Goal: Task Accomplishment & Management: Complete application form

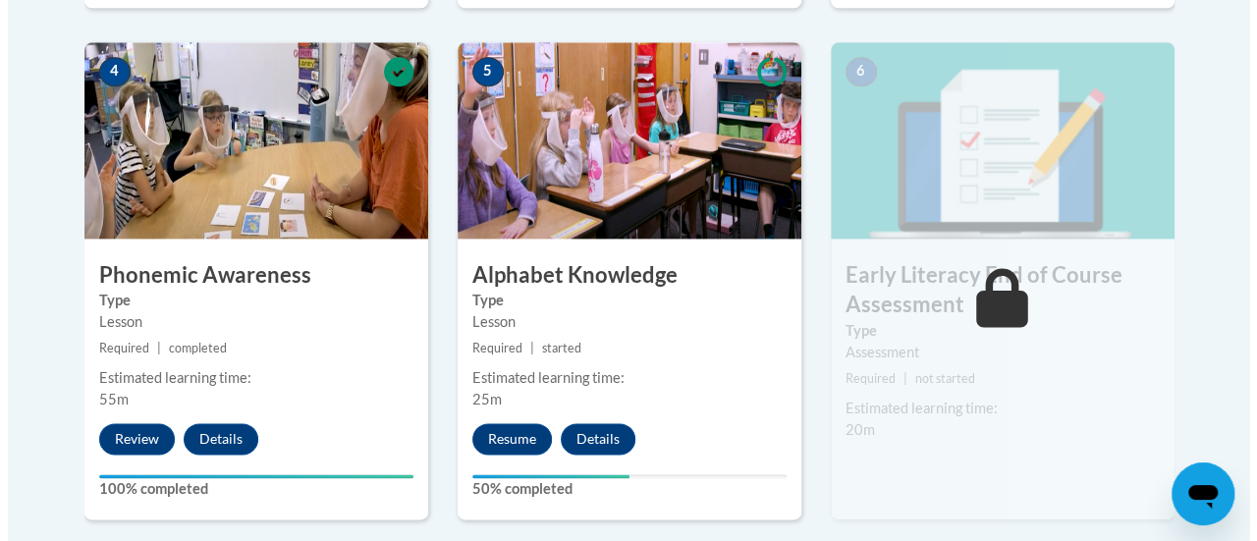
scroll to position [1160, 0]
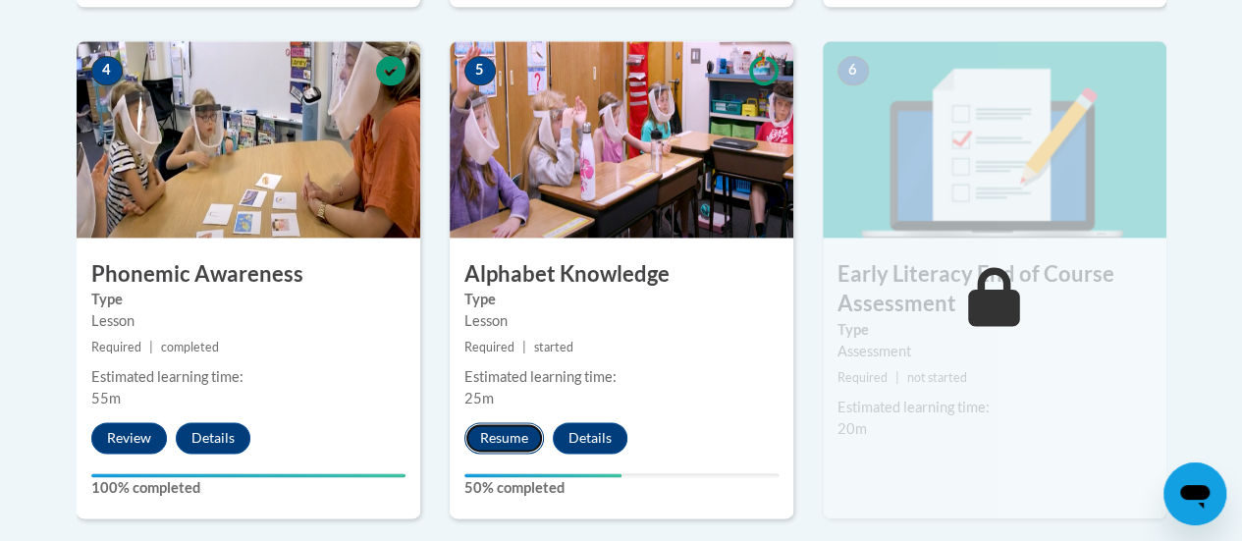
click at [513, 437] on button "Resume" at bounding box center [504, 437] width 80 height 31
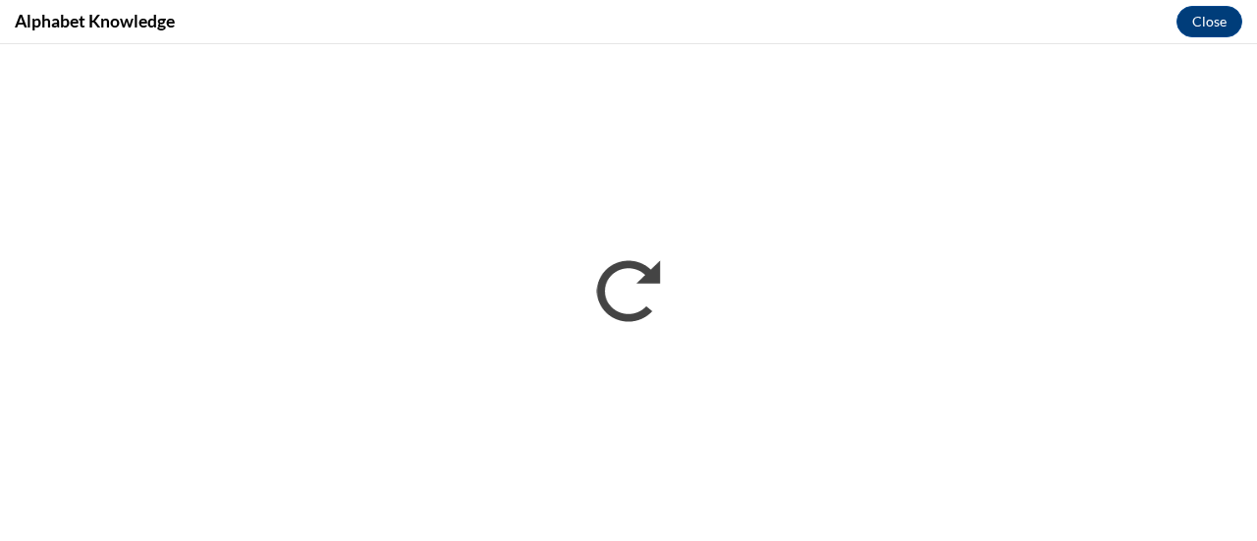
scroll to position [0, 0]
click at [1219, 25] on button "Close" at bounding box center [1209, 21] width 66 height 31
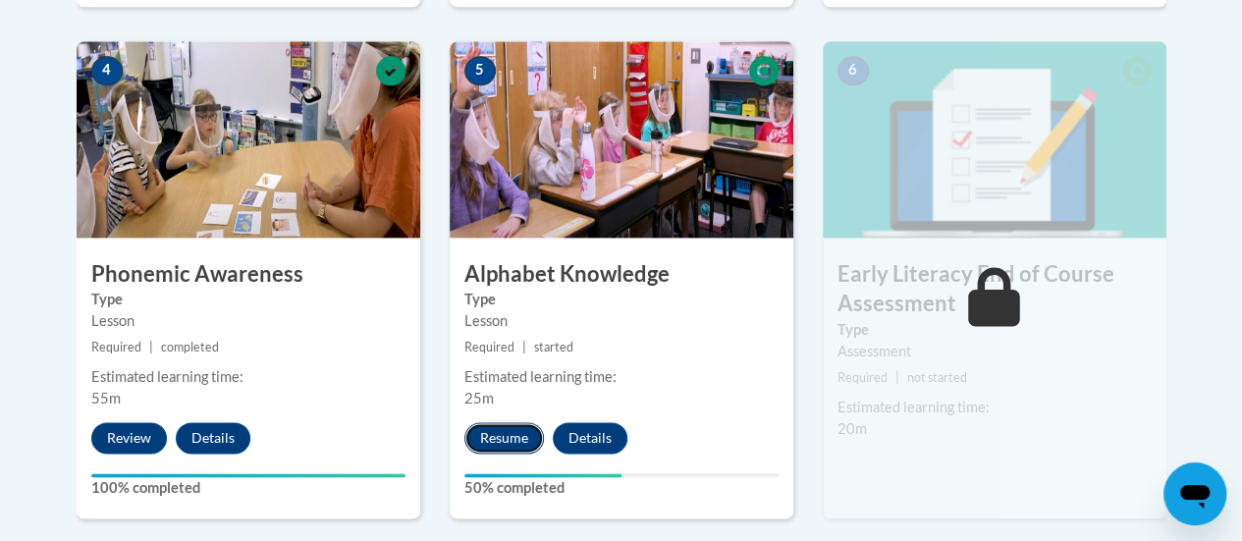
click at [508, 447] on button "Resume" at bounding box center [504, 437] width 80 height 31
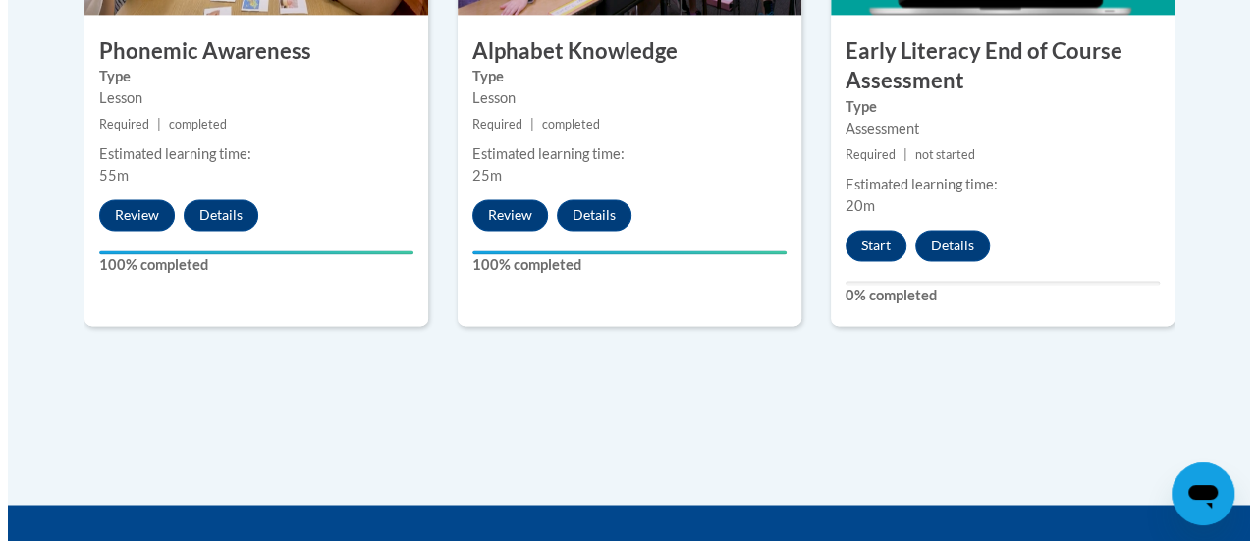
scroll to position [1381, 0]
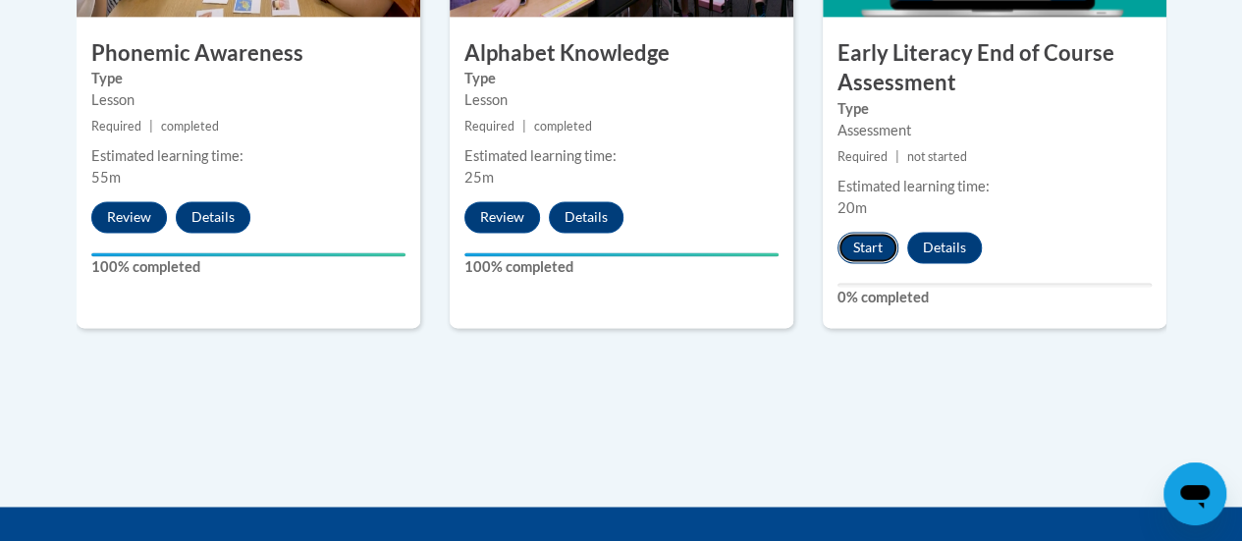
click at [876, 243] on button "Start" at bounding box center [867, 247] width 61 height 31
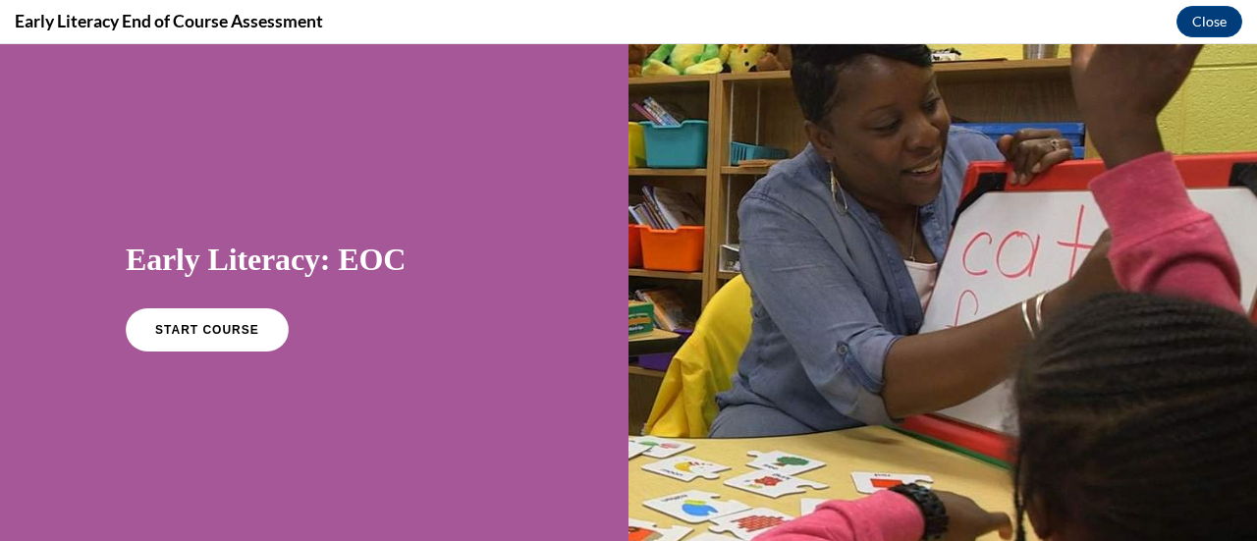
scroll to position [0, 0]
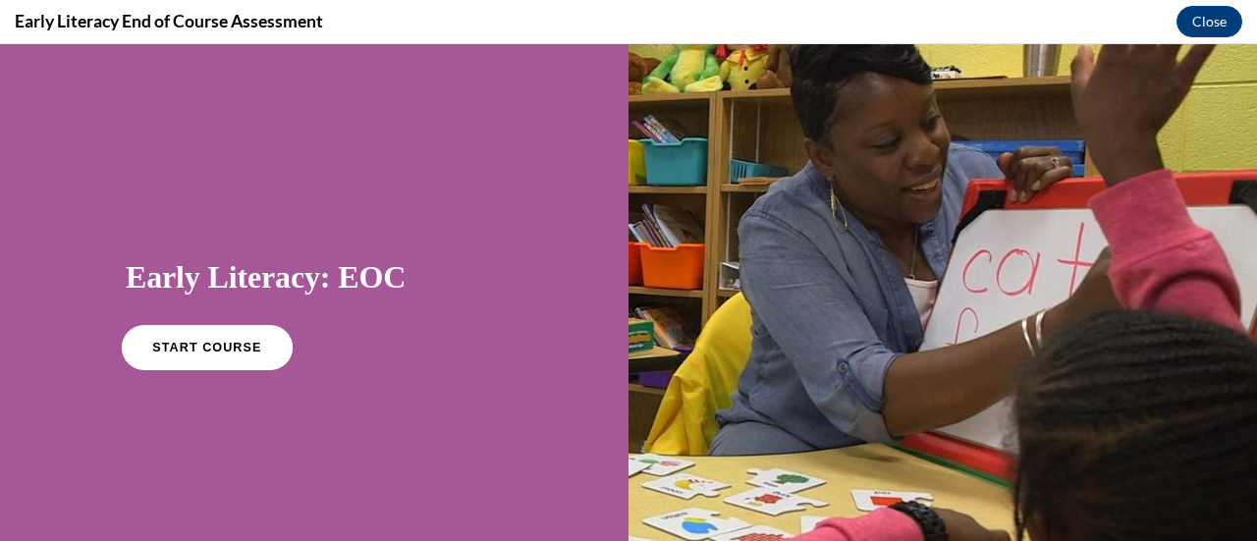
click at [232, 337] on link "START COURSE" at bounding box center [207, 347] width 171 height 45
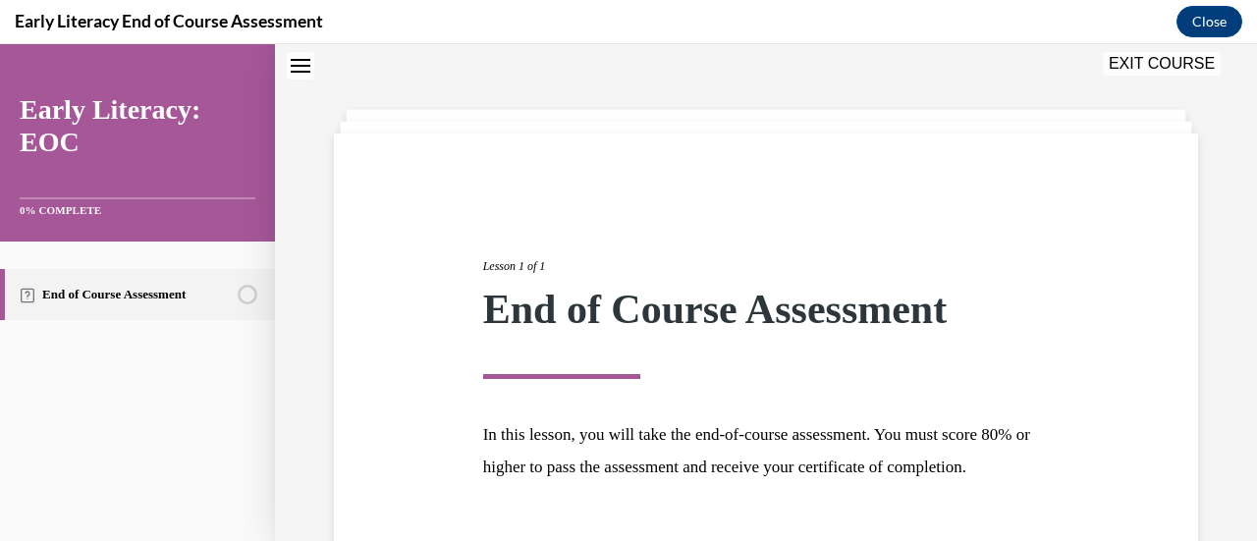
scroll to position [230, 0]
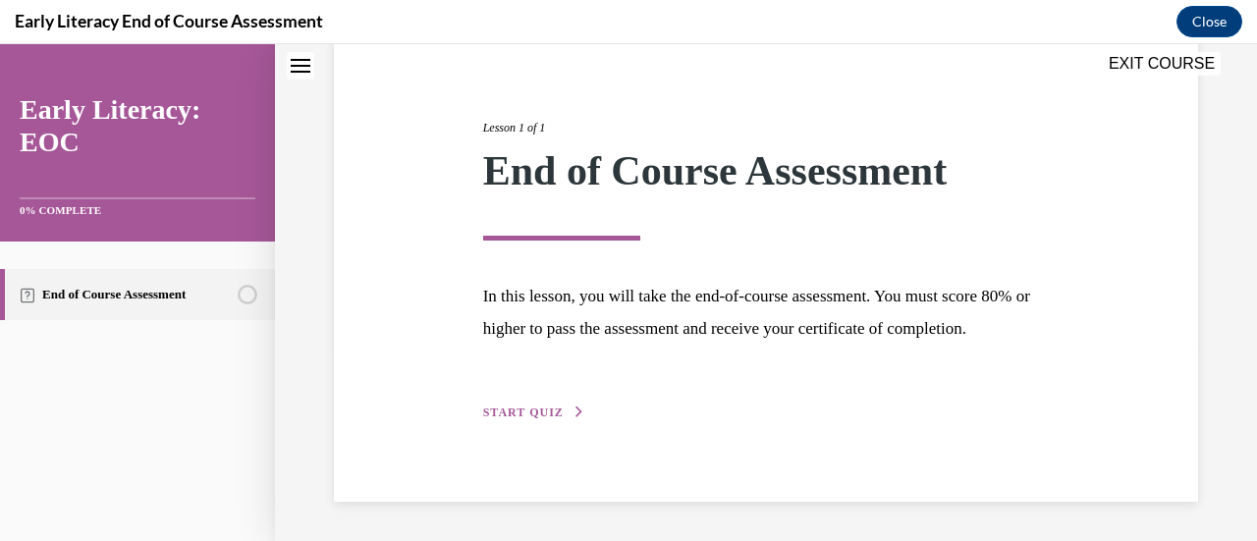
click at [517, 413] on span "START QUIZ" at bounding box center [523, 412] width 81 height 14
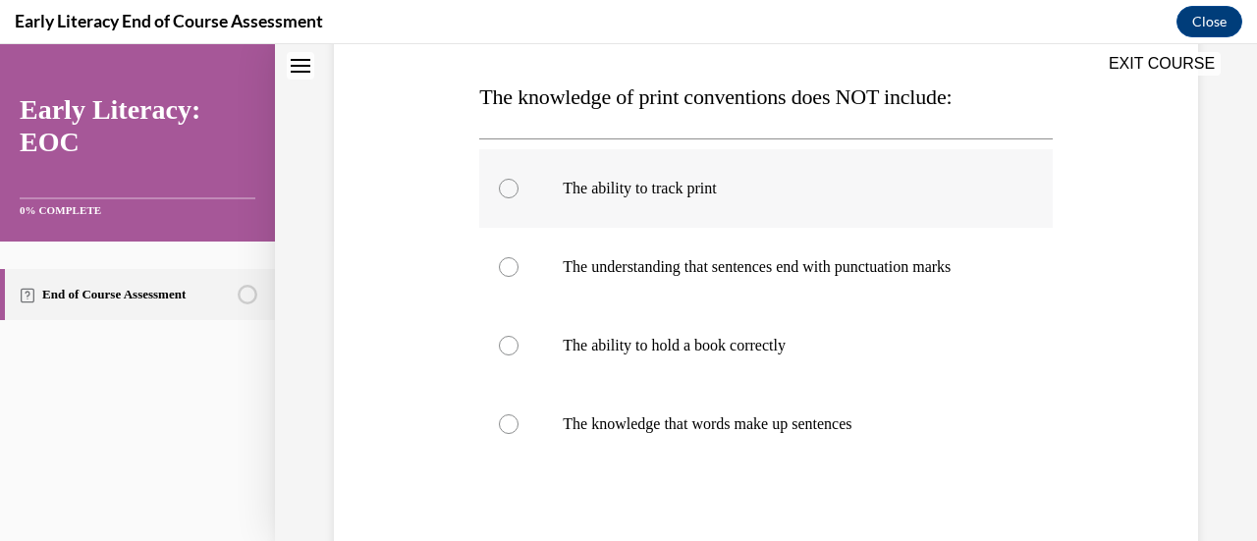
scroll to position [299, 0]
click at [505, 418] on div at bounding box center [509, 423] width 20 height 20
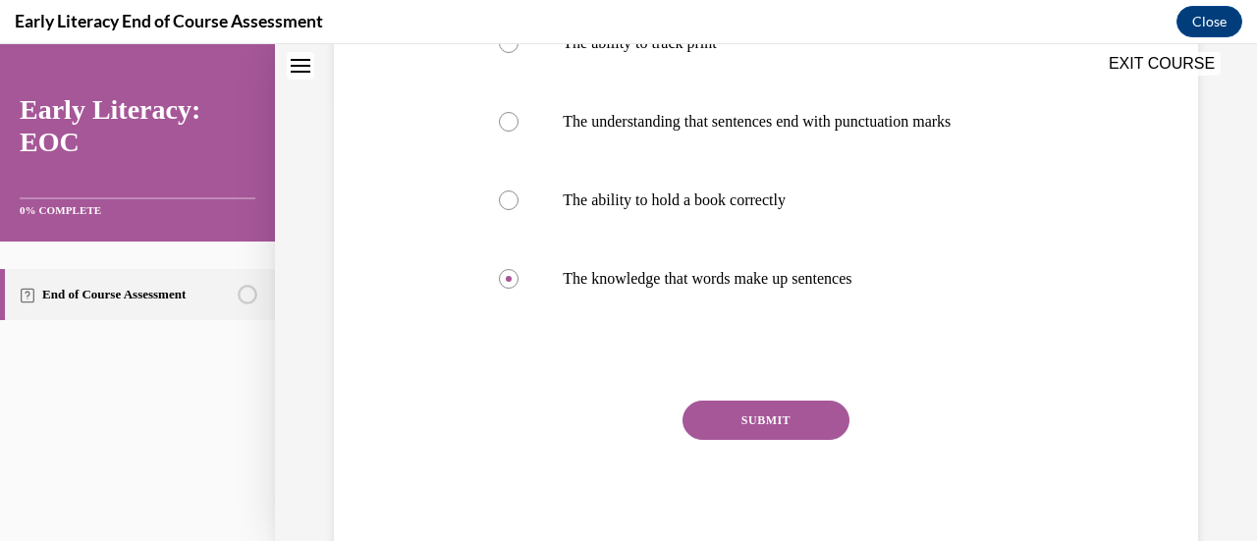
click at [756, 416] on button "SUBMIT" at bounding box center [765, 420] width 167 height 39
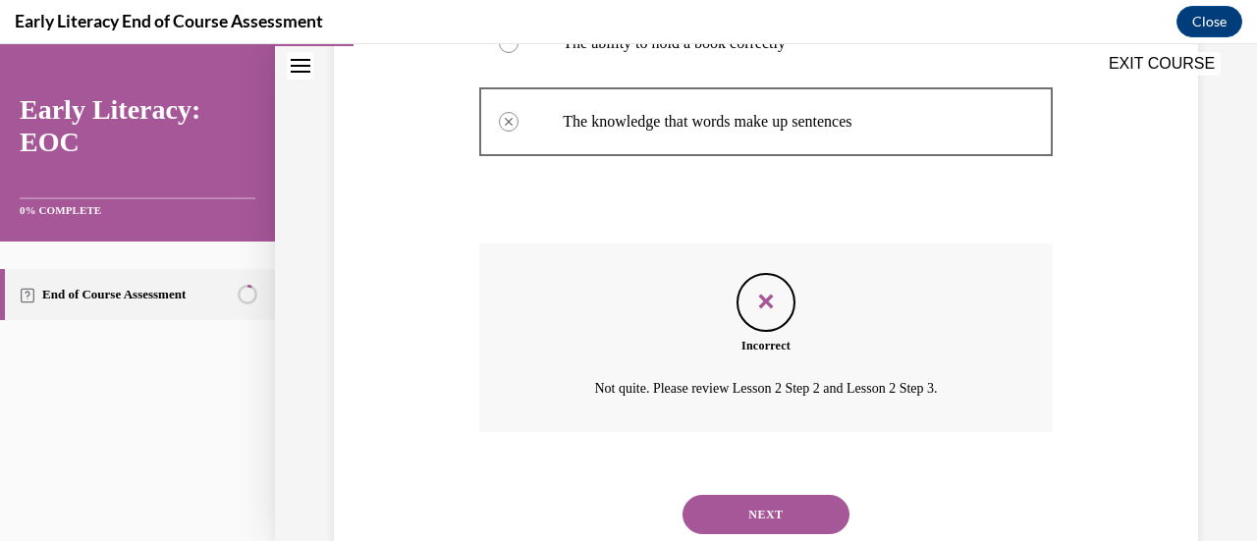
scroll to position [662, 0]
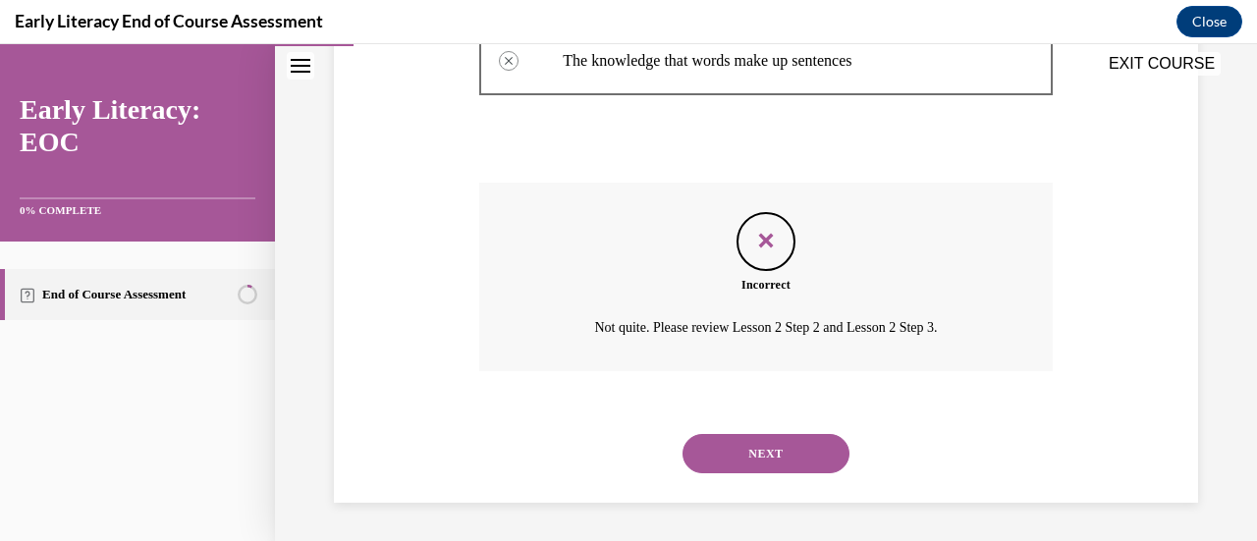
click at [774, 462] on button "NEXT" at bounding box center [765, 453] width 167 height 39
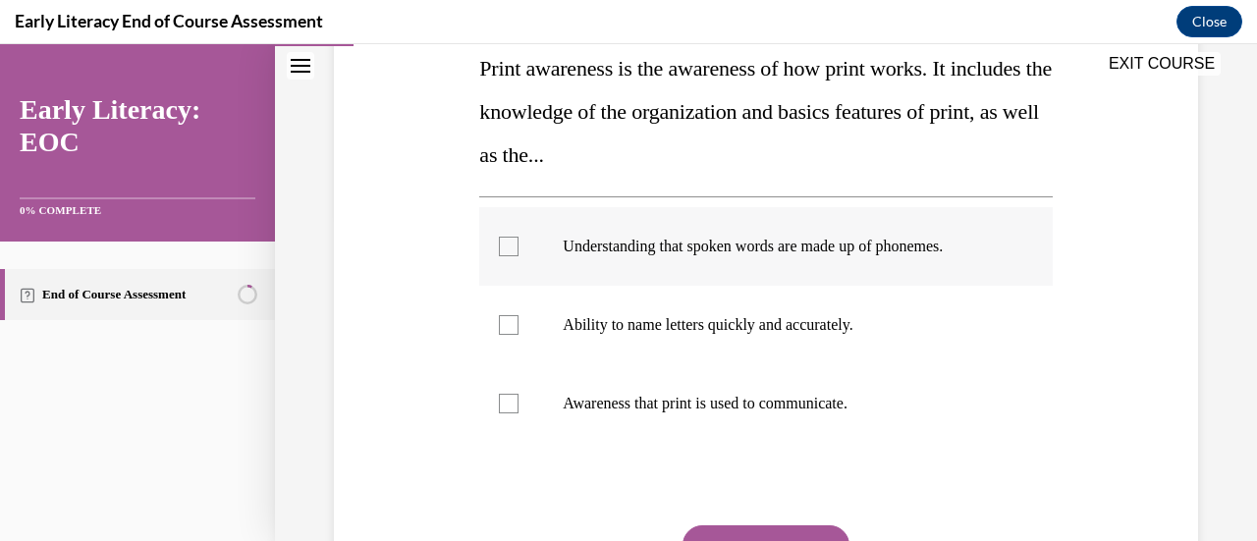
scroll to position [328, 0]
click at [507, 403] on div at bounding box center [509, 403] width 20 height 20
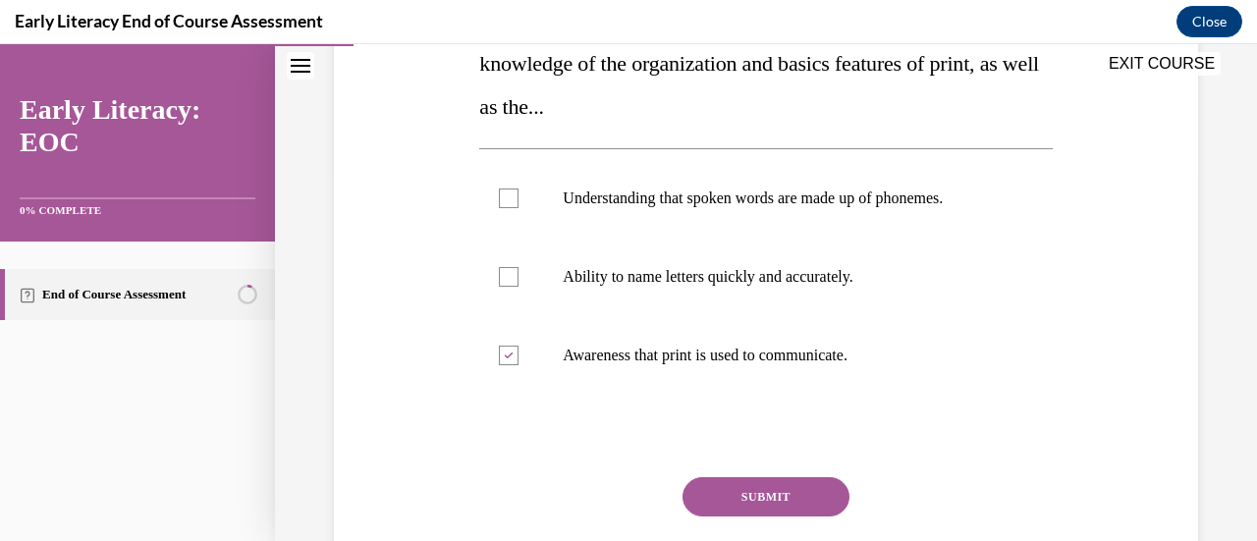
scroll to position [397, 0]
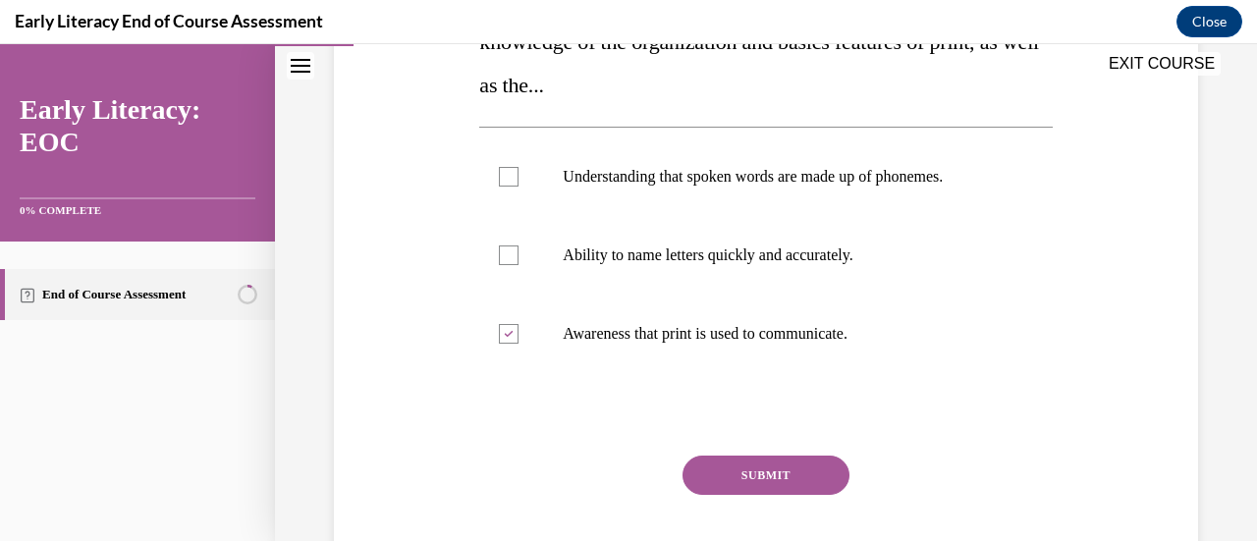
click at [713, 483] on button "SUBMIT" at bounding box center [765, 475] width 167 height 39
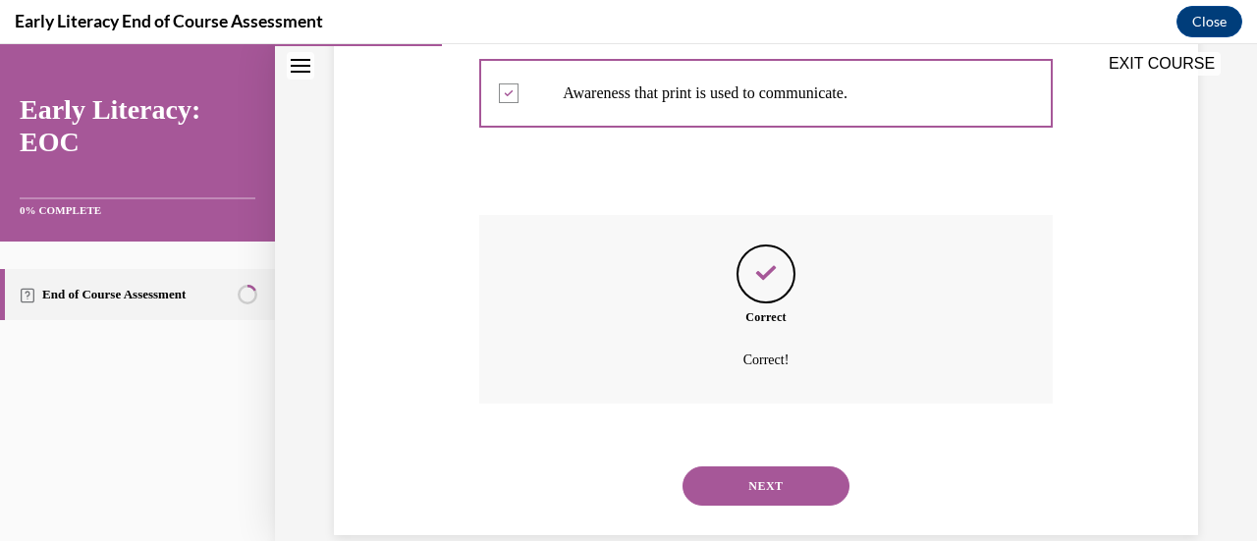
scroll to position [670, 0]
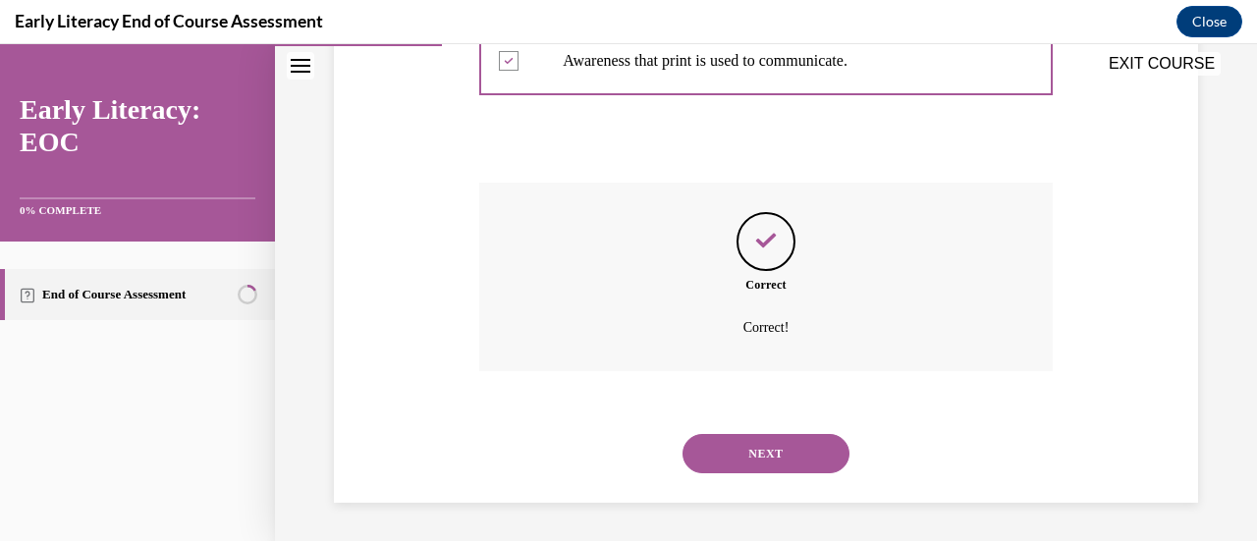
click at [776, 460] on button "NEXT" at bounding box center [765, 453] width 167 height 39
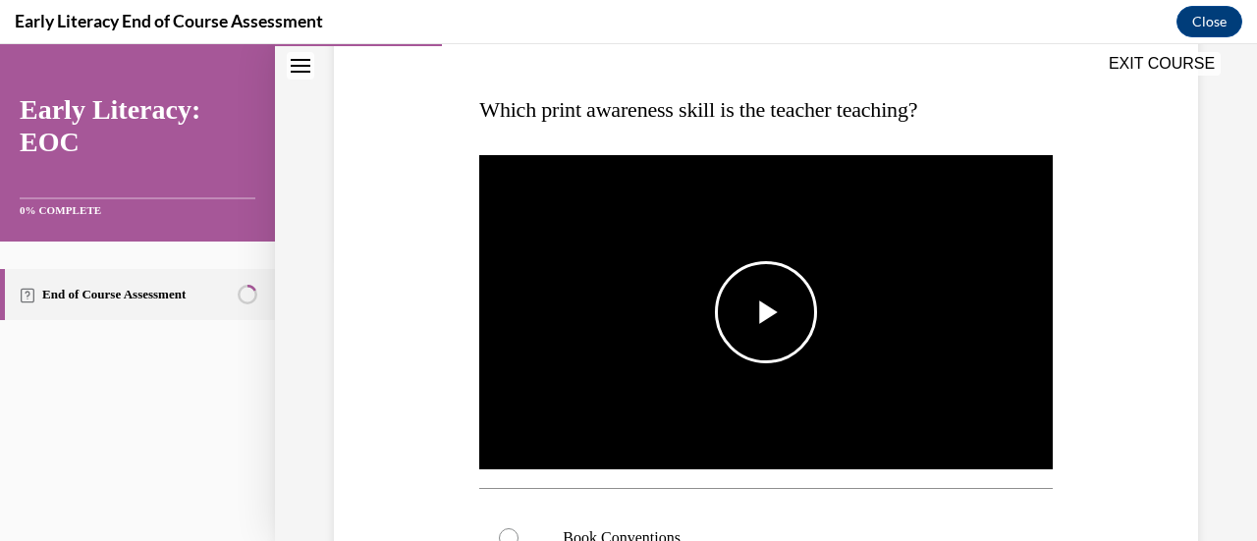
scroll to position [287, 0]
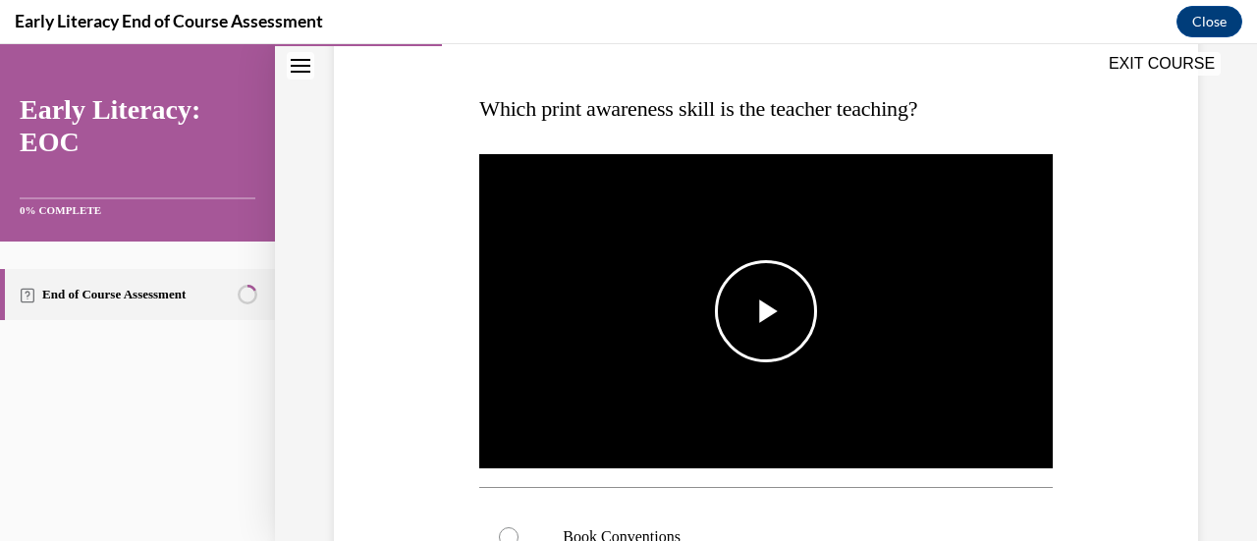
click at [766, 311] on span "Video player" at bounding box center [766, 311] width 0 height 0
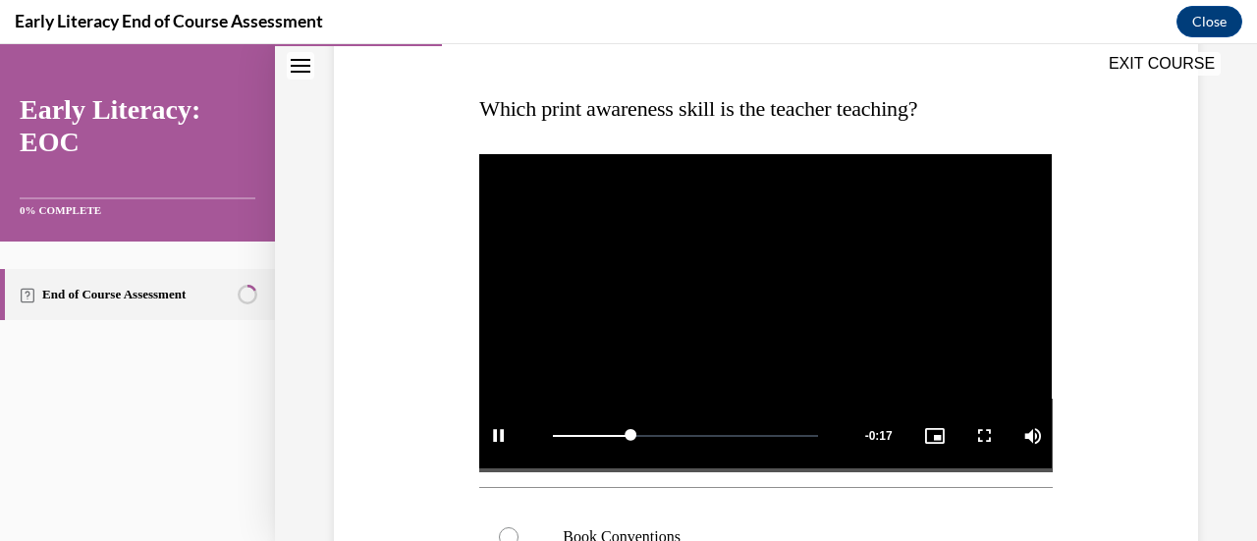
click at [722, 68] on div "EXIT COURSE" at bounding box center [756, 65] width 962 height 43
drag, startPoint x: 656, startPoint y: 428, endPoint x: 466, endPoint y: 431, distance: 189.5
click at [466, 431] on div "Question 03/12 Which print awareness skill is the teacher teaching? Video Playe…" at bounding box center [766, 451] width 874 height 1049
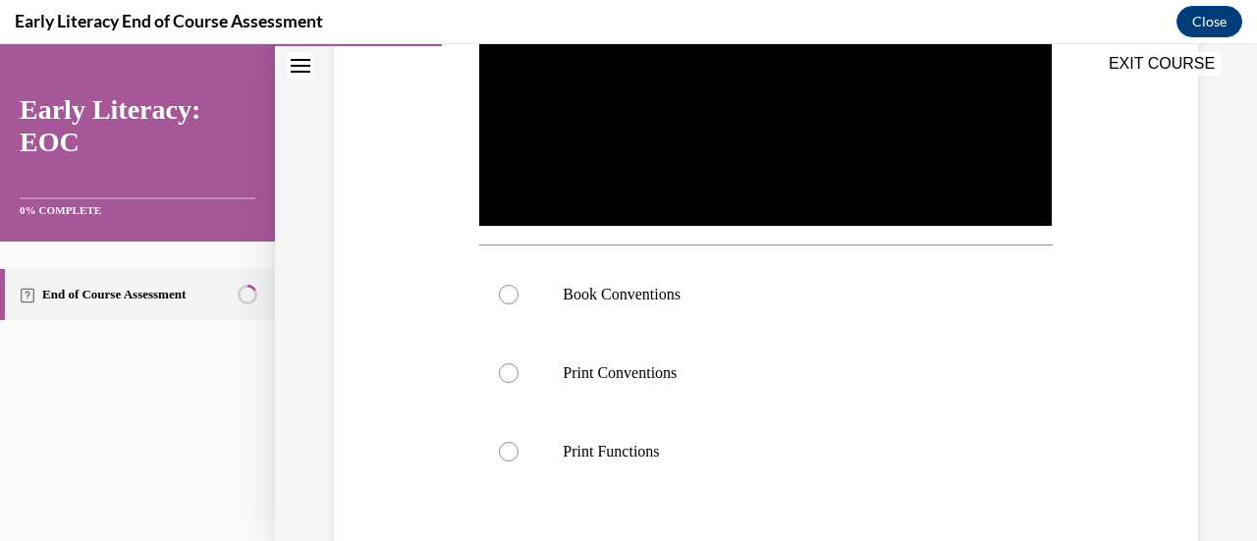
scroll to position [530, 0]
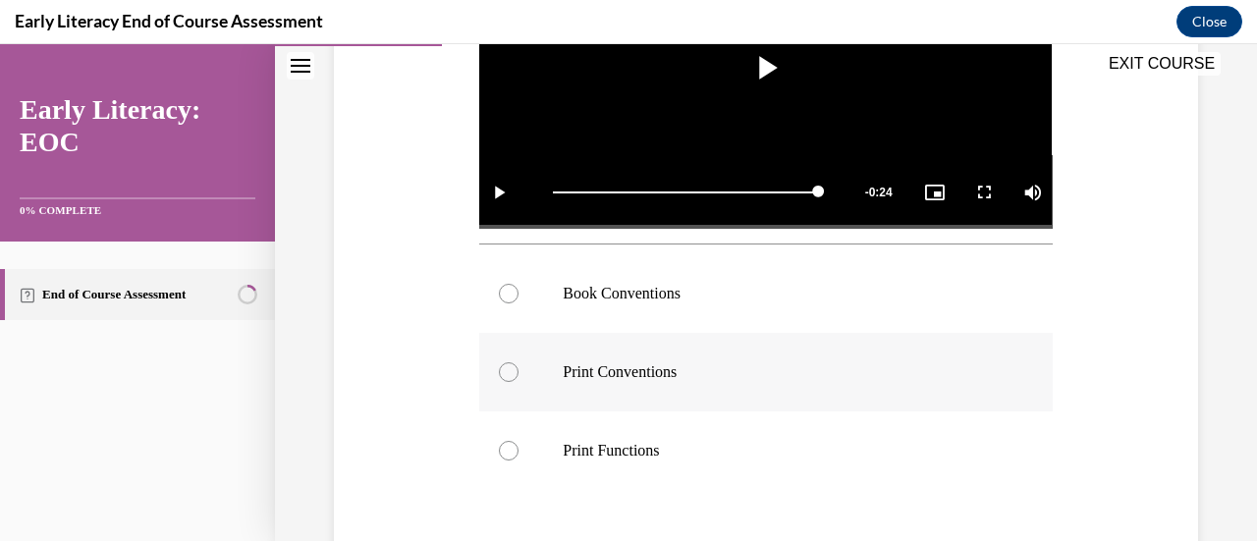
click at [501, 366] on div at bounding box center [509, 372] width 20 height 20
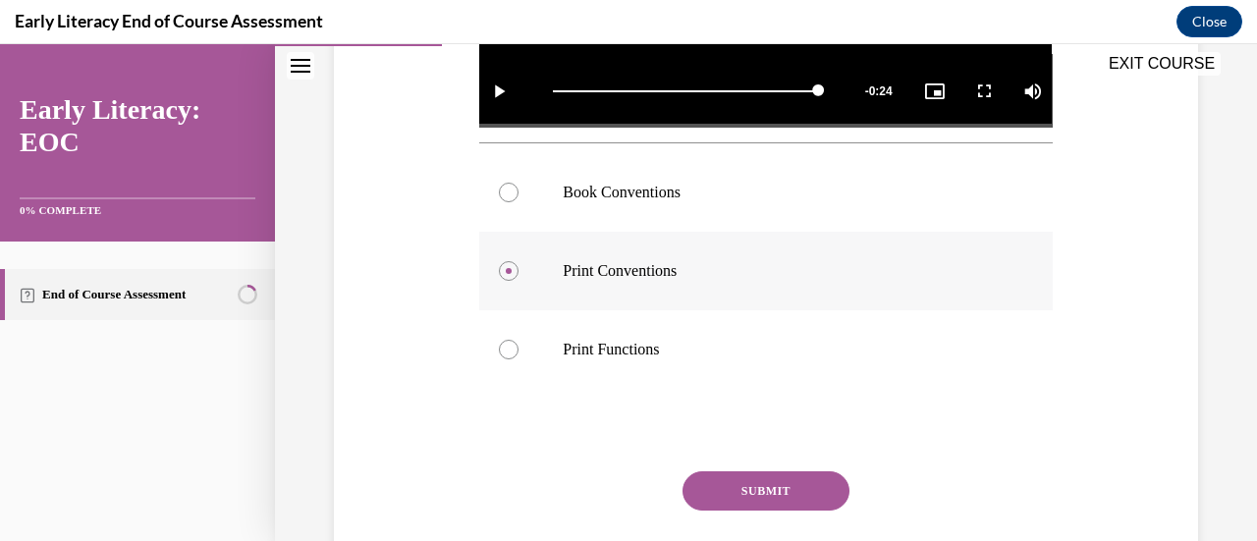
scroll to position [696, 0]
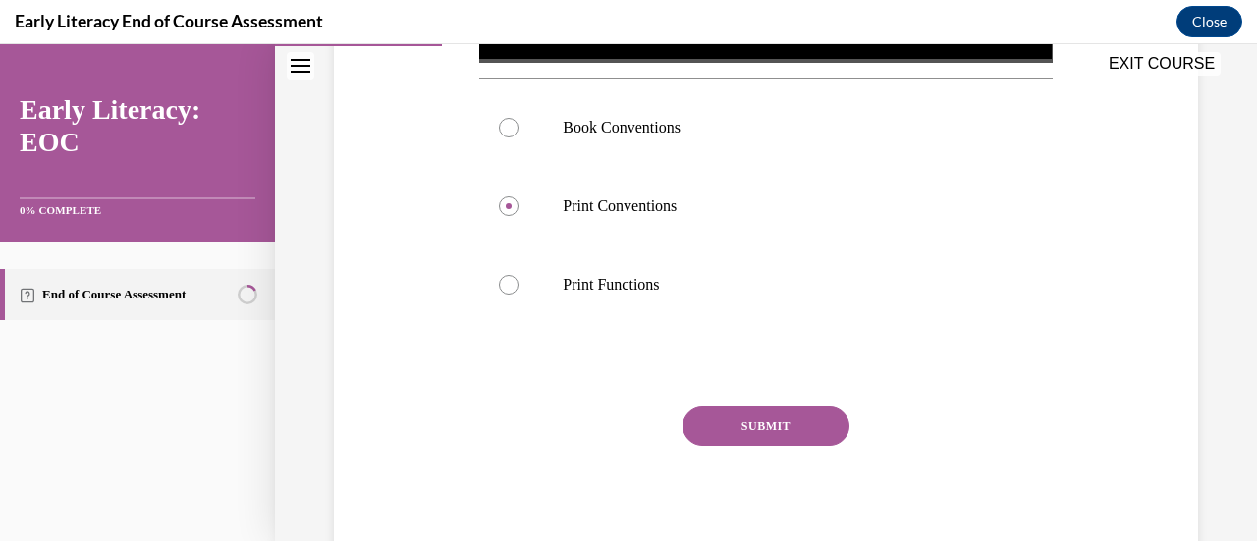
click at [756, 423] on button "SUBMIT" at bounding box center [765, 425] width 167 height 39
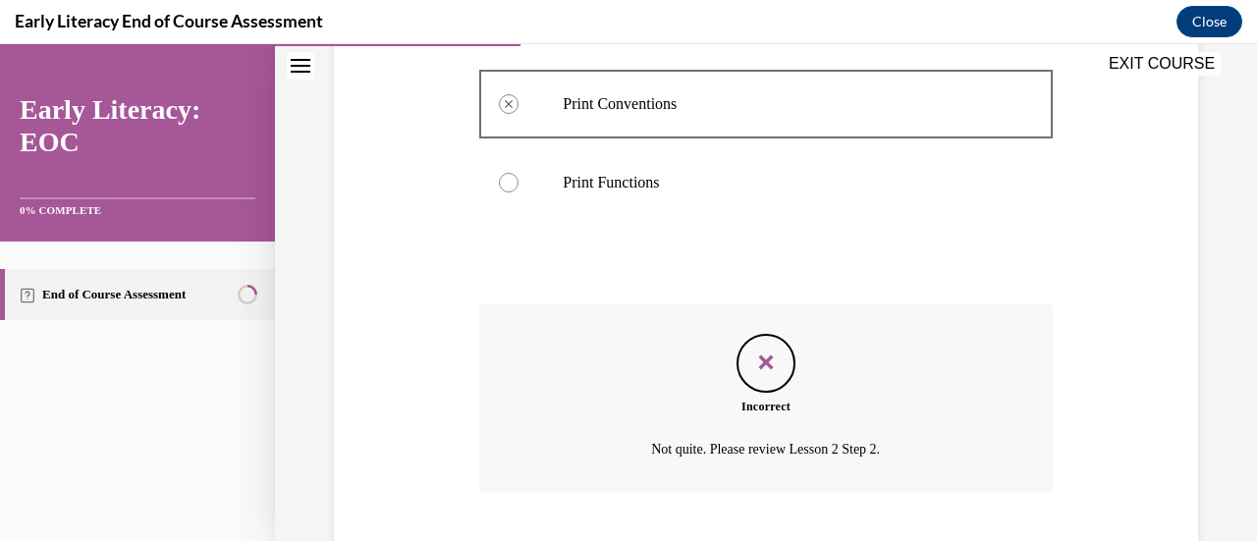
scroll to position [914, 0]
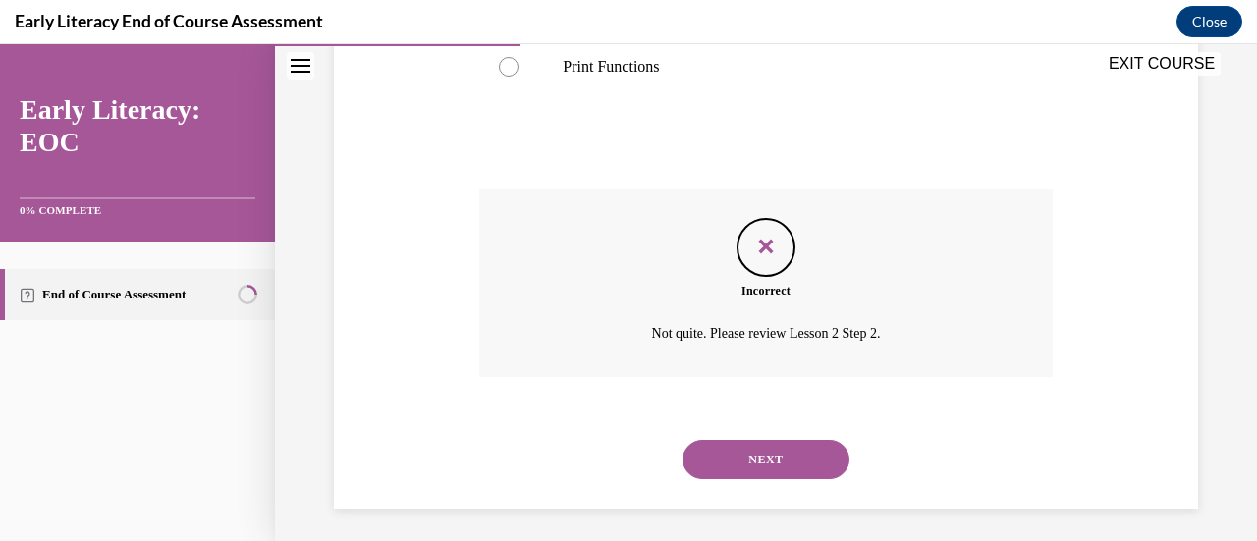
click at [754, 449] on button "NEXT" at bounding box center [765, 459] width 167 height 39
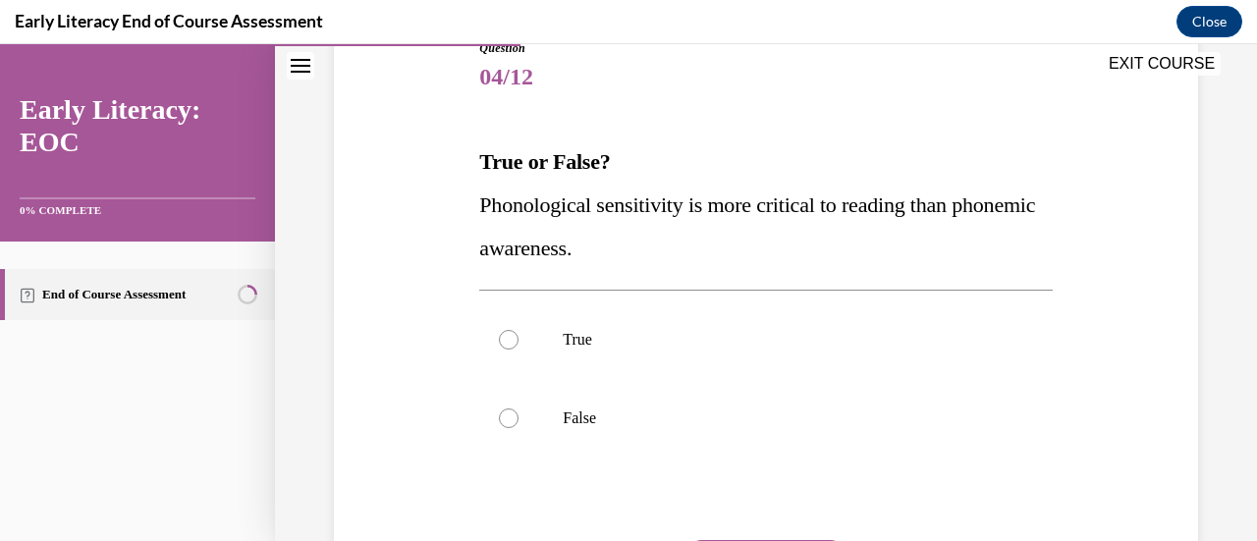
scroll to position [235, 0]
click at [512, 417] on div at bounding box center [509, 417] width 20 height 20
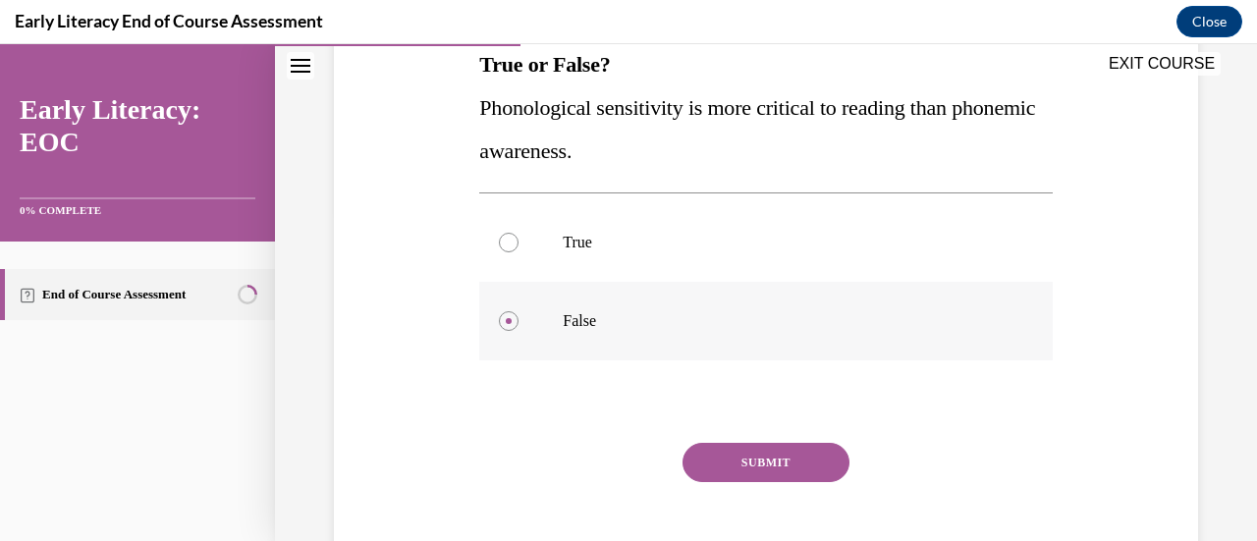
scroll to position [332, 0]
click at [754, 455] on button "SUBMIT" at bounding box center [765, 461] width 167 height 39
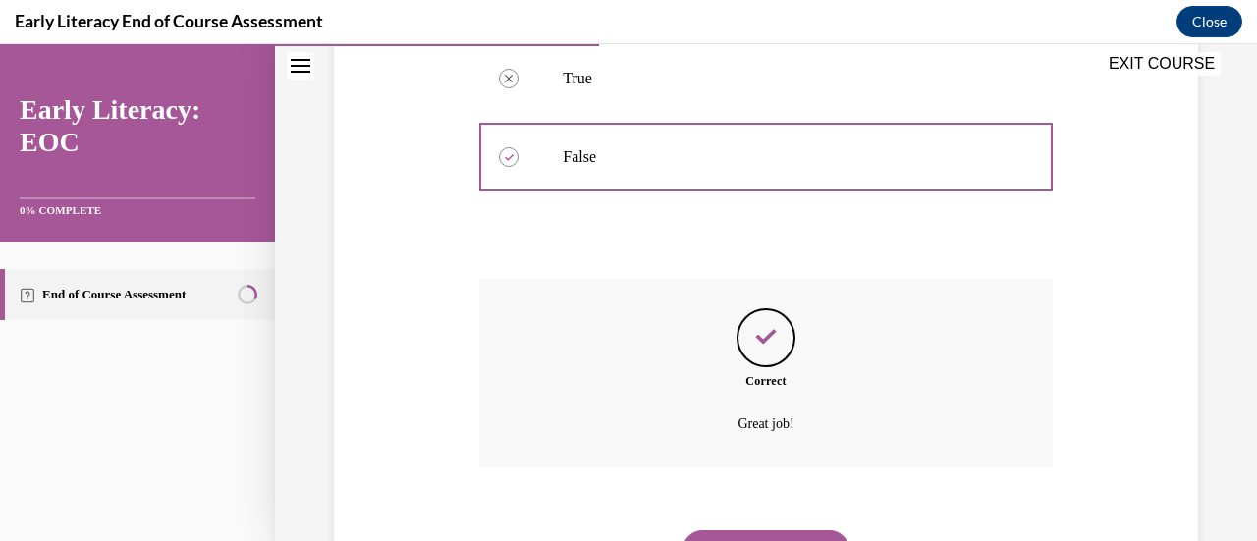
scroll to position [591, 0]
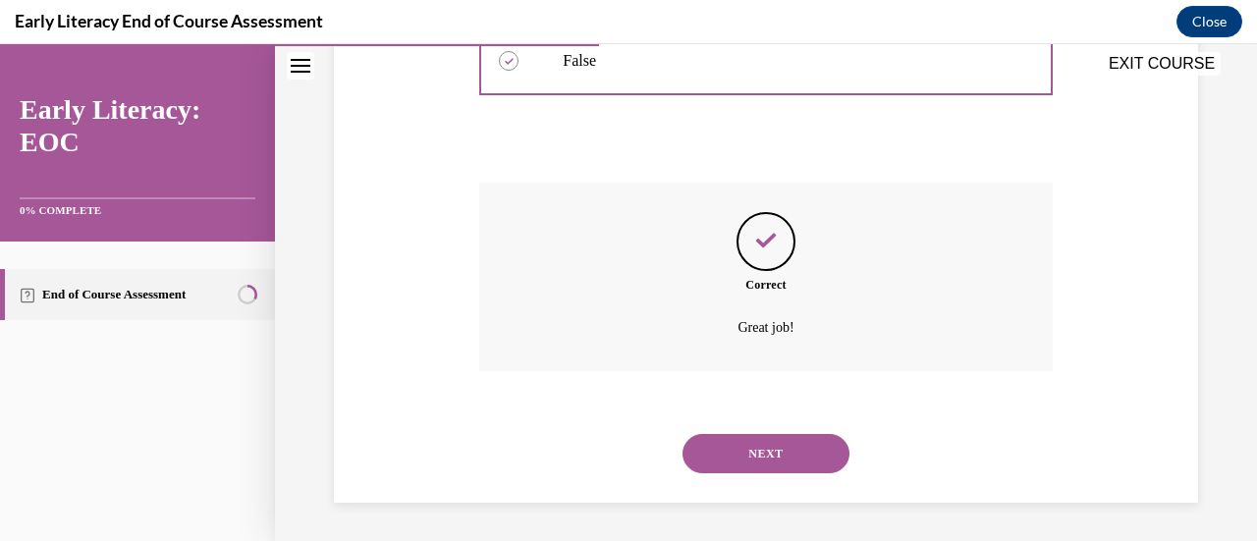
click at [754, 455] on button "NEXT" at bounding box center [765, 453] width 167 height 39
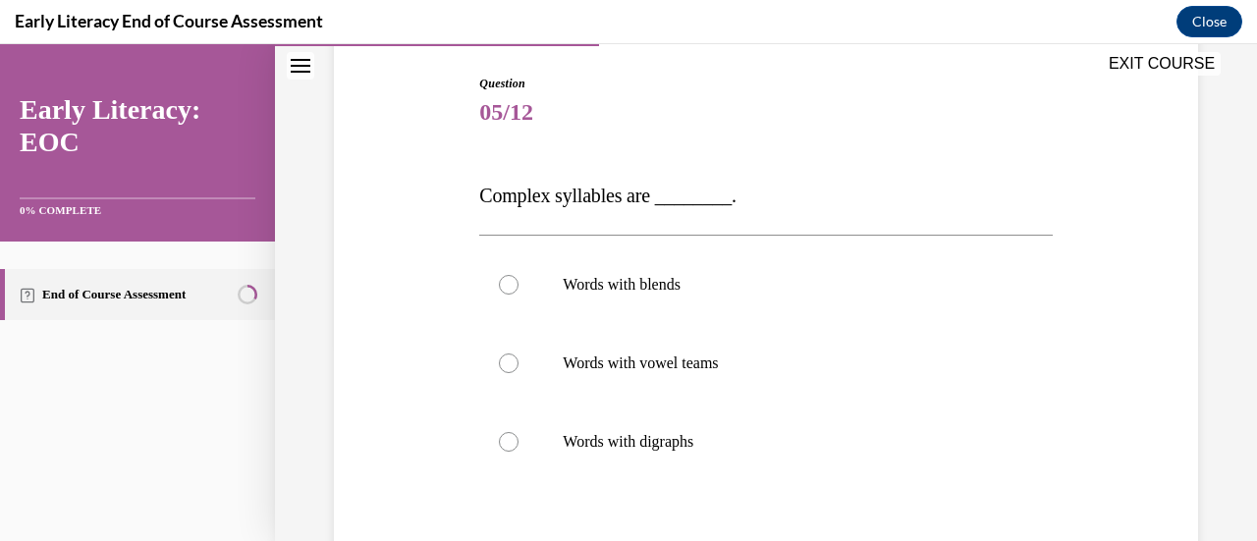
scroll to position [202, 0]
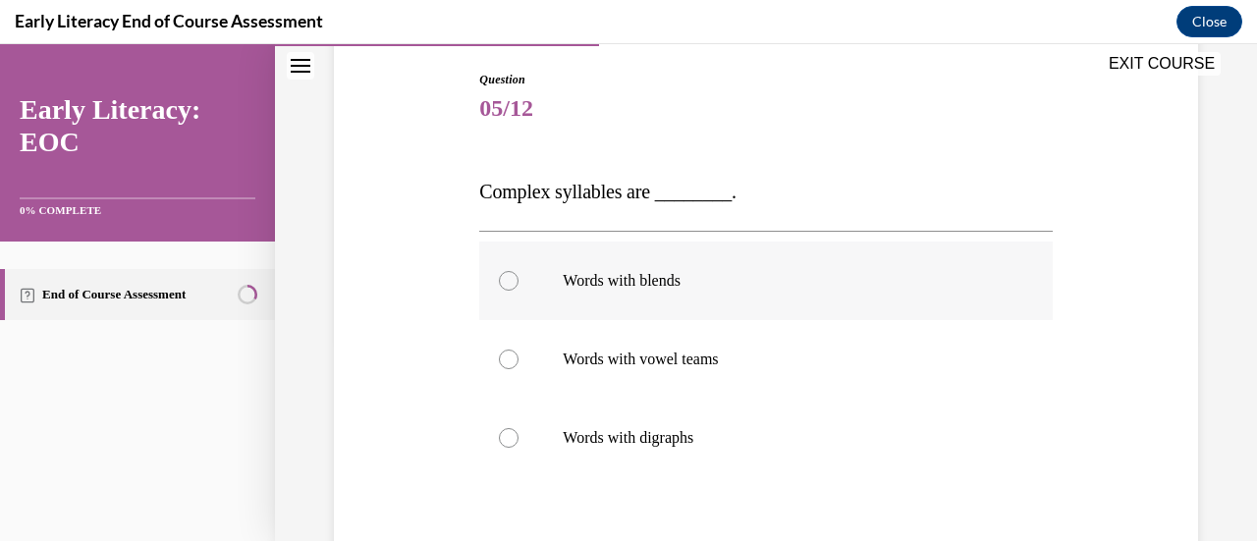
click at [514, 282] on div at bounding box center [509, 281] width 20 height 20
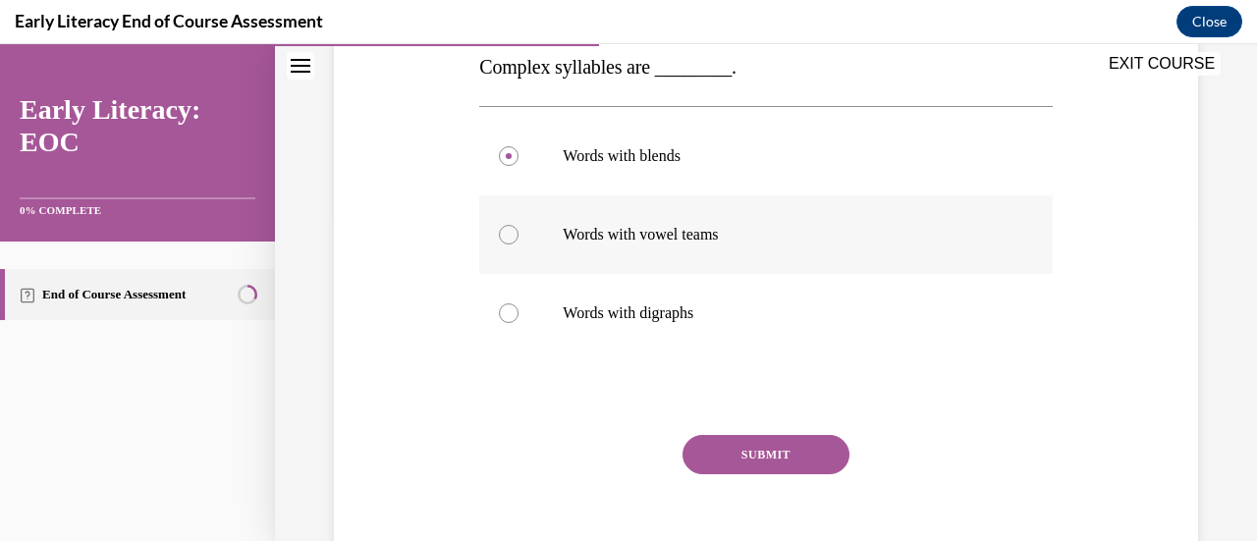
scroll to position [328, 0]
click at [729, 458] on button "SUBMIT" at bounding box center [765, 453] width 167 height 39
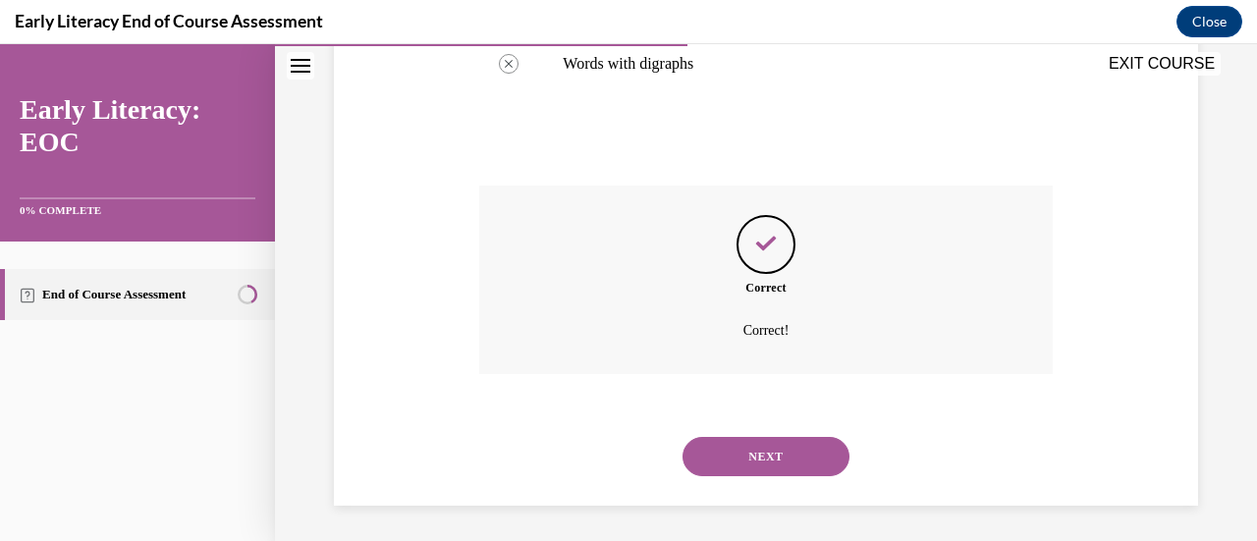
scroll to position [579, 0]
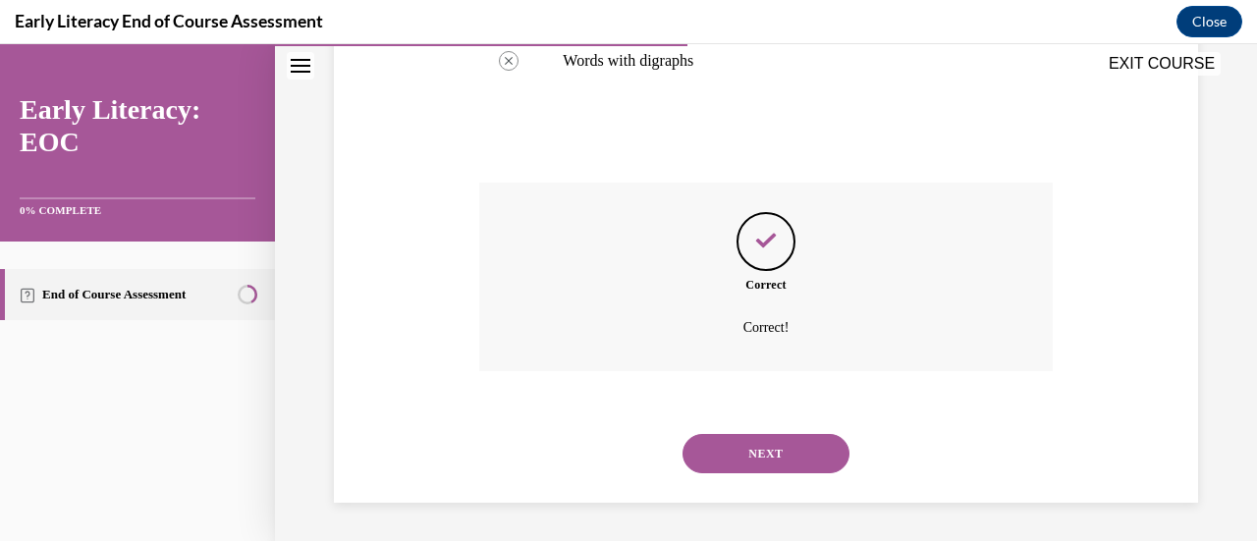
click at [729, 458] on button "NEXT" at bounding box center [765, 453] width 167 height 39
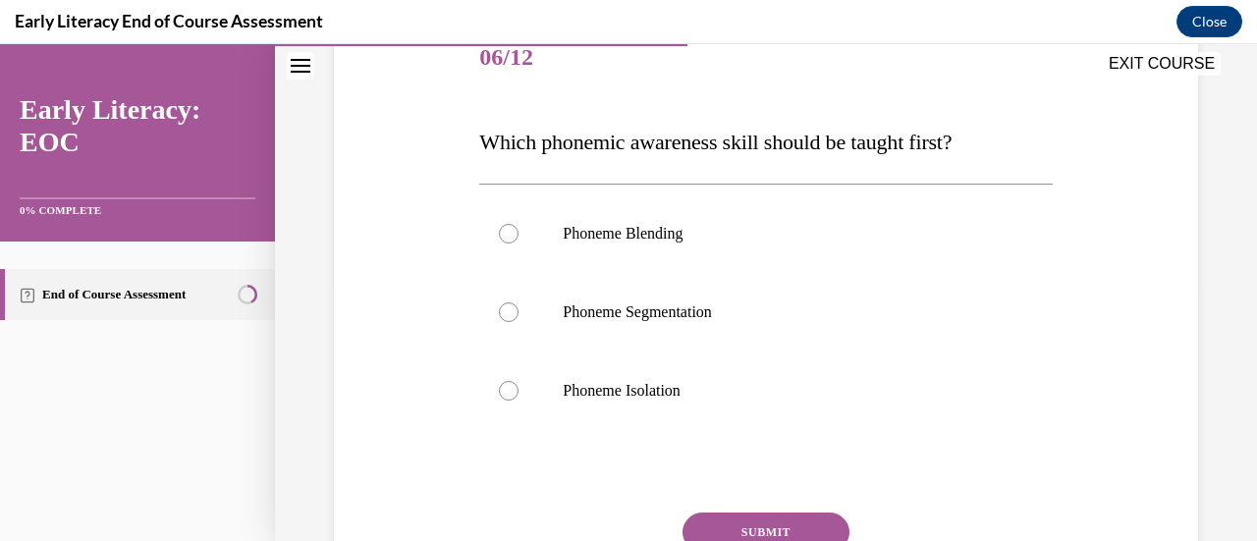
scroll to position [255, 0]
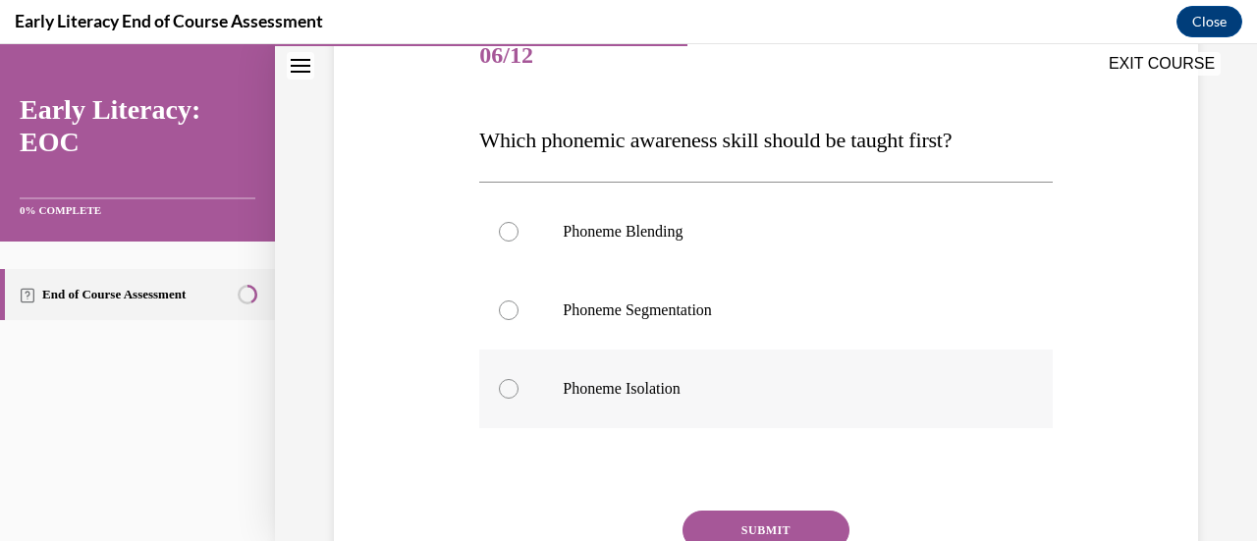
click at [512, 390] on div at bounding box center [509, 389] width 20 height 20
click at [723, 519] on button "SUBMIT" at bounding box center [765, 529] width 167 height 39
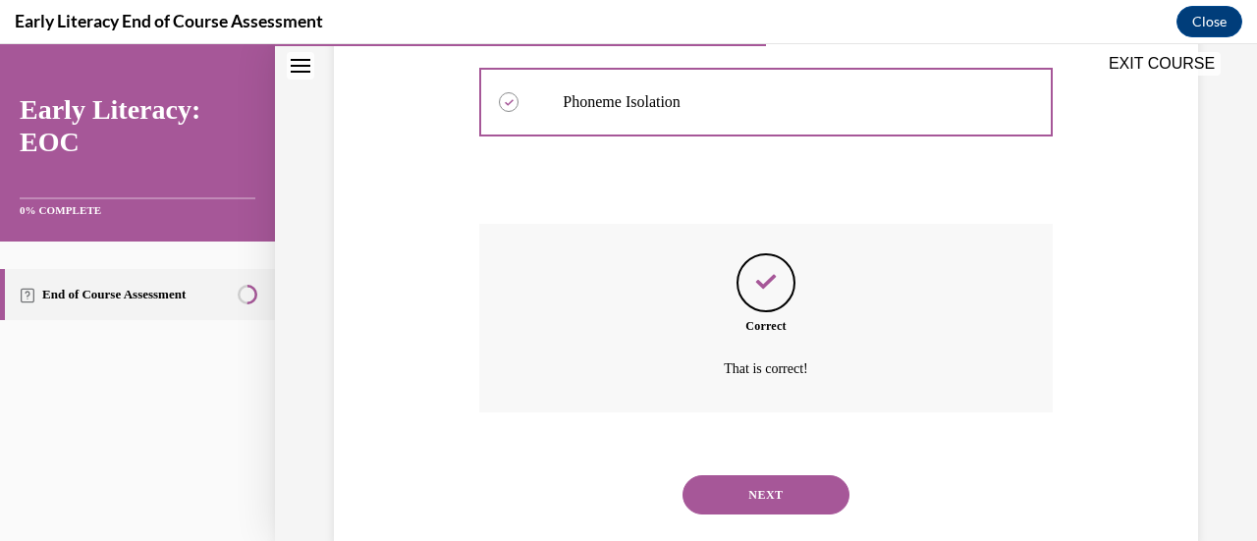
scroll to position [554, 0]
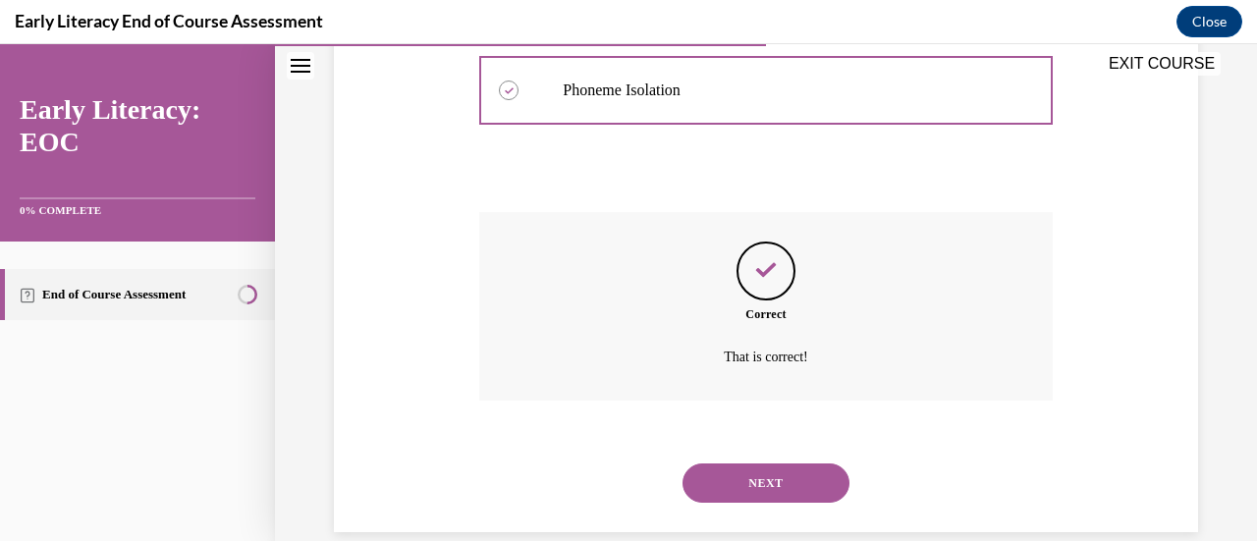
click at [740, 474] on button "NEXT" at bounding box center [765, 482] width 167 height 39
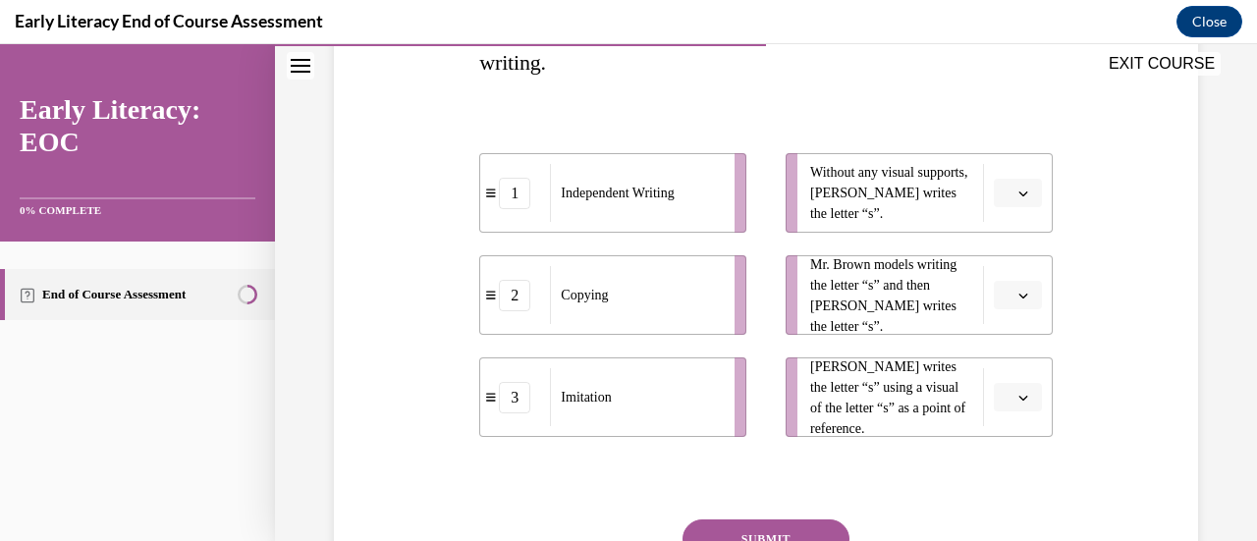
scroll to position [393, 0]
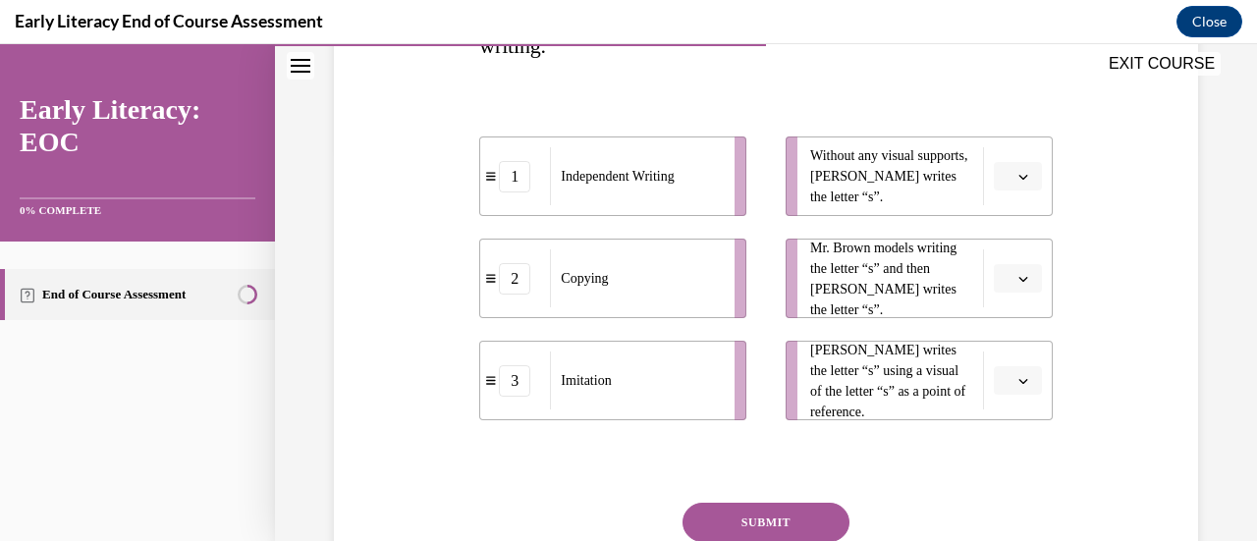
click at [1016, 374] on span "button" at bounding box center [1023, 381] width 14 height 14
click at [980, 292] on div "2" at bounding box center [1002, 297] width 48 height 39
click at [1018, 276] on icon "button" at bounding box center [1023, 279] width 10 height 10
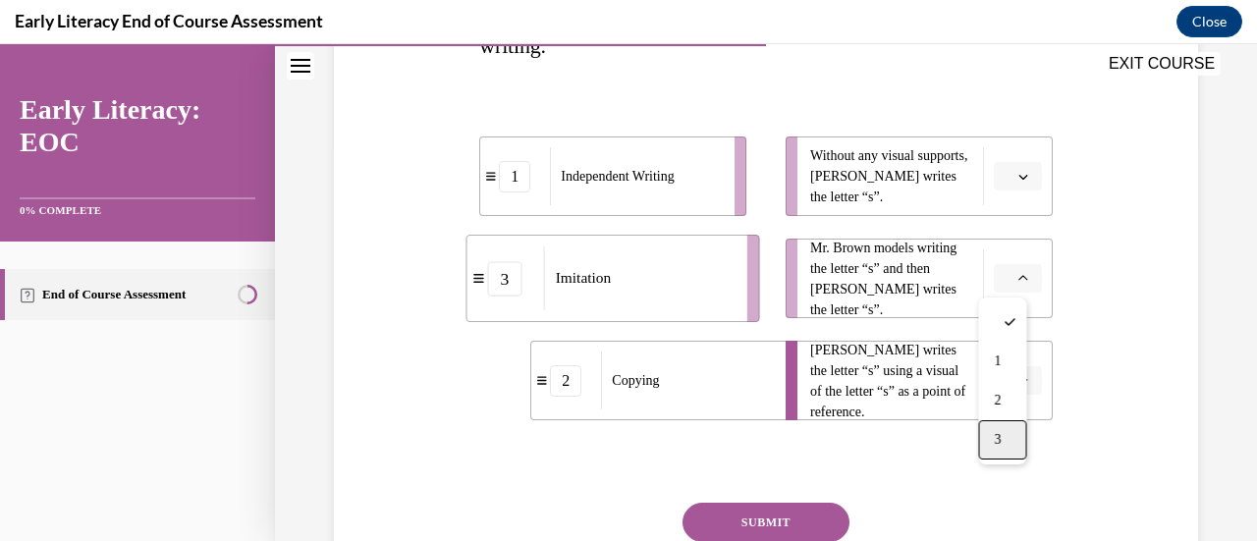
click at [997, 447] on span "3" at bounding box center [997, 440] width 7 height 16
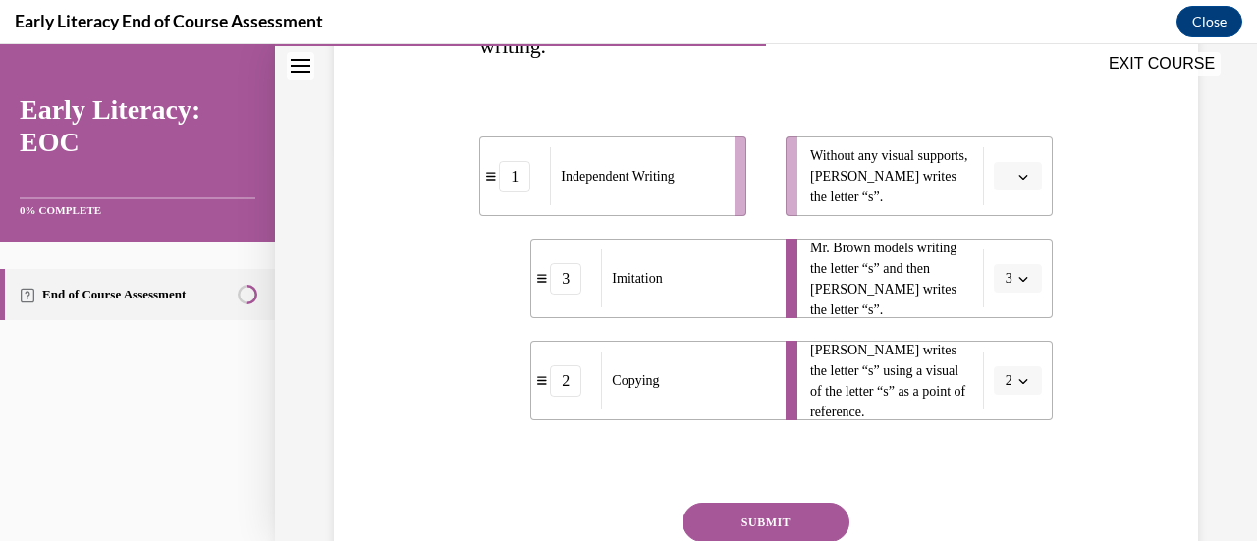
click at [999, 179] on button "button" at bounding box center [1018, 176] width 48 height 29
click at [997, 252] on span "1" at bounding box center [997, 259] width 7 height 16
click at [749, 515] on button "SUBMIT" at bounding box center [765, 522] width 167 height 39
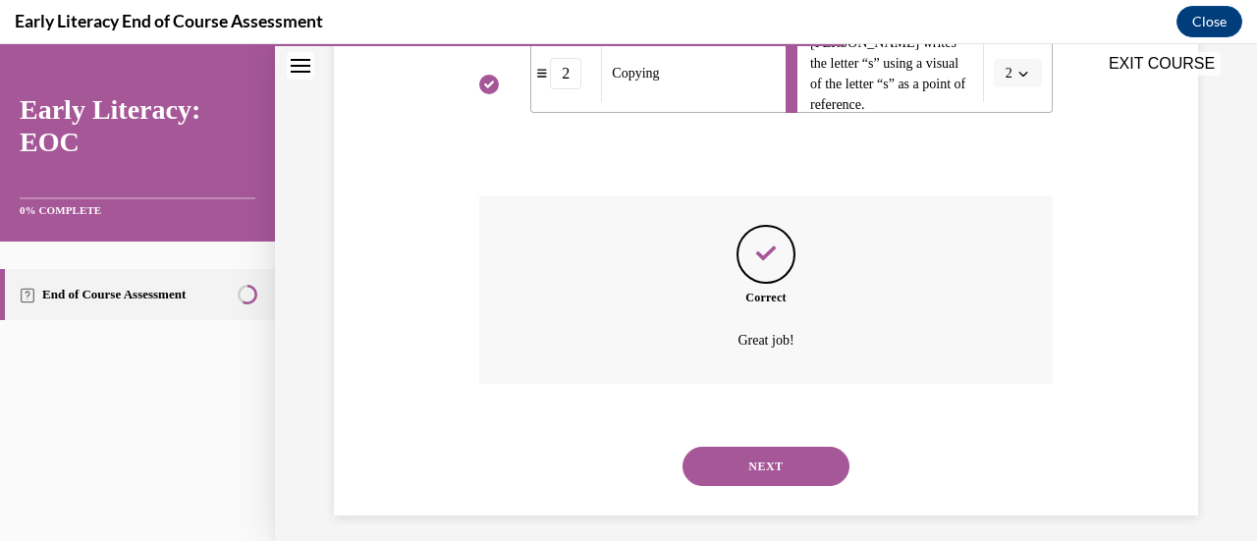
scroll to position [701, 0]
click at [759, 460] on button "NEXT" at bounding box center [765, 465] width 167 height 39
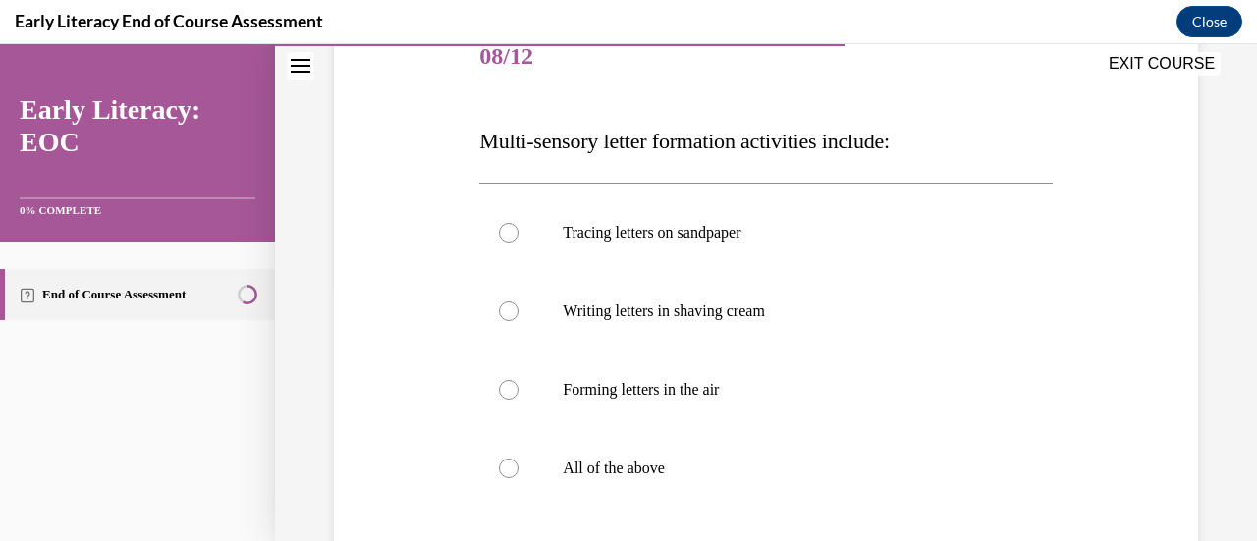
scroll to position [255, 0]
click at [509, 470] on div at bounding box center [509, 467] width 20 height 20
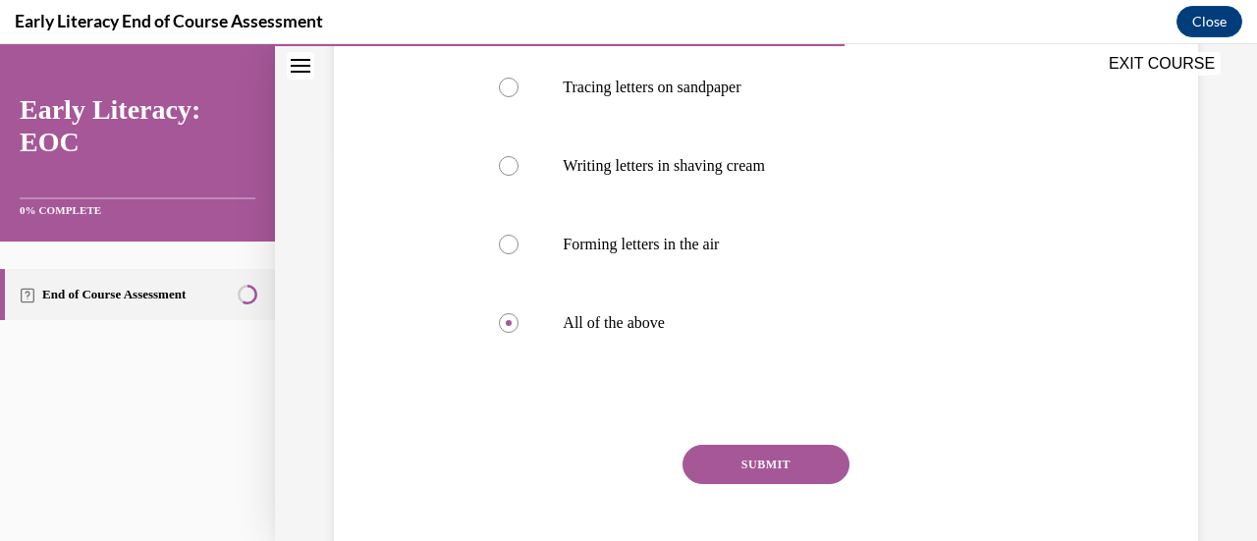
click at [734, 469] on button "SUBMIT" at bounding box center [765, 464] width 167 height 39
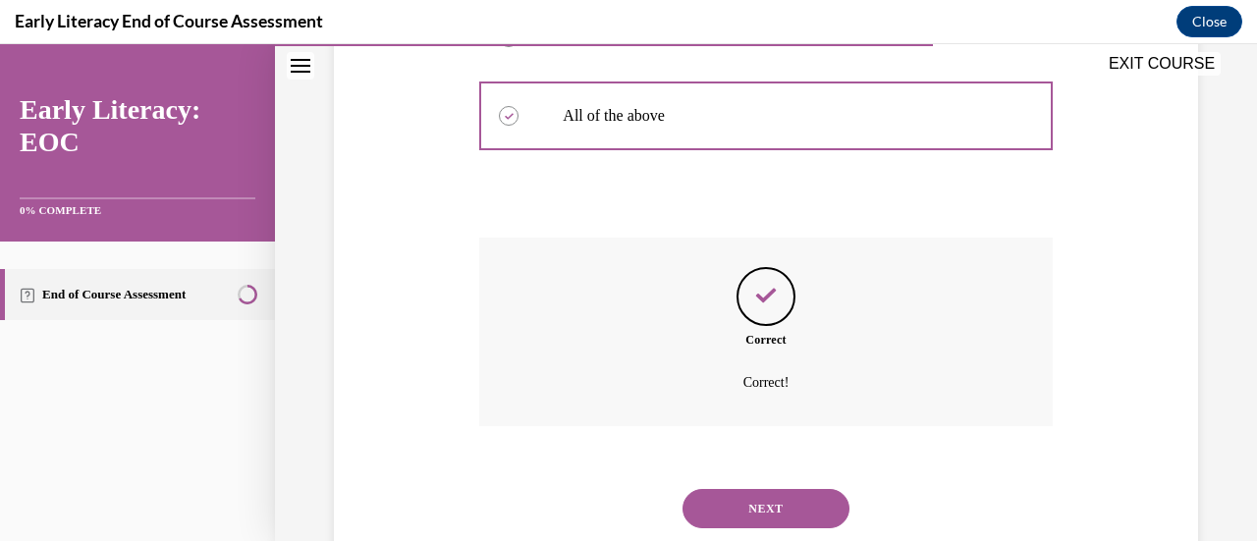
scroll to position [662, 0]
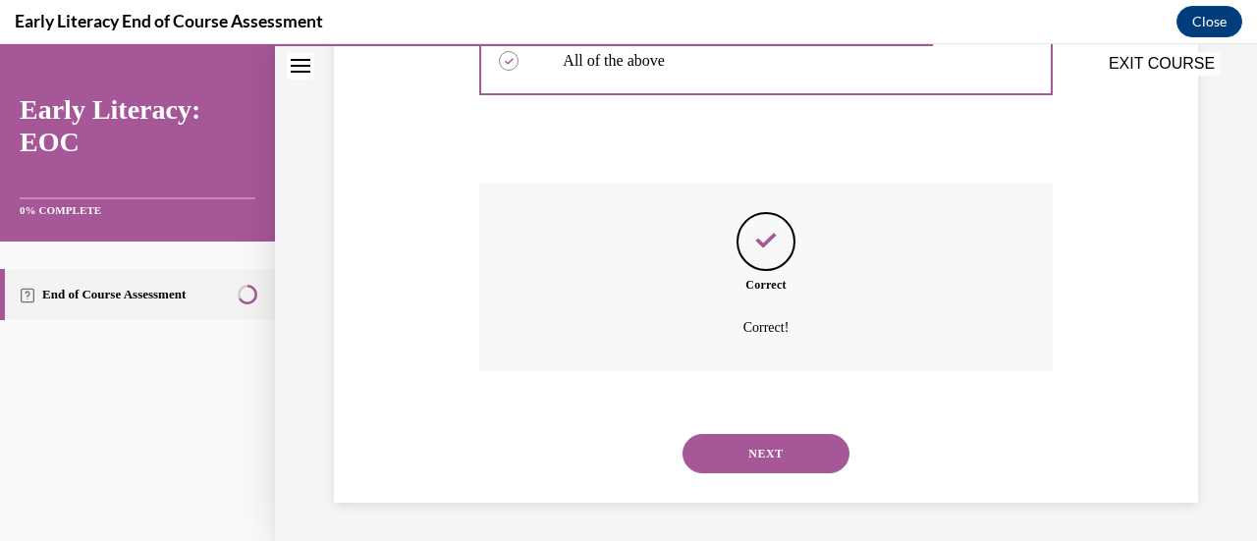
click at [748, 447] on button "NEXT" at bounding box center [765, 453] width 167 height 39
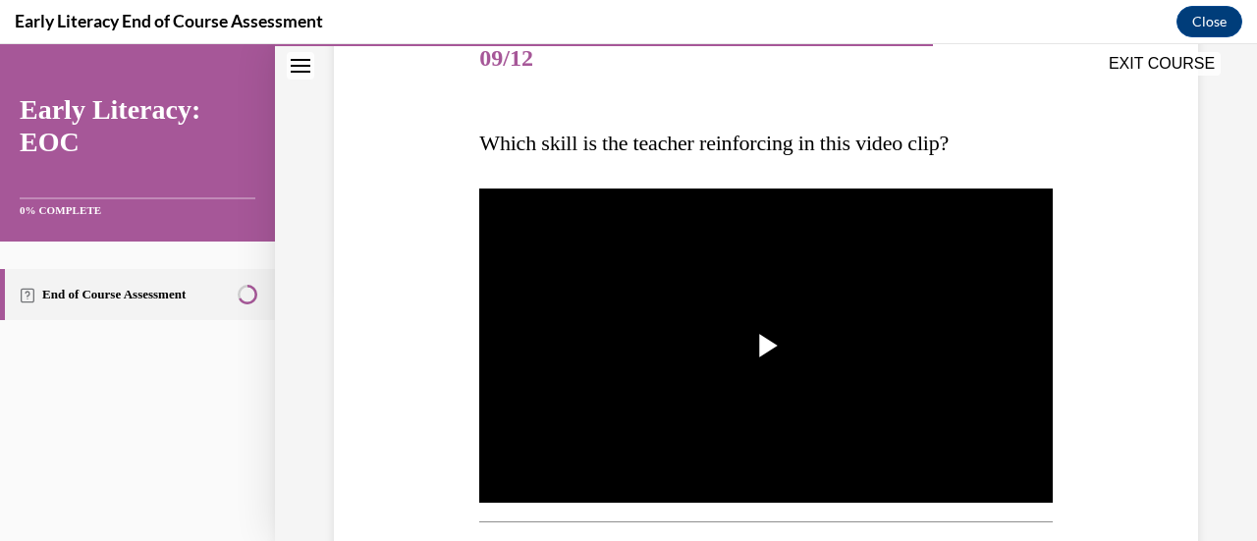
scroll to position [262, 0]
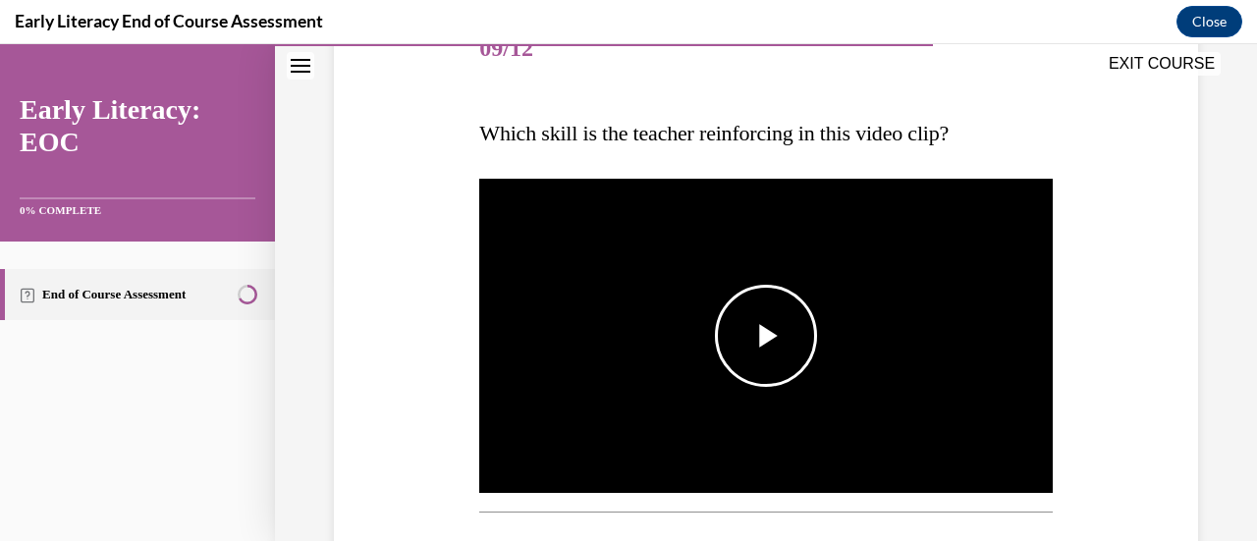
click at [766, 336] on span "Video player" at bounding box center [766, 336] width 0 height 0
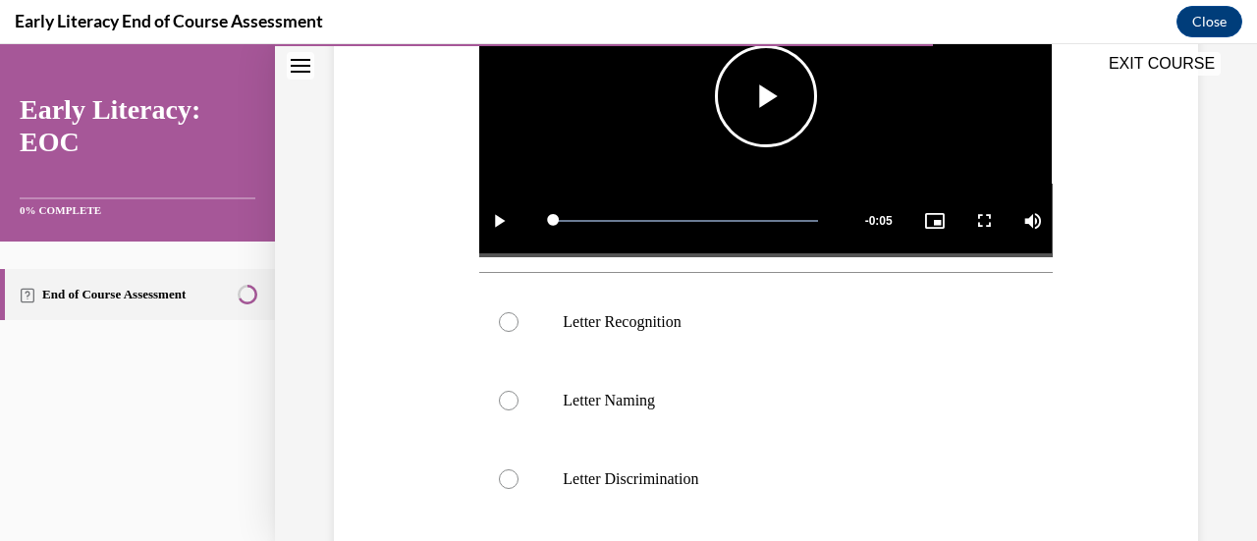
scroll to position [504, 0]
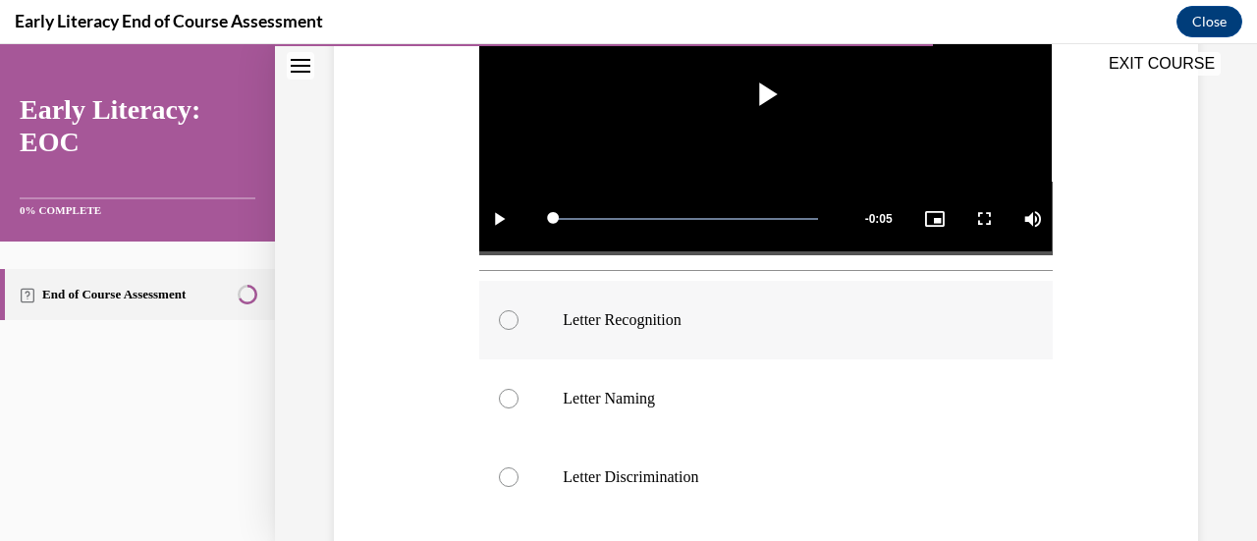
click at [505, 324] on div at bounding box center [765, 320] width 572 height 79
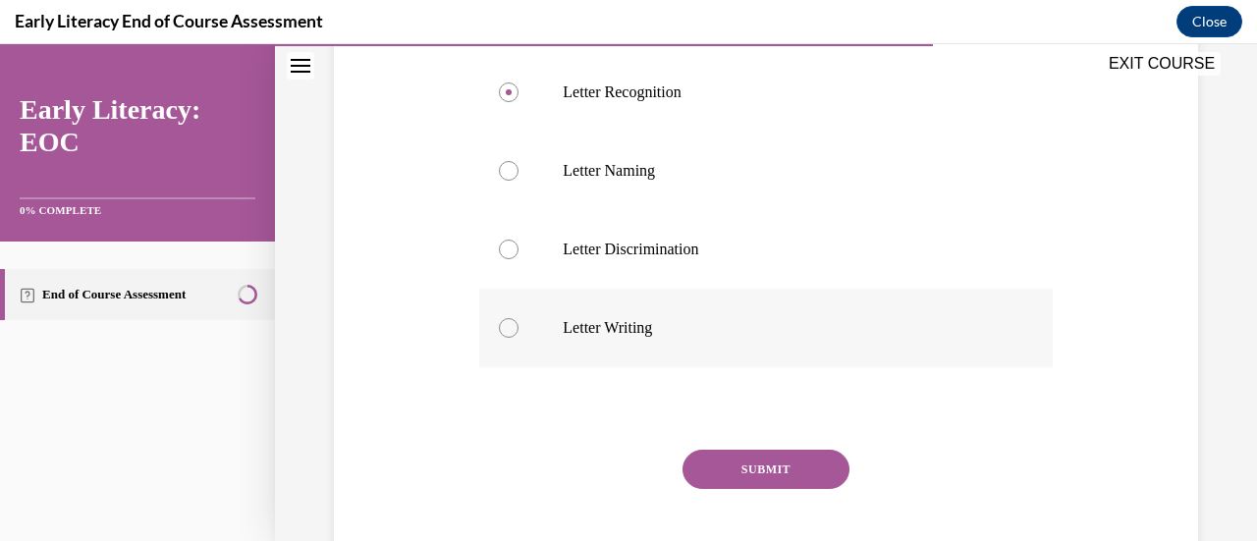
scroll to position [732, 0]
click at [776, 456] on button "SUBMIT" at bounding box center [765, 468] width 167 height 39
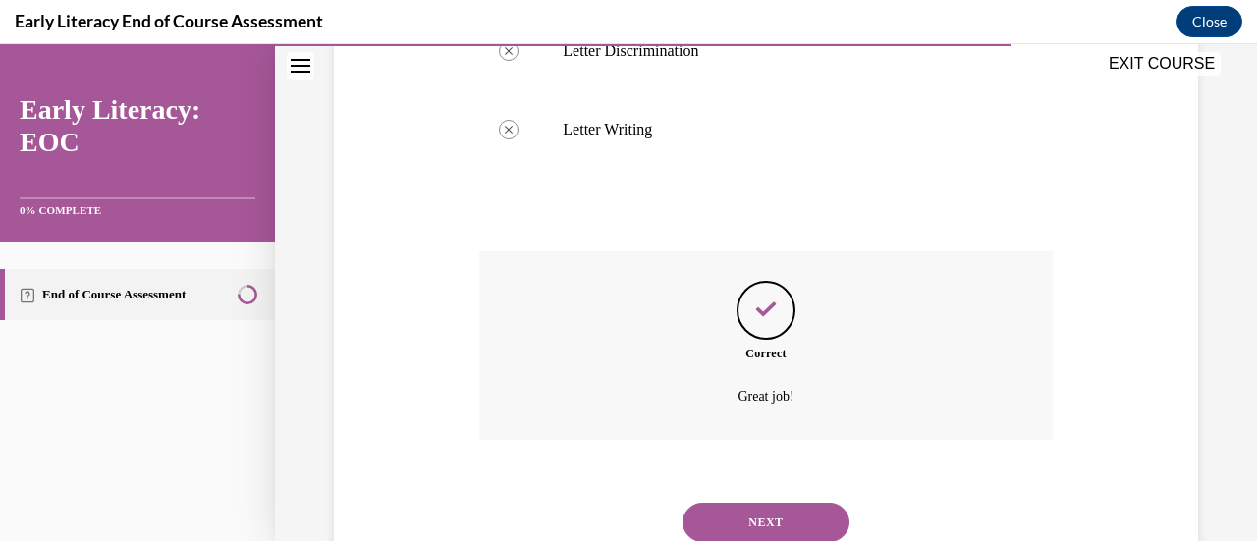
scroll to position [979, 0]
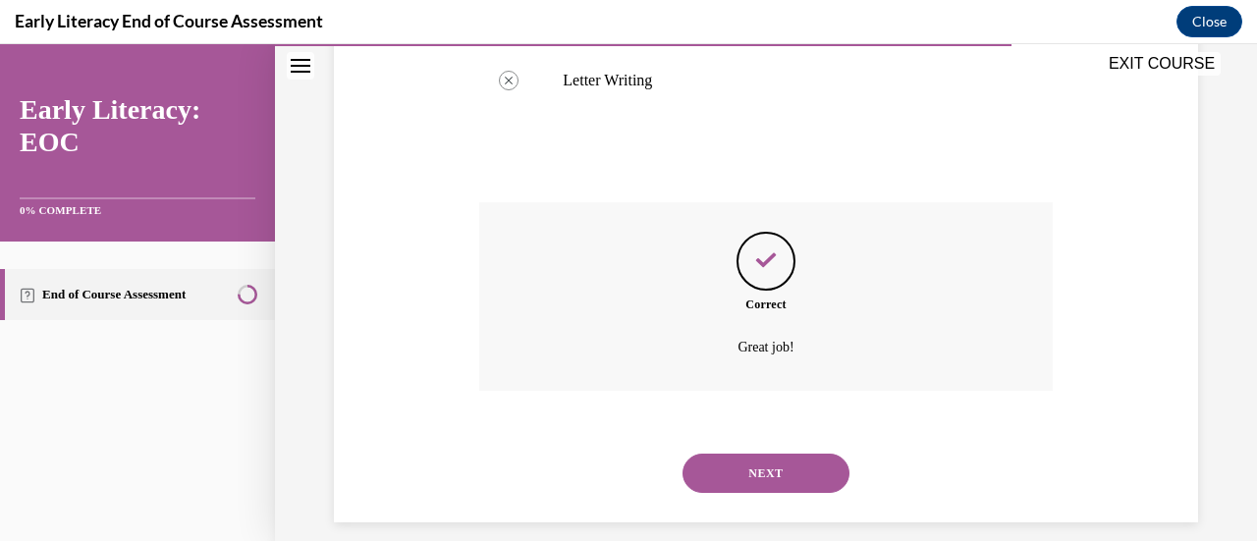
click at [770, 457] on button "NEXT" at bounding box center [765, 473] width 167 height 39
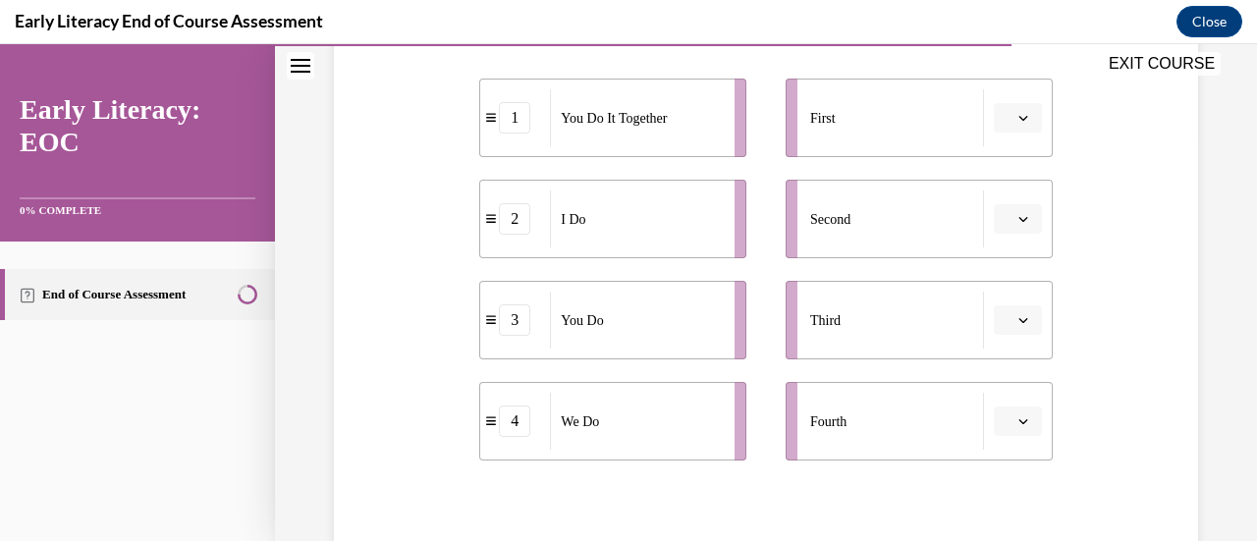
scroll to position [412, 0]
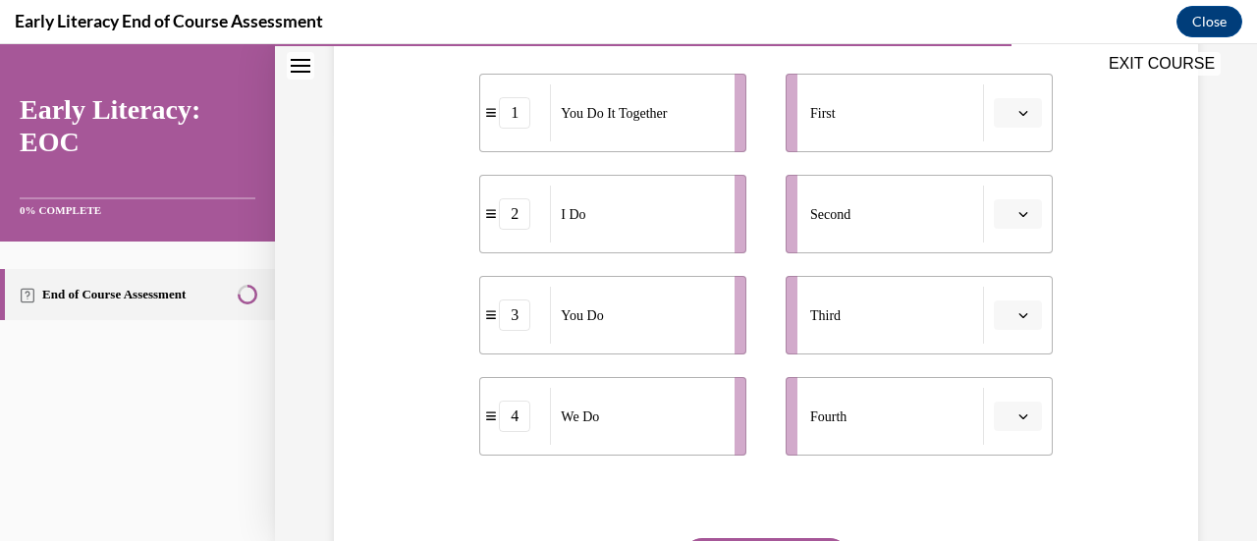
click at [1005, 113] on span "Please select an option" at bounding box center [1008, 113] width 7 height 20
click at [998, 239] on span "2" at bounding box center [997, 235] width 7 height 16
click at [1018, 216] on icon "button" at bounding box center [1023, 214] width 10 height 10
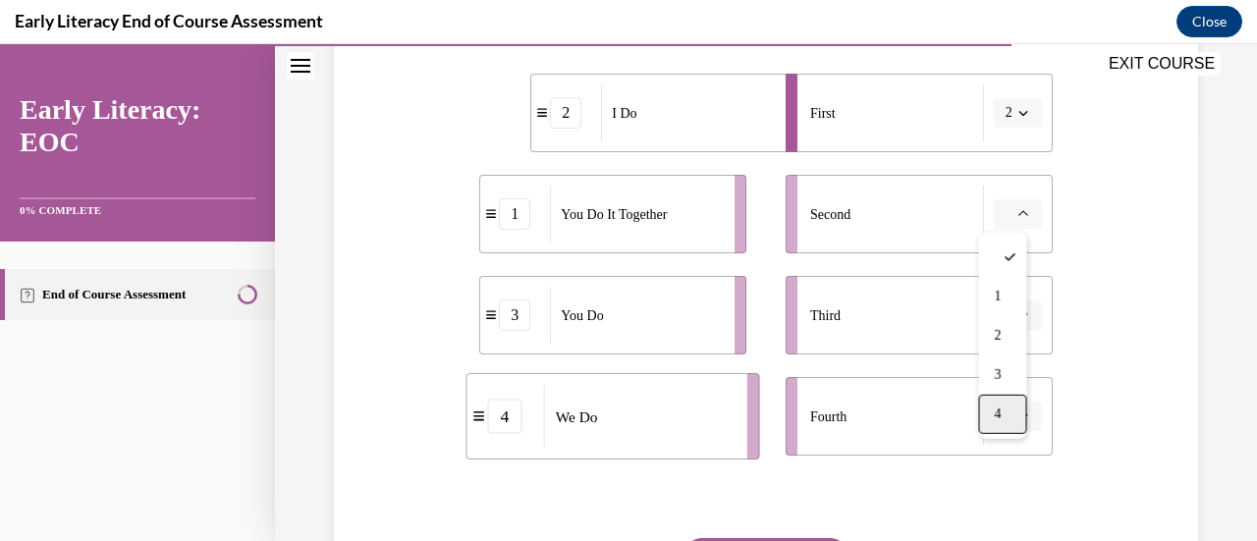
click at [1000, 421] on span "4" at bounding box center [997, 414] width 7 height 16
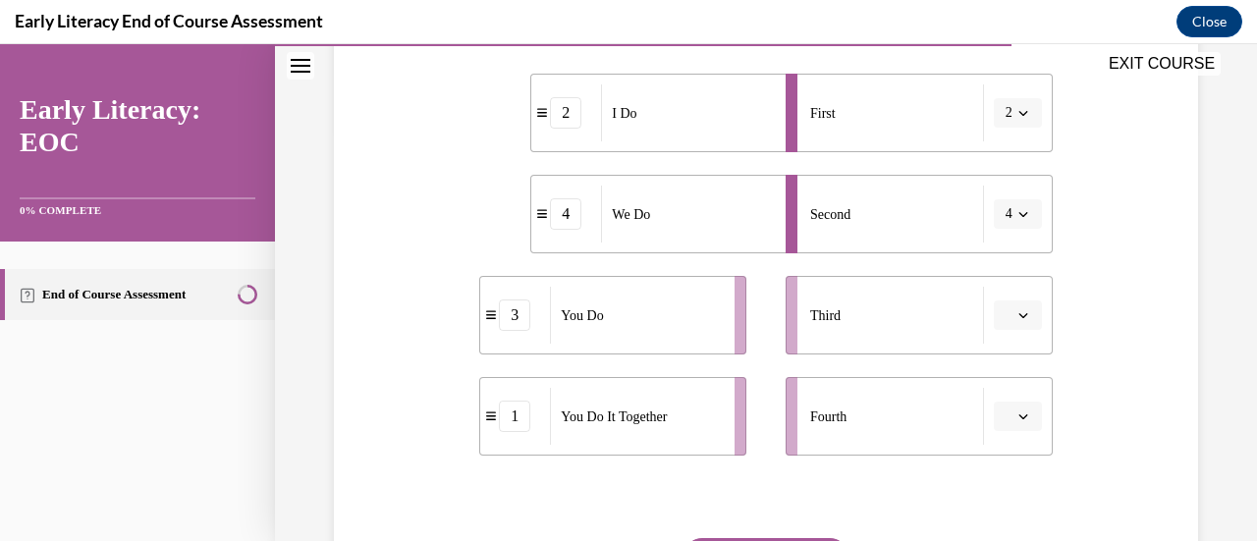
click at [1018, 313] on icon "button" at bounding box center [1022, 315] width 9 height 5
click at [999, 405] on div "1" at bounding box center [1002, 397] width 48 height 39
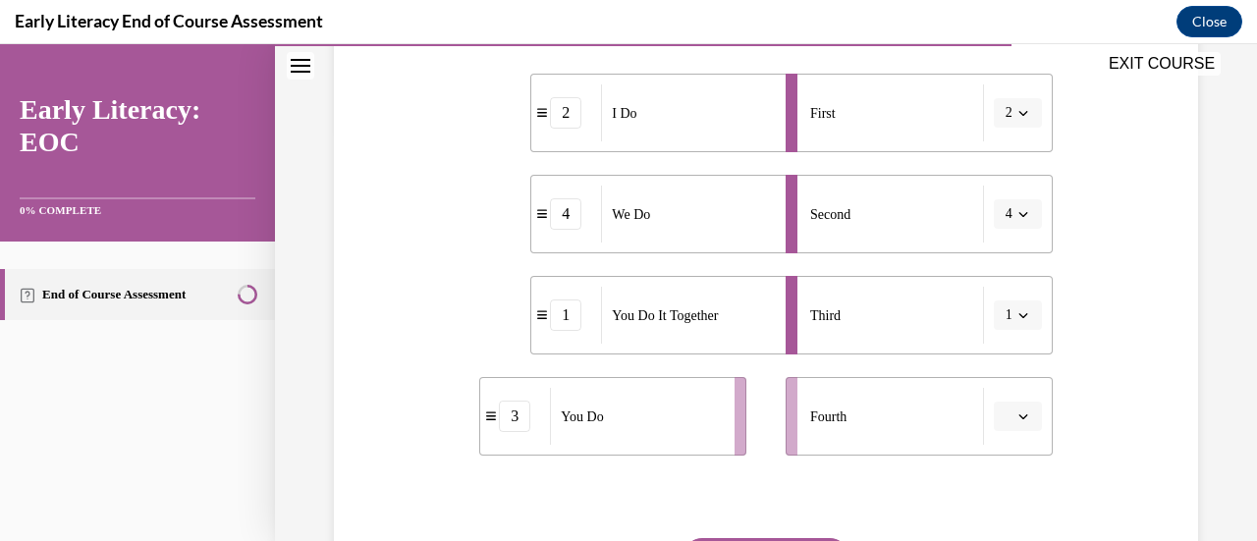
click at [1017, 415] on span "button" at bounding box center [1023, 416] width 14 height 14
click at [1002, 333] on div "3" at bounding box center [1002, 332] width 48 height 39
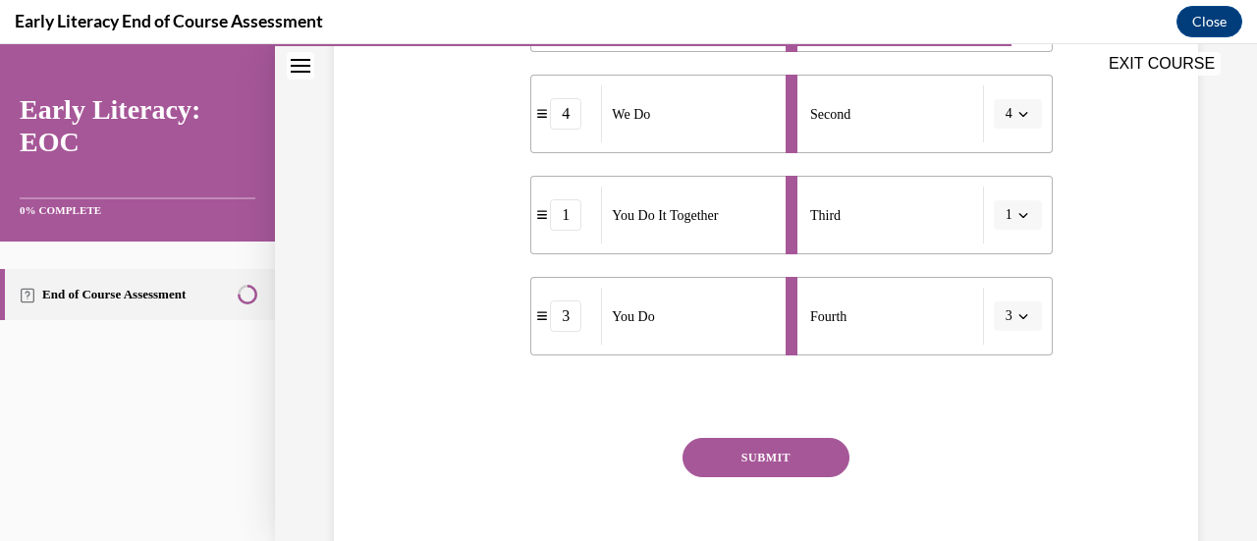
scroll to position [514, 0]
click at [784, 457] on button "SUBMIT" at bounding box center [765, 455] width 167 height 39
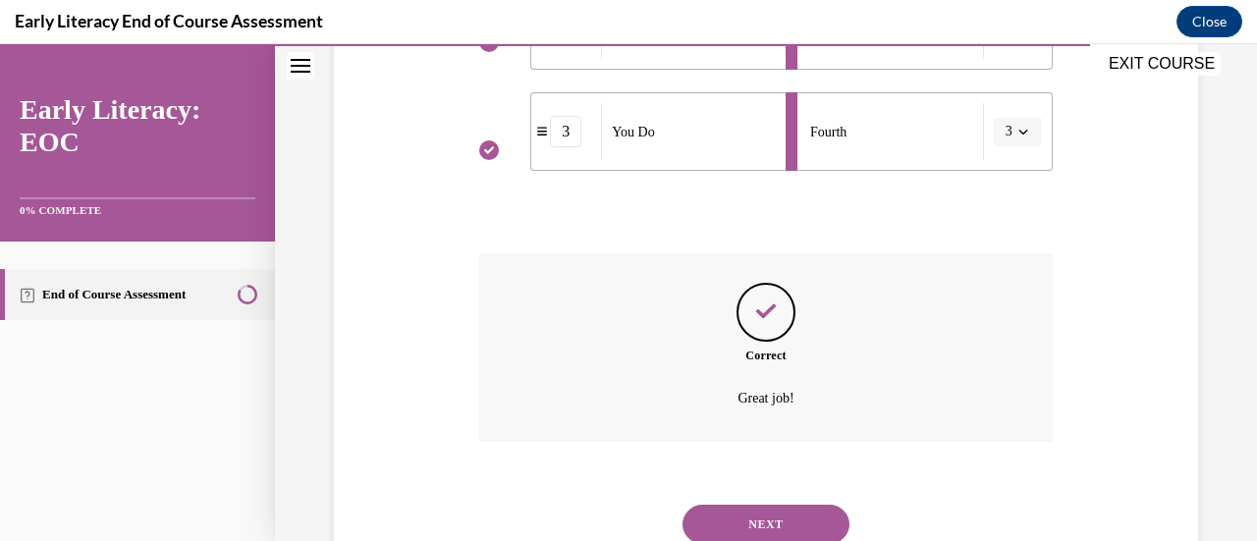
scroll to position [768, 0]
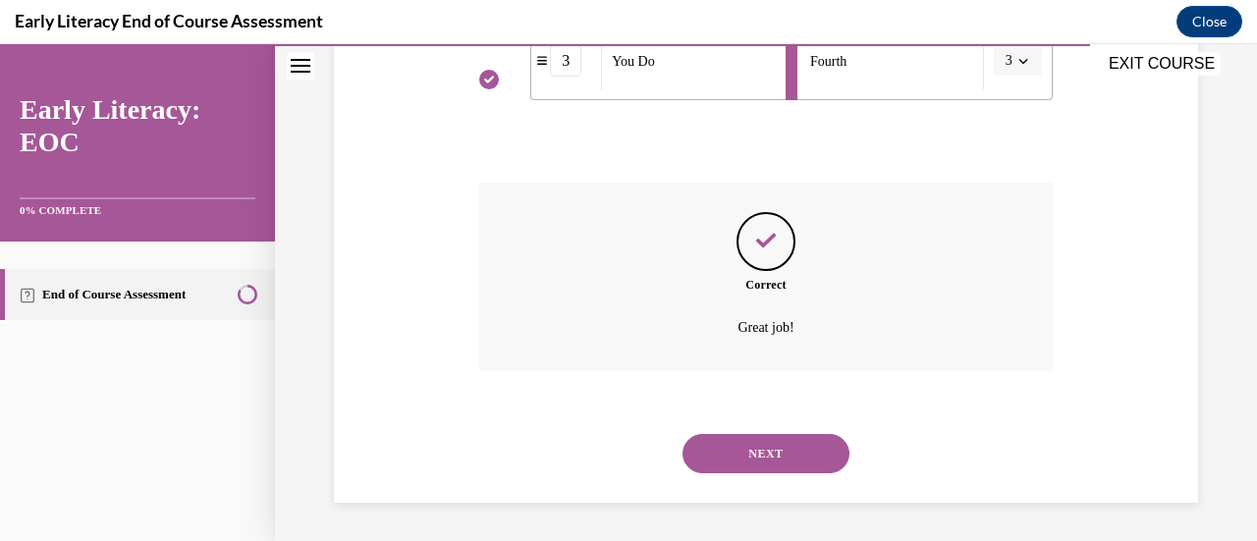
click at [806, 445] on button "NEXT" at bounding box center [765, 453] width 167 height 39
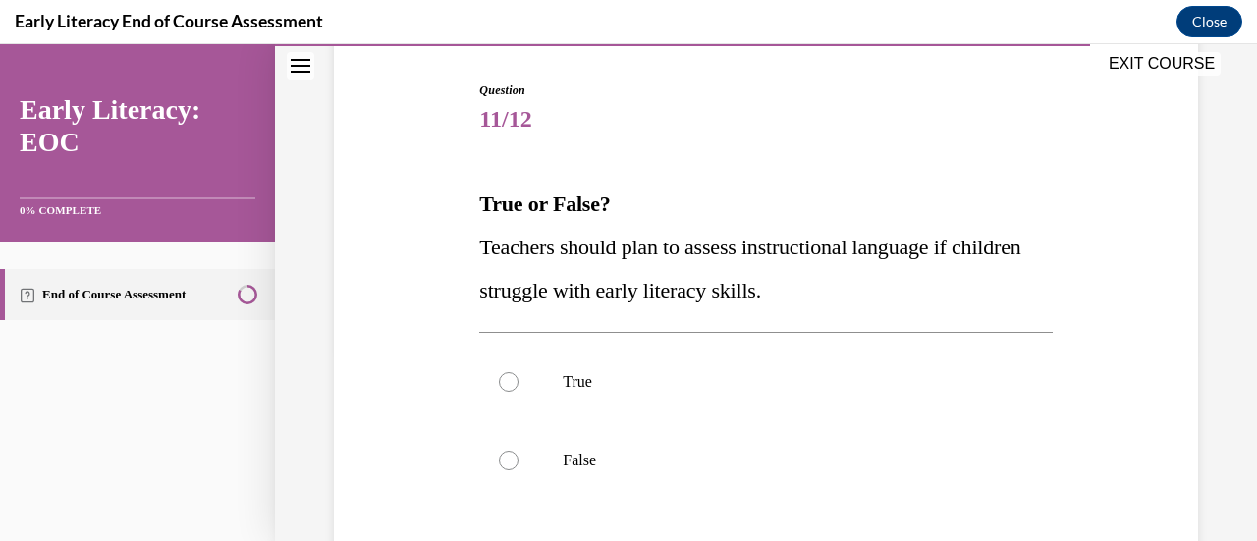
scroll to position [197, 0]
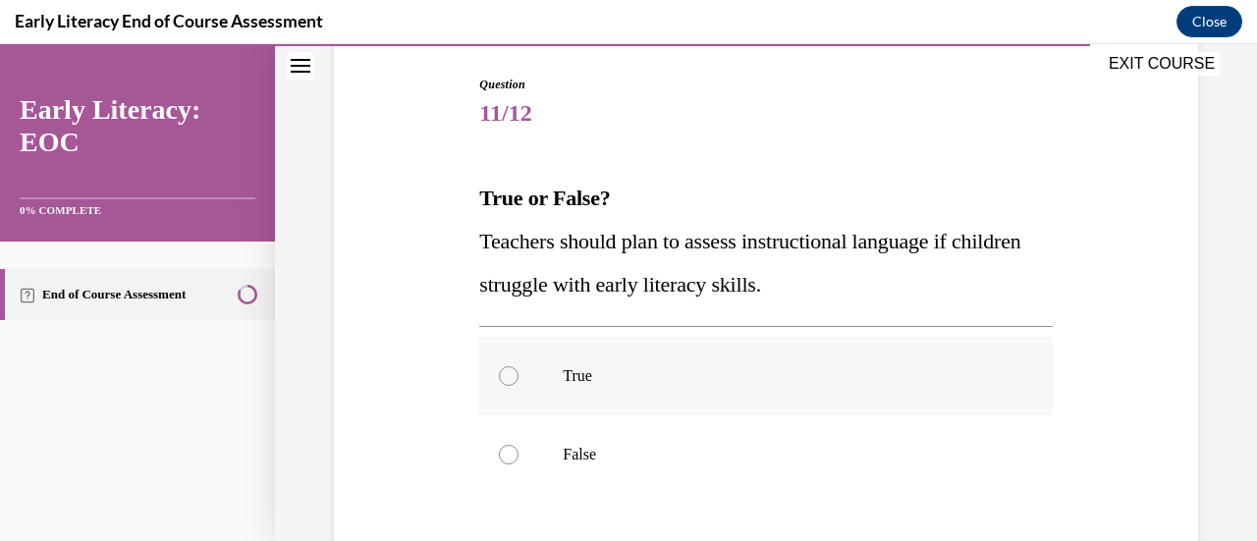
click at [510, 377] on div at bounding box center [509, 376] width 20 height 20
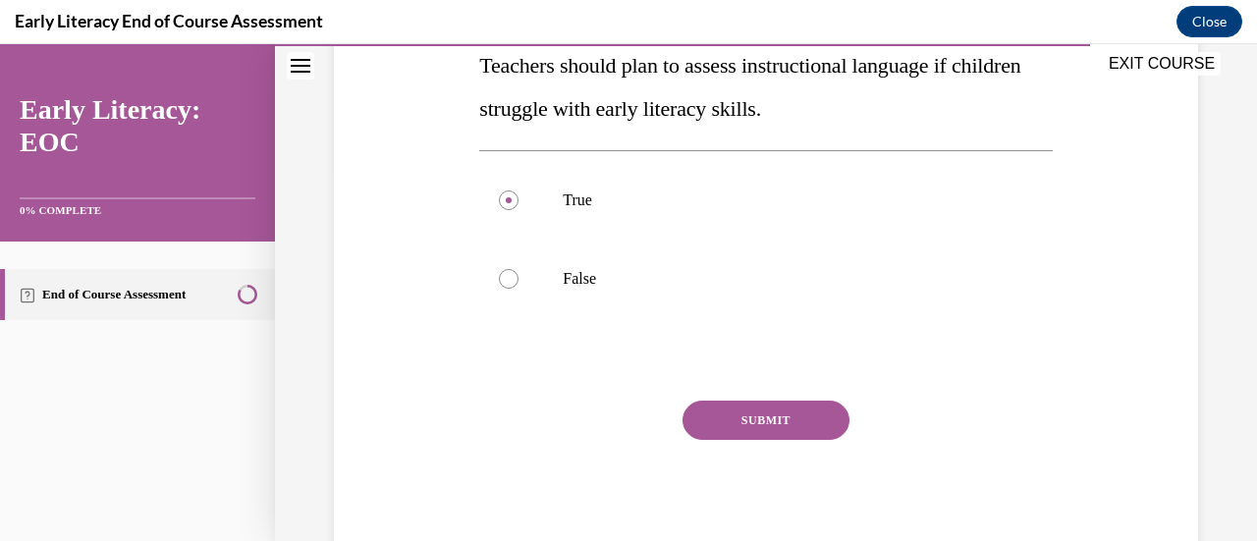
click at [721, 421] on button "SUBMIT" at bounding box center [765, 420] width 167 height 39
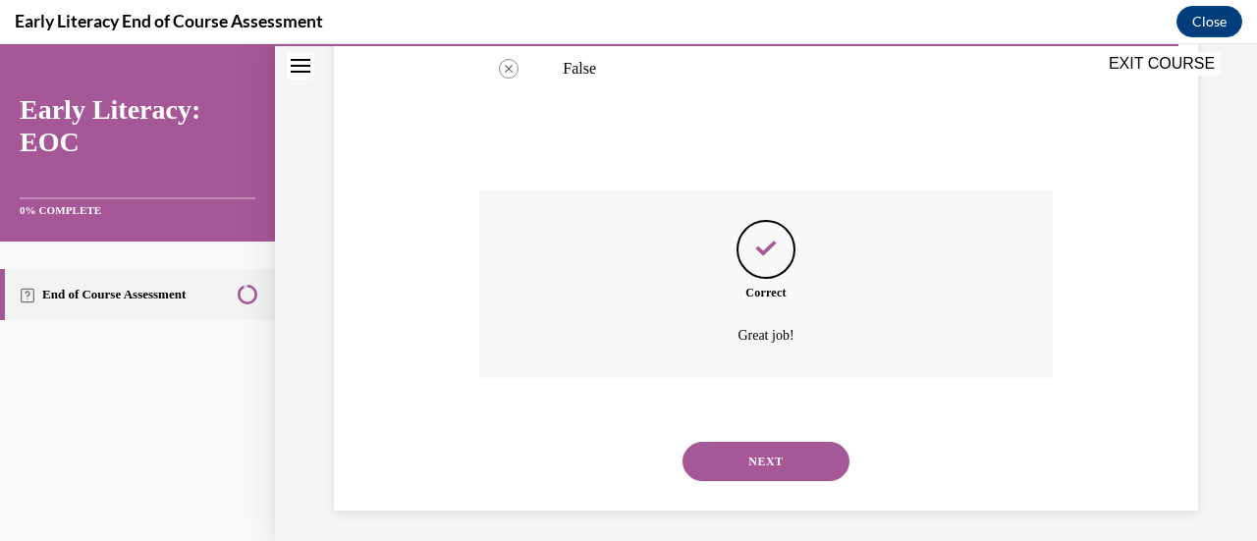
click at [793, 453] on button "NEXT" at bounding box center [765, 461] width 167 height 39
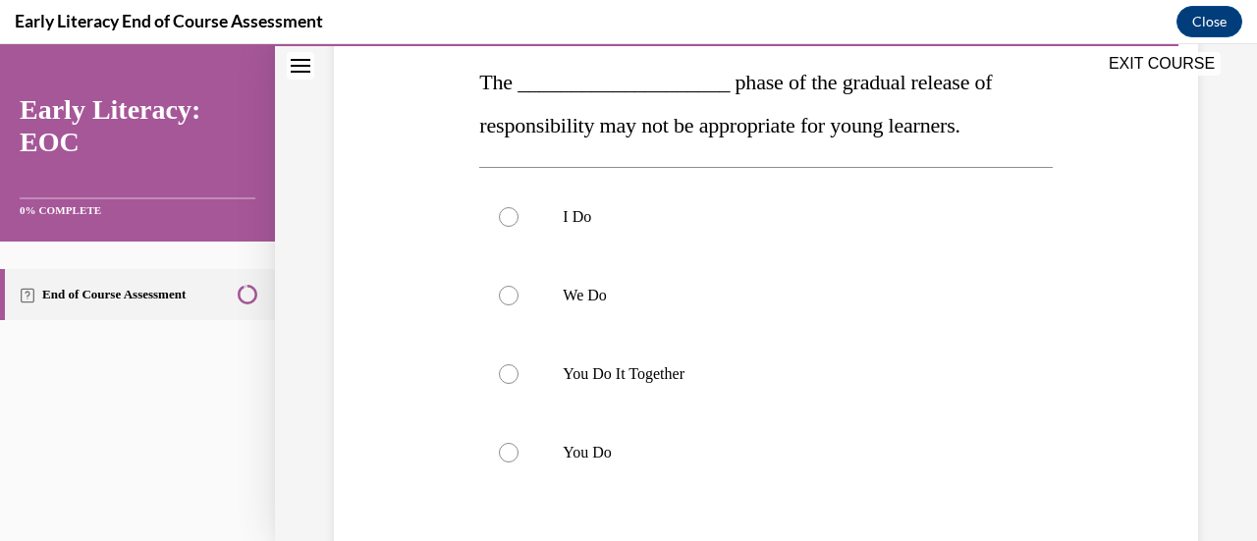
scroll to position [320, 0]
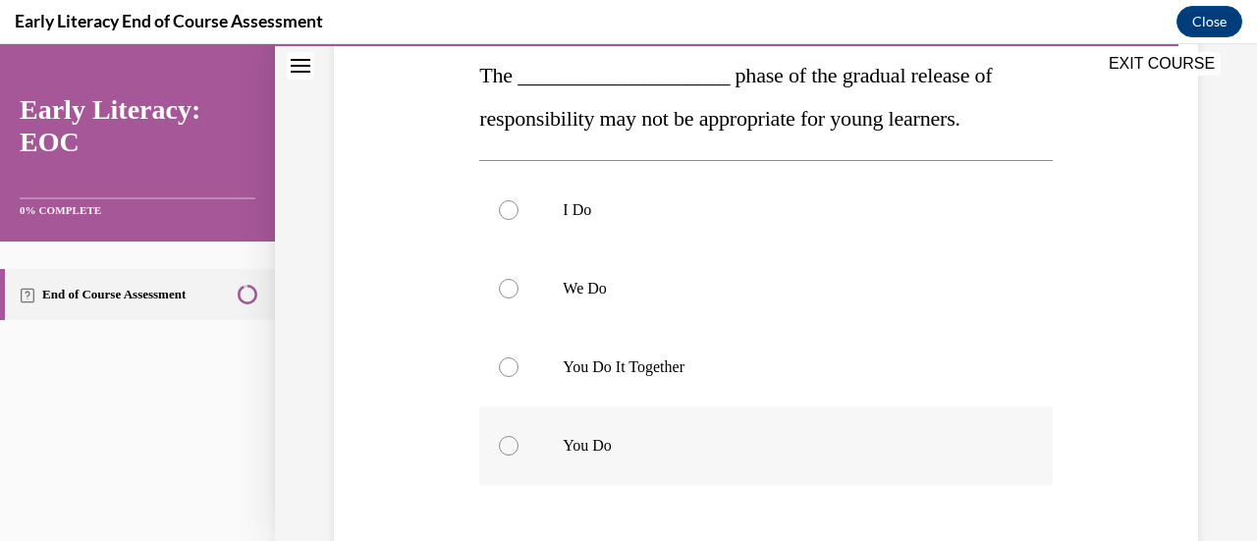
click at [504, 438] on div at bounding box center [509, 446] width 20 height 20
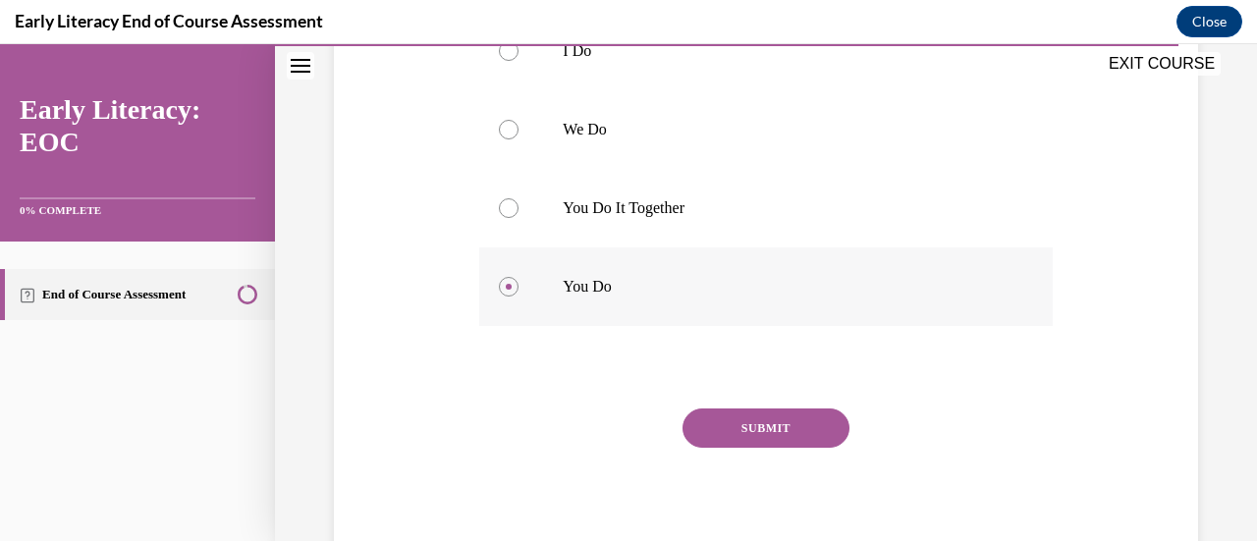
scroll to position [487, 0]
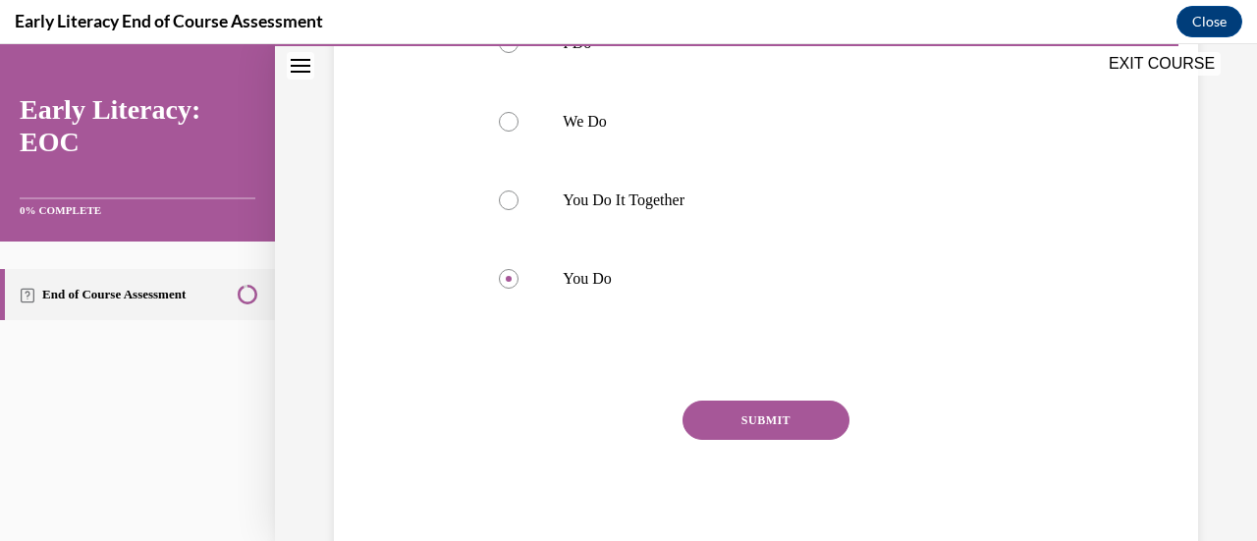
click at [768, 419] on button "SUBMIT" at bounding box center [765, 420] width 167 height 39
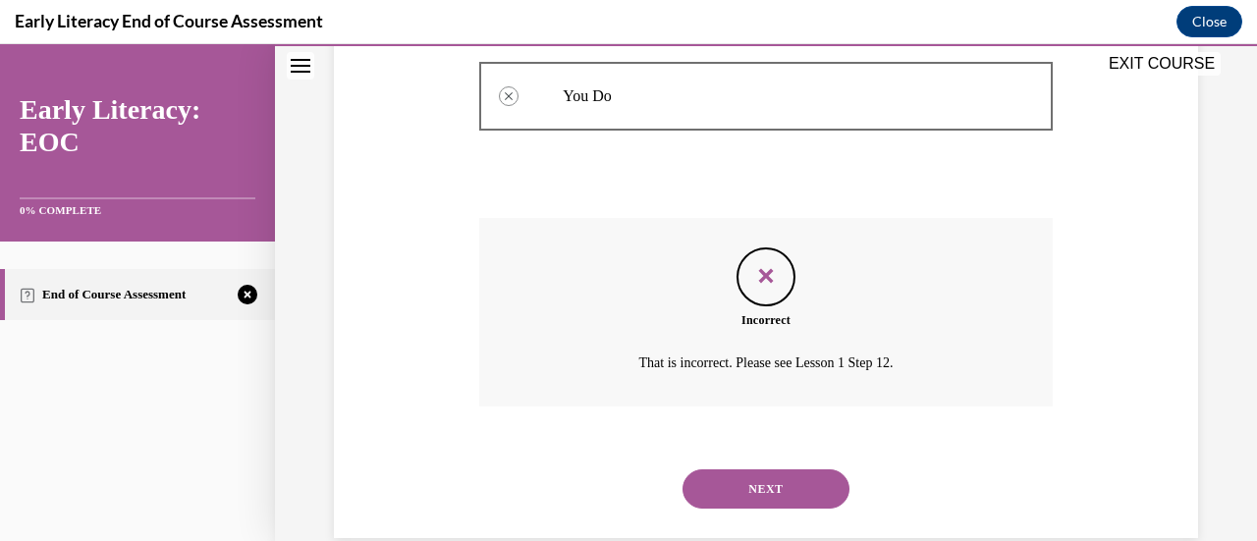
scroll to position [705, 0]
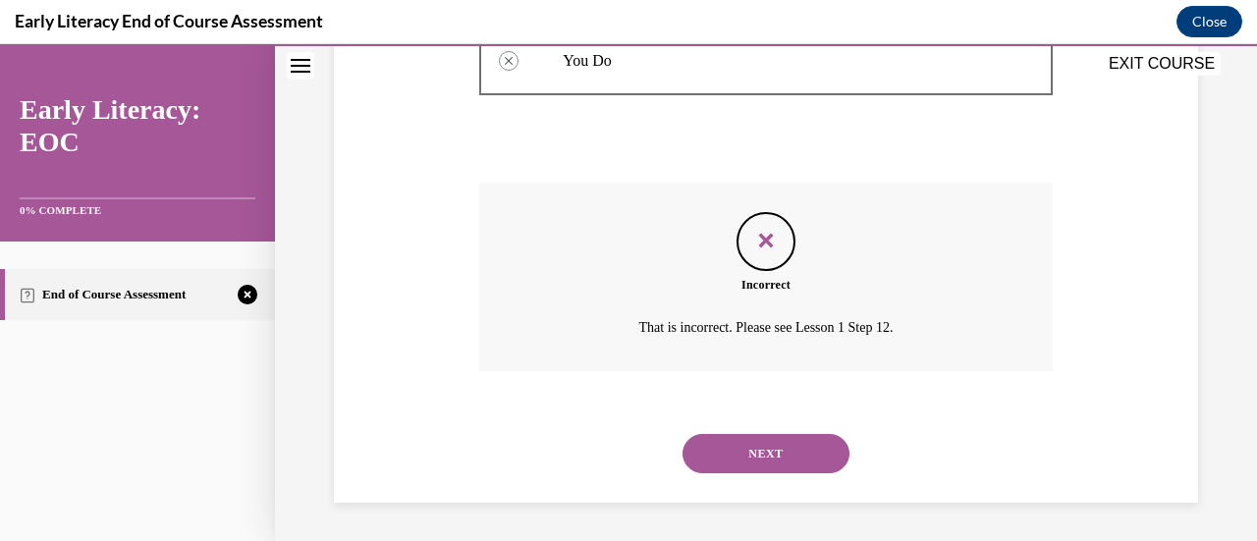
click at [762, 451] on button "NEXT" at bounding box center [765, 453] width 167 height 39
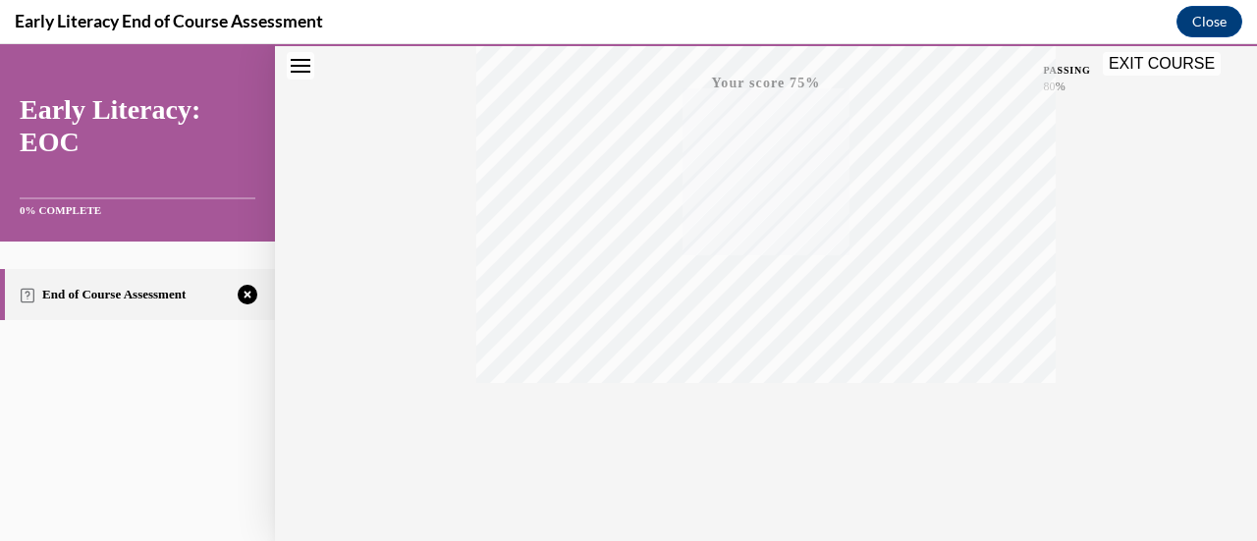
scroll to position [509, 0]
click at [755, 424] on icon "button" at bounding box center [766, 422] width 70 height 22
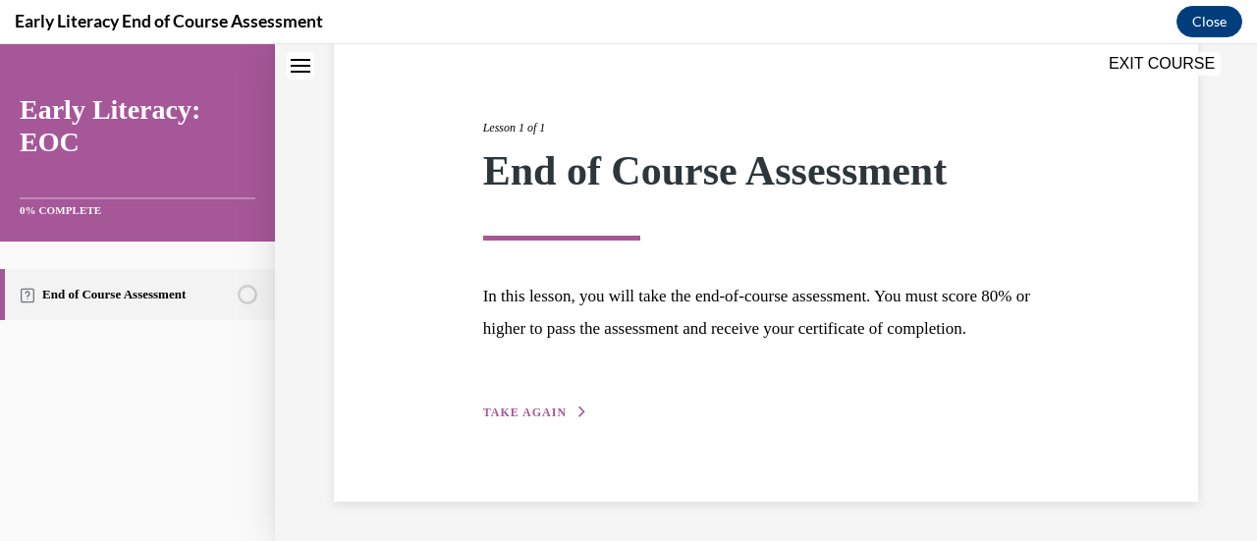
scroll to position [230, 0]
click at [512, 411] on span "TAKE AGAIN" at bounding box center [524, 412] width 83 height 14
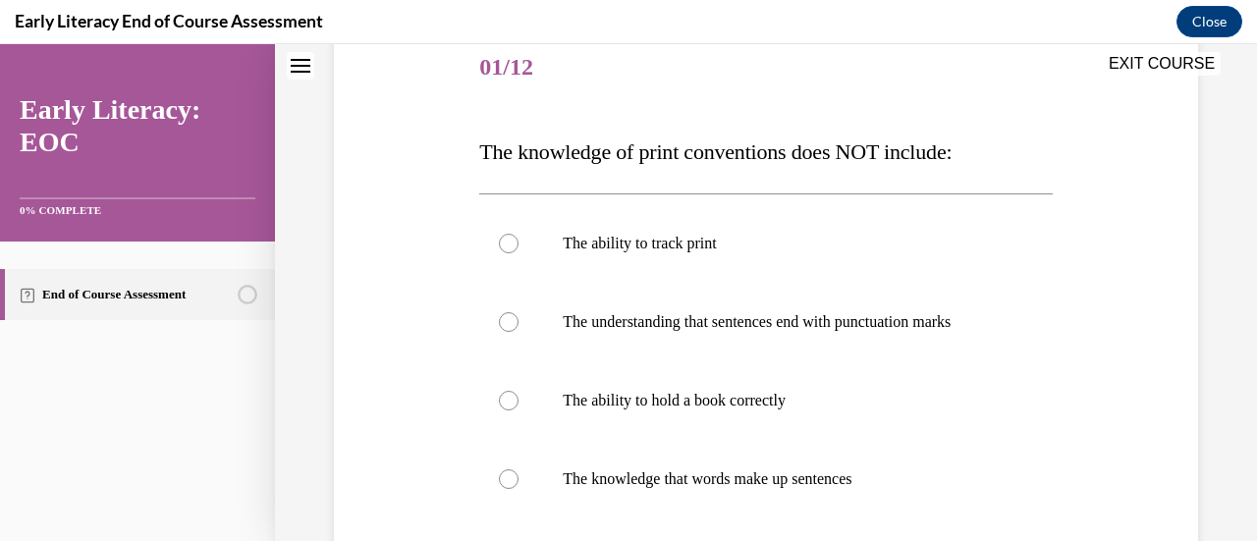
scroll to position [244, 0]
click at [505, 317] on div at bounding box center [509, 321] width 20 height 20
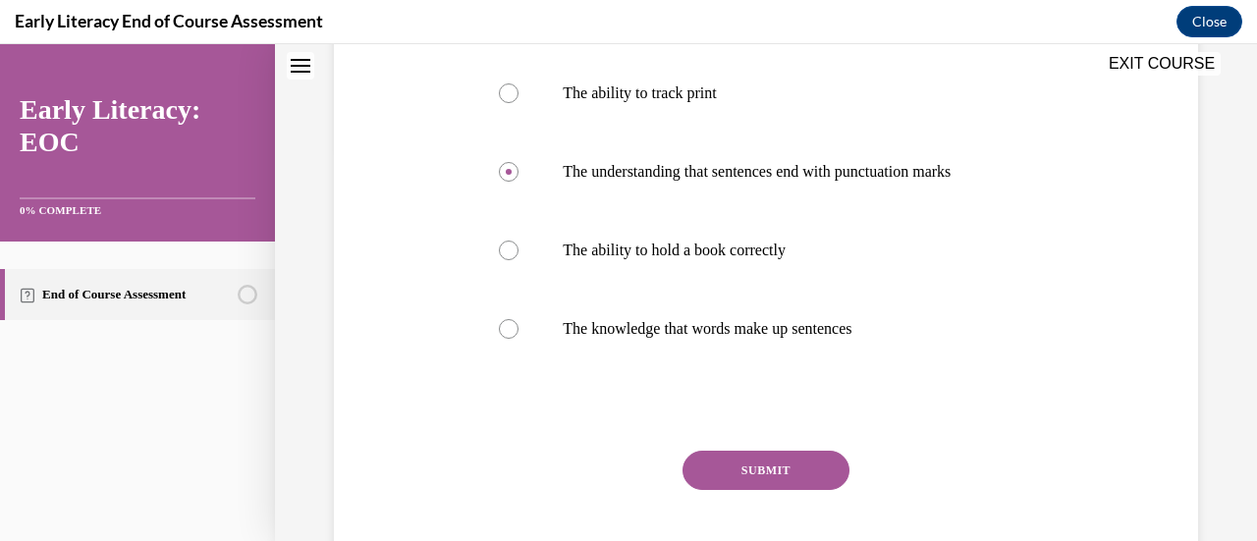
click at [757, 457] on button "SUBMIT" at bounding box center [765, 470] width 167 height 39
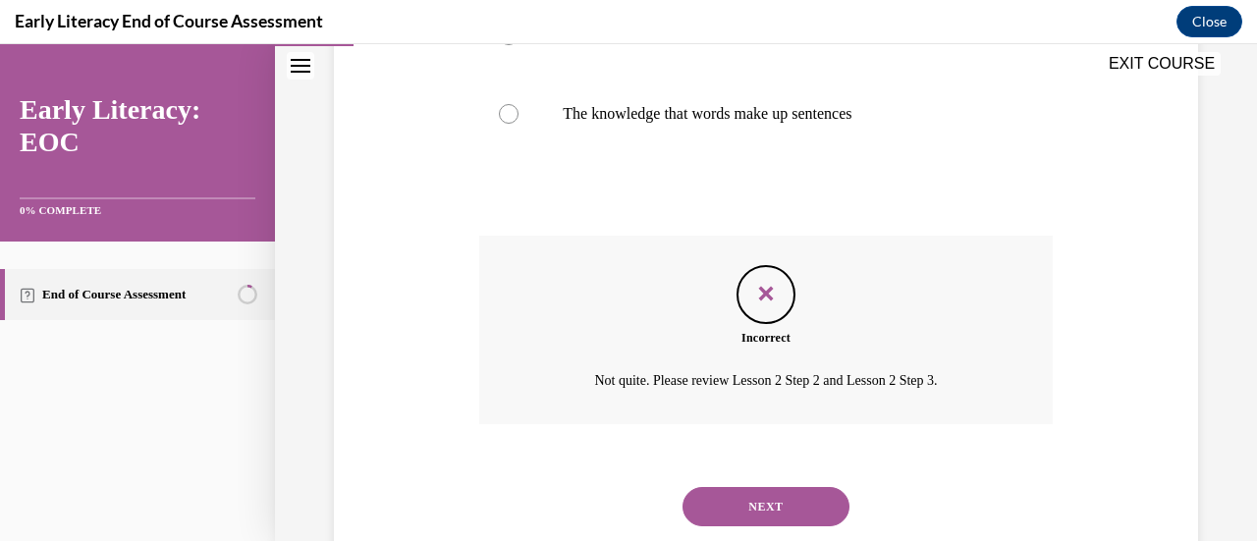
scroll to position [610, 0]
click at [751, 505] on button "NEXT" at bounding box center [765, 505] width 167 height 39
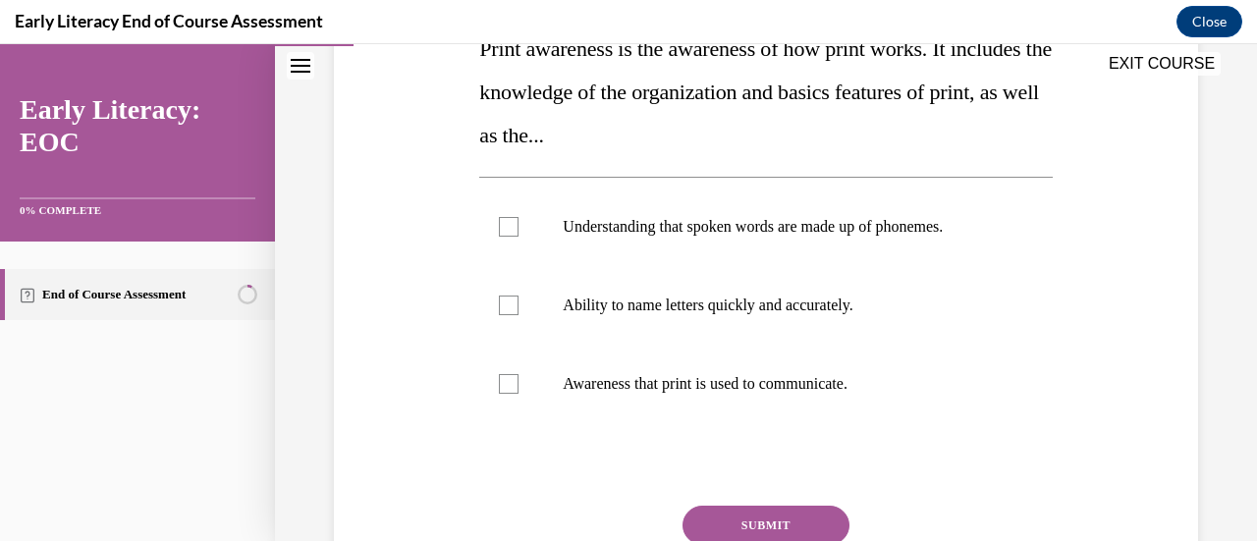
scroll to position [349, 0]
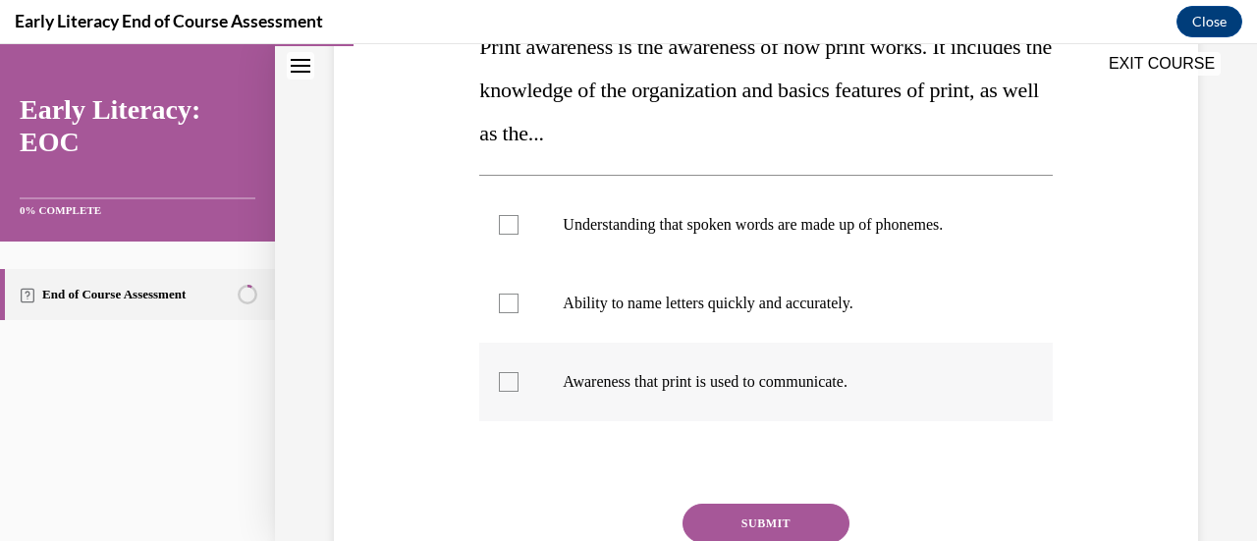
click at [500, 386] on div at bounding box center [509, 382] width 20 height 20
click at [702, 527] on button "SUBMIT" at bounding box center [765, 523] width 167 height 39
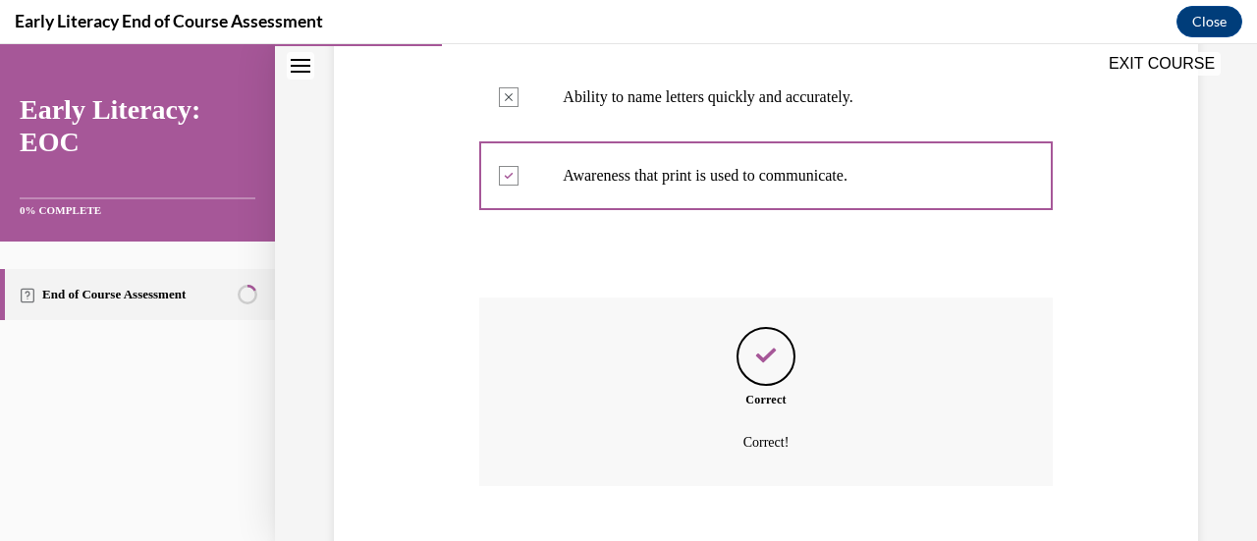
scroll to position [670, 0]
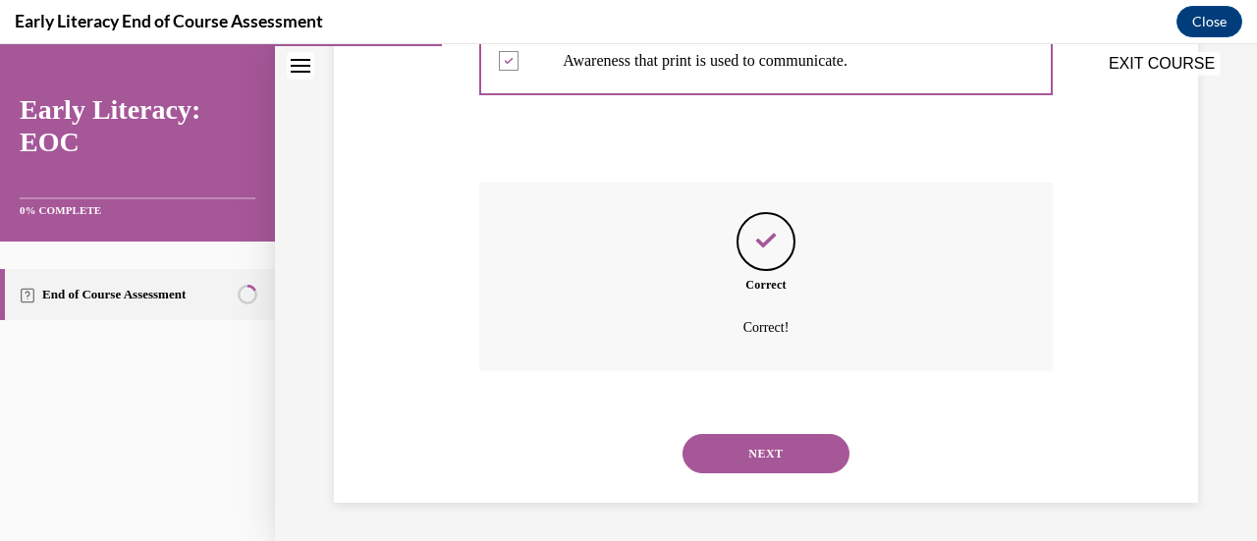
click at [735, 448] on button "NEXT" at bounding box center [765, 453] width 167 height 39
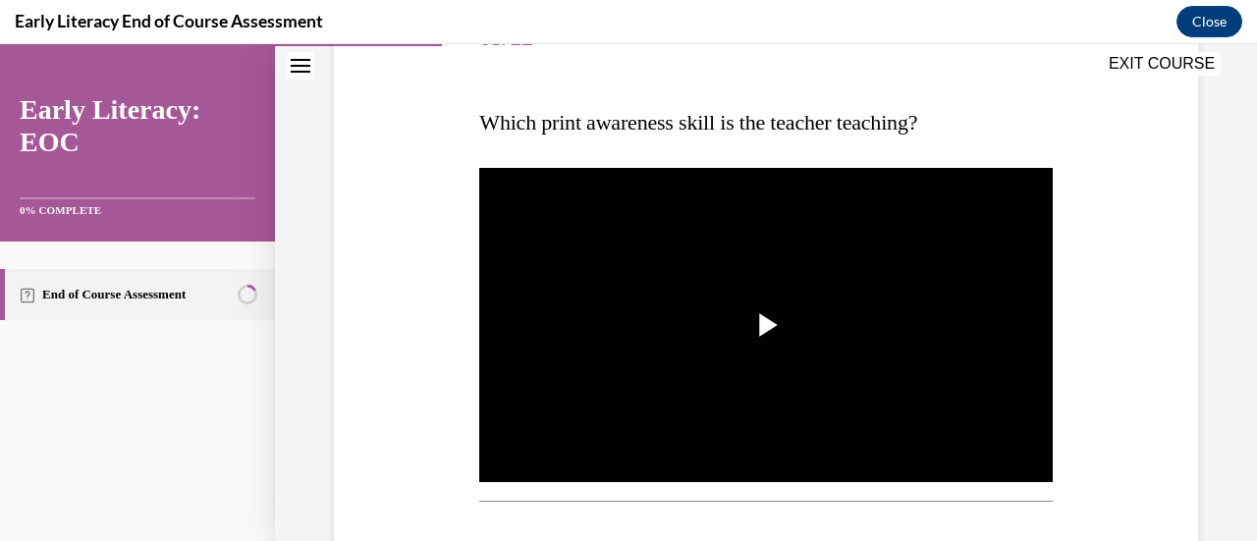
scroll to position [276, 0]
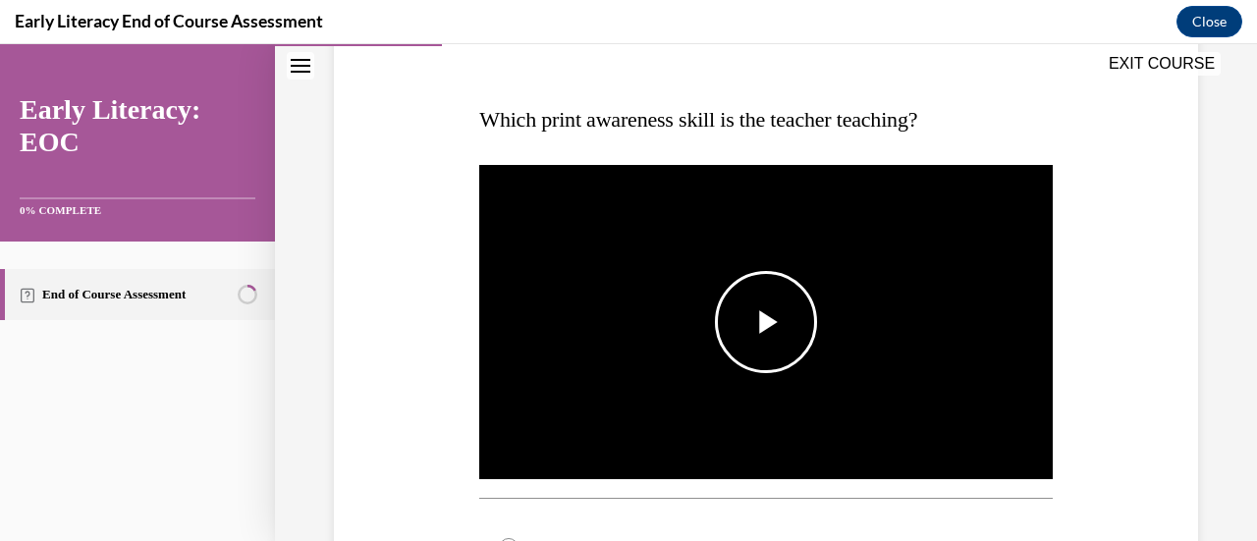
click at [766, 322] on span "Video player" at bounding box center [766, 322] width 0 height 0
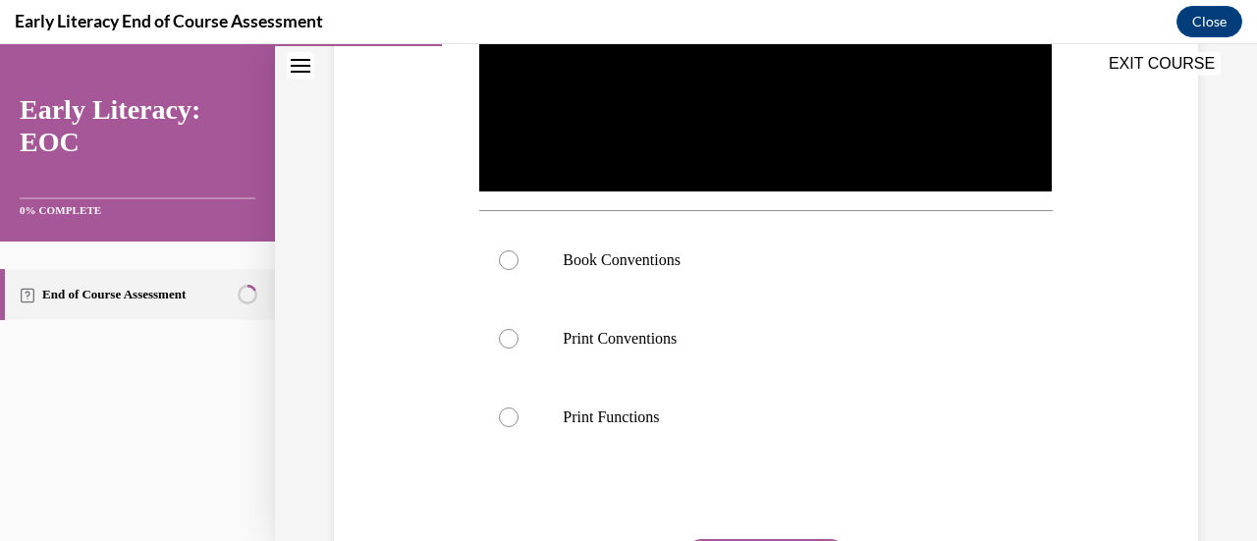
scroll to position [565, 0]
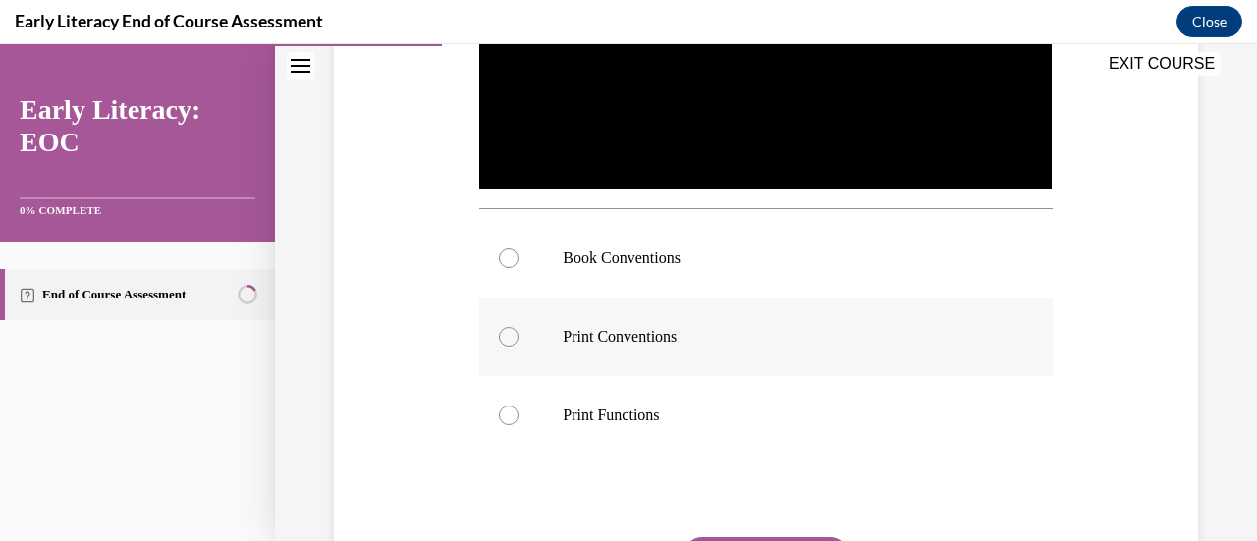
click at [507, 334] on div at bounding box center [509, 337] width 20 height 20
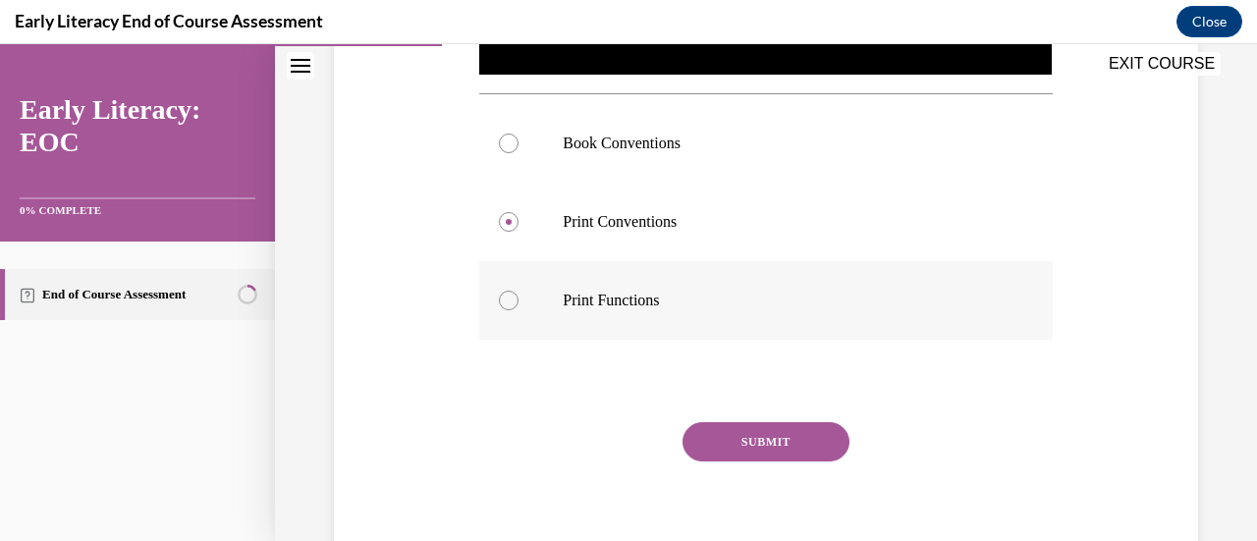
scroll to position [681, 0]
click at [737, 429] on button "SUBMIT" at bounding box center [765, 440] width 167 height 39
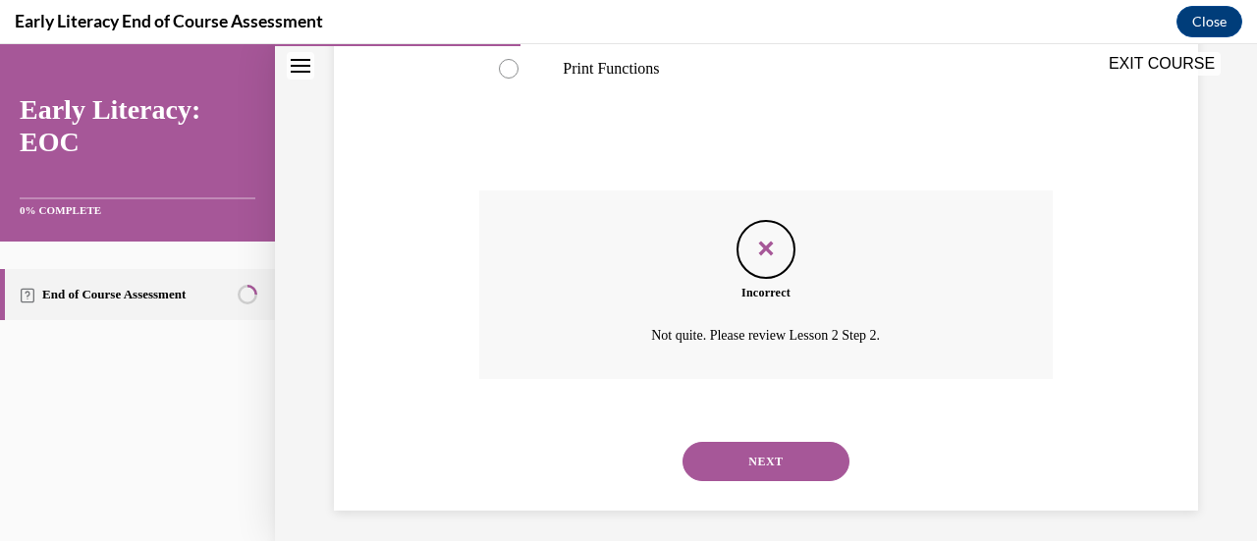
scroll to position [914, 0]
click at [768, 447] on button "NEXT" at bounding box center [765, 459] width 167 height 39
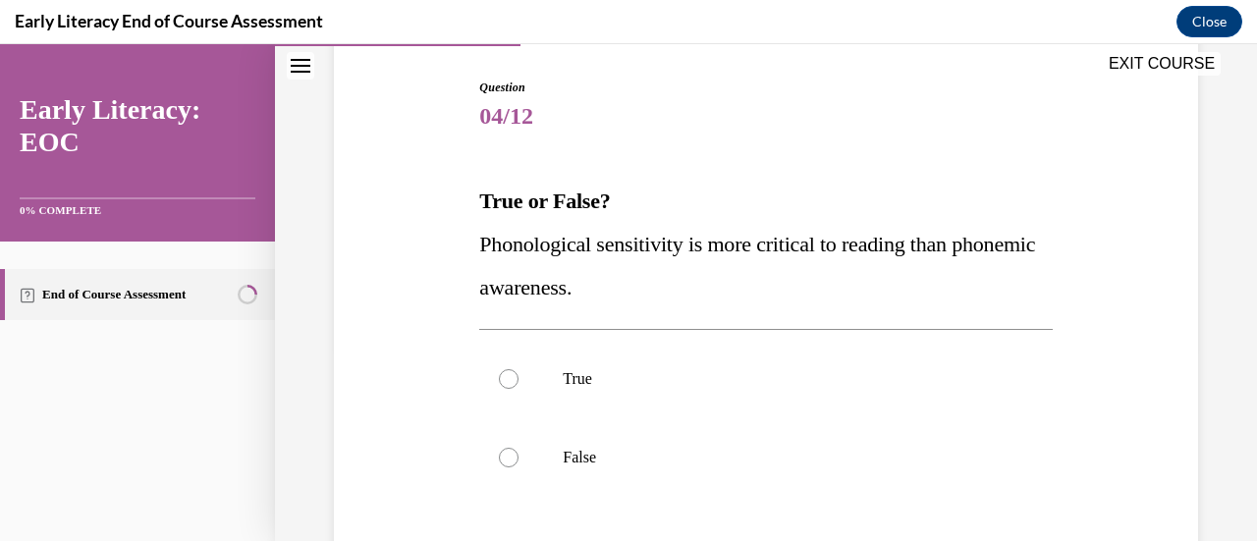
scroll to position [202, 0]
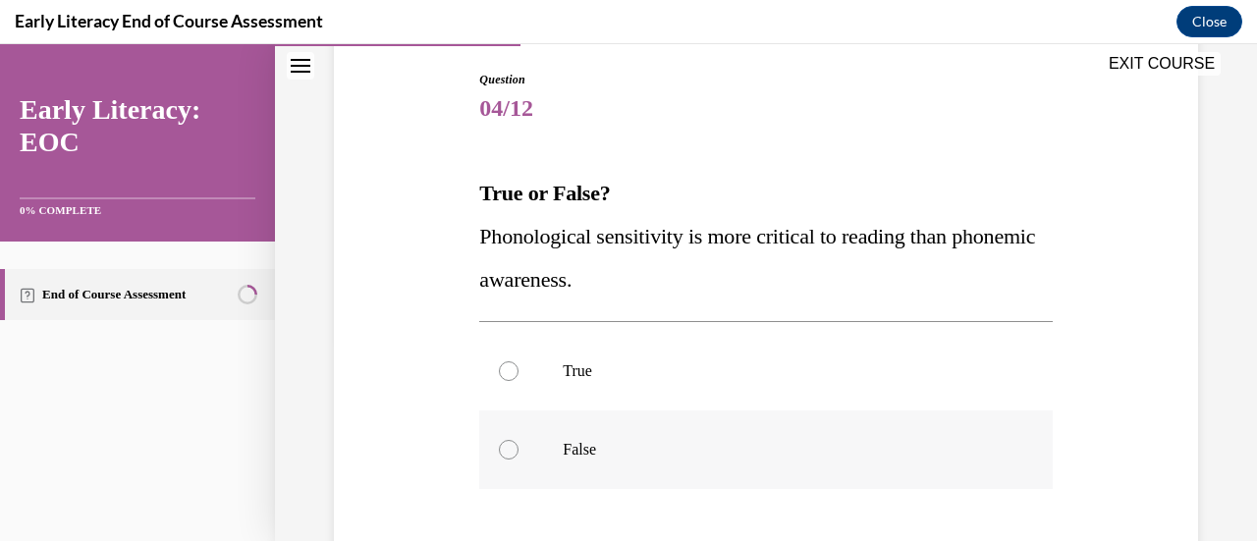
click at [499, 451] on div at bounding box center [509, 450] width 20 height 20
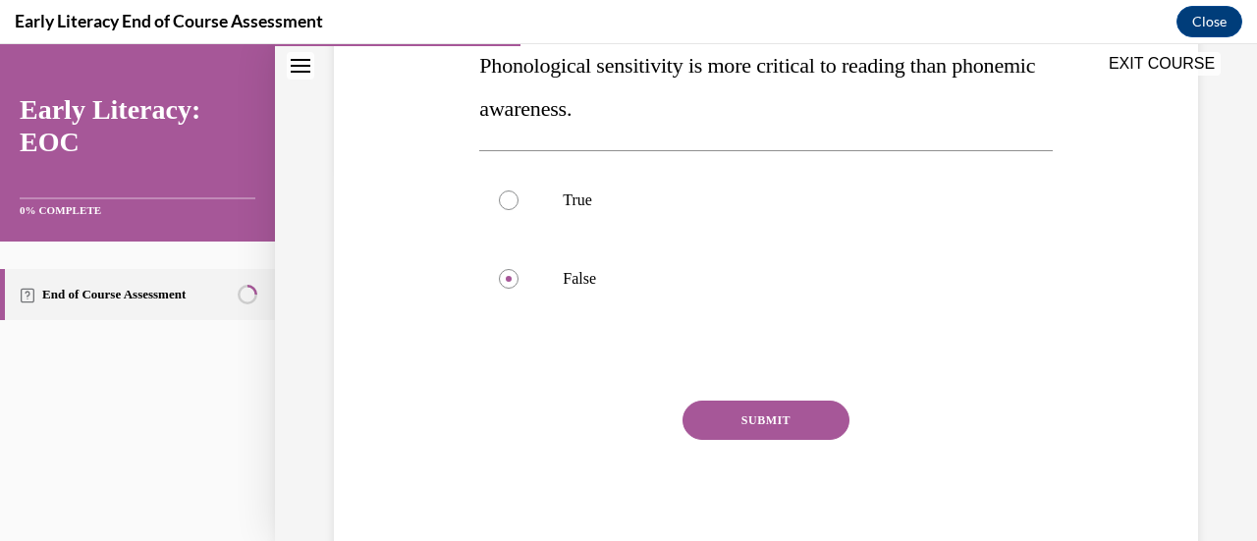
click at [697, 414] on button "SUBMIT" at bounding box center [765, 420] width 167 height 39
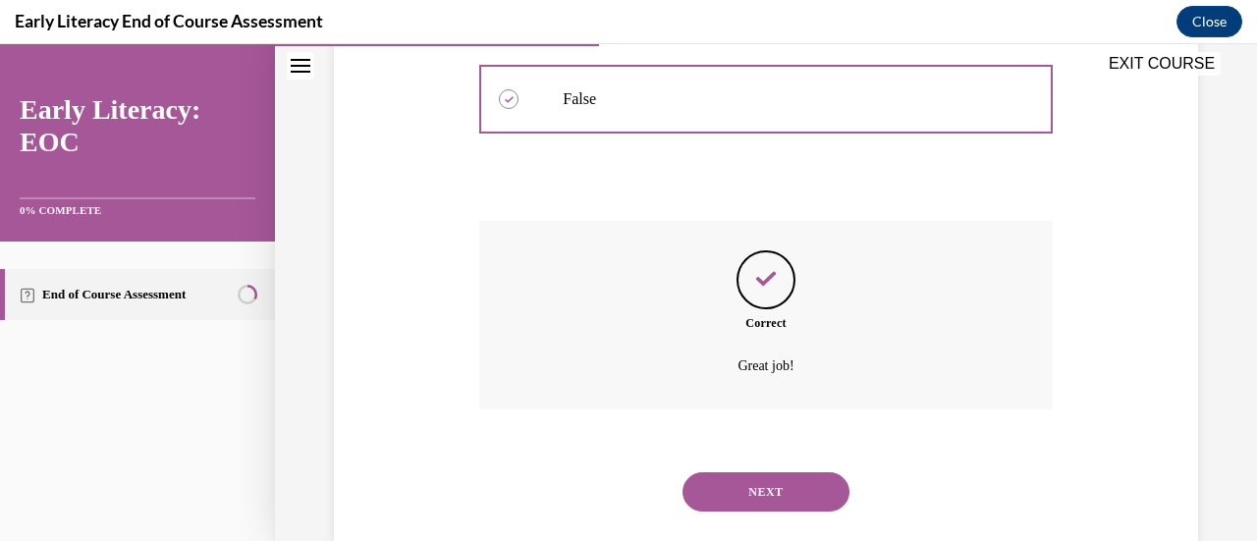
scroll to position [554, 0]
click at [776, 494] on button "NEXT" at bounding box center [765, 490] width 167 height 39
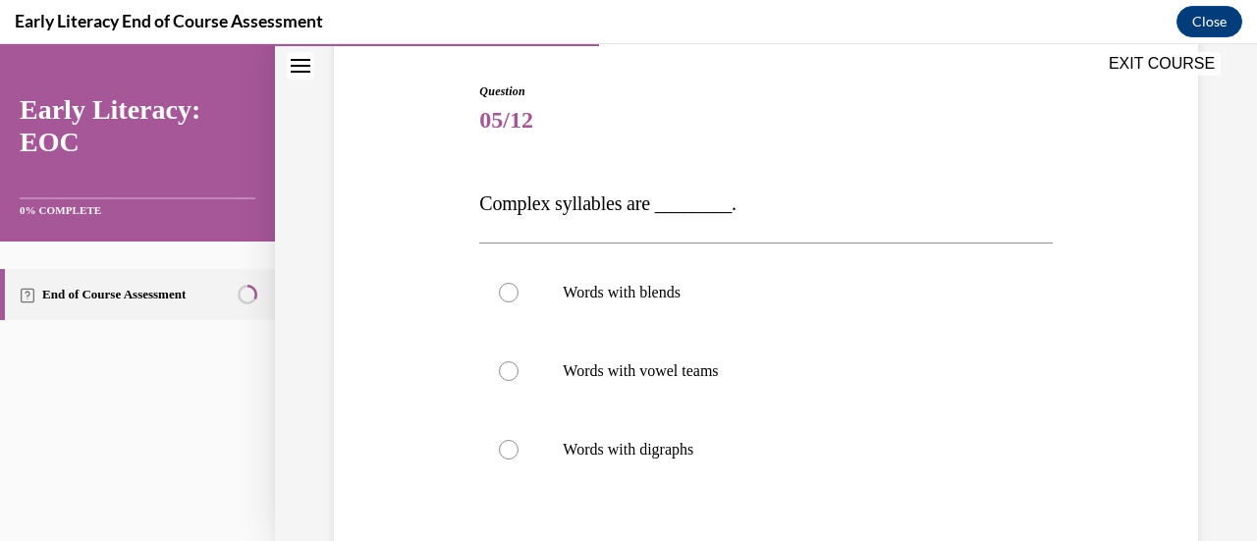
scroll to position [197, 0]
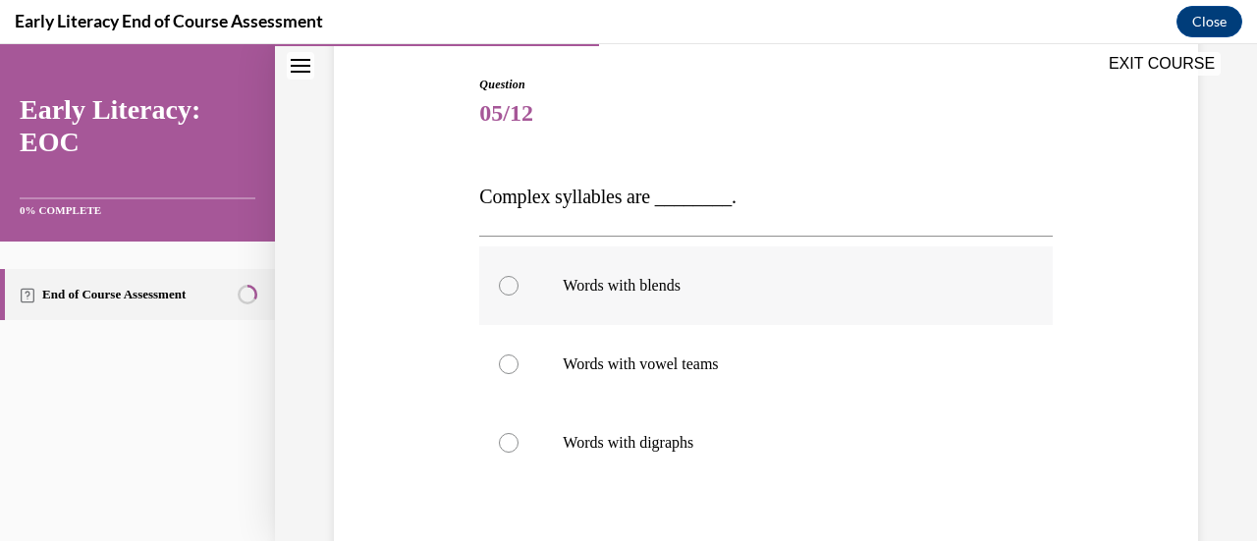
click at [504, 282] on div at bounding box center [509, 286] width 20 height 20
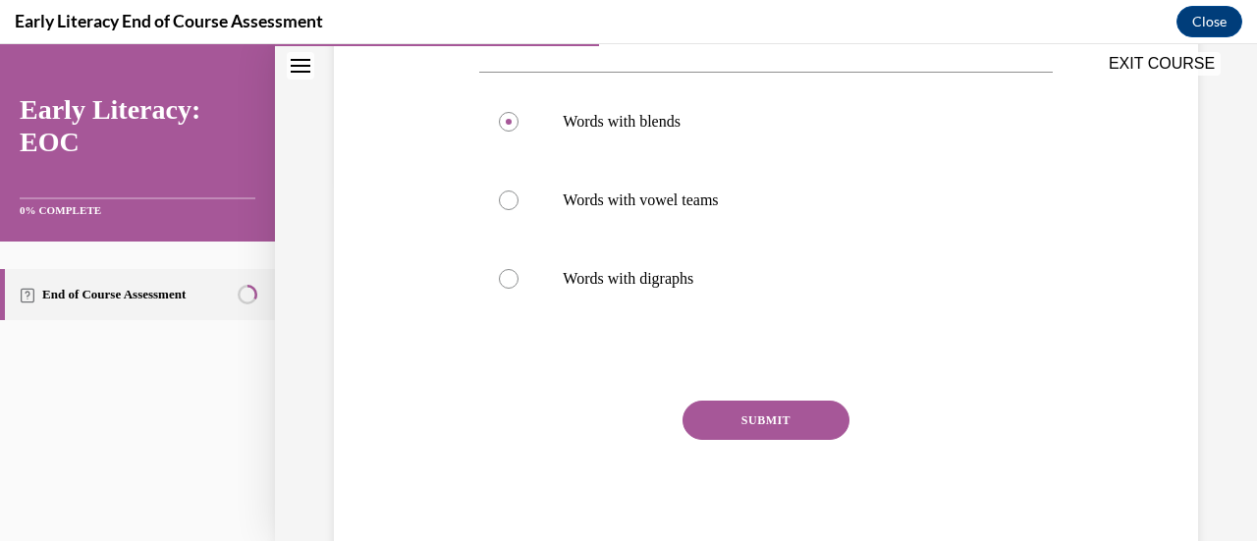
click at [747, 410] on button "SUBMIT" at bounding box center [765, 420] width 167 height 39
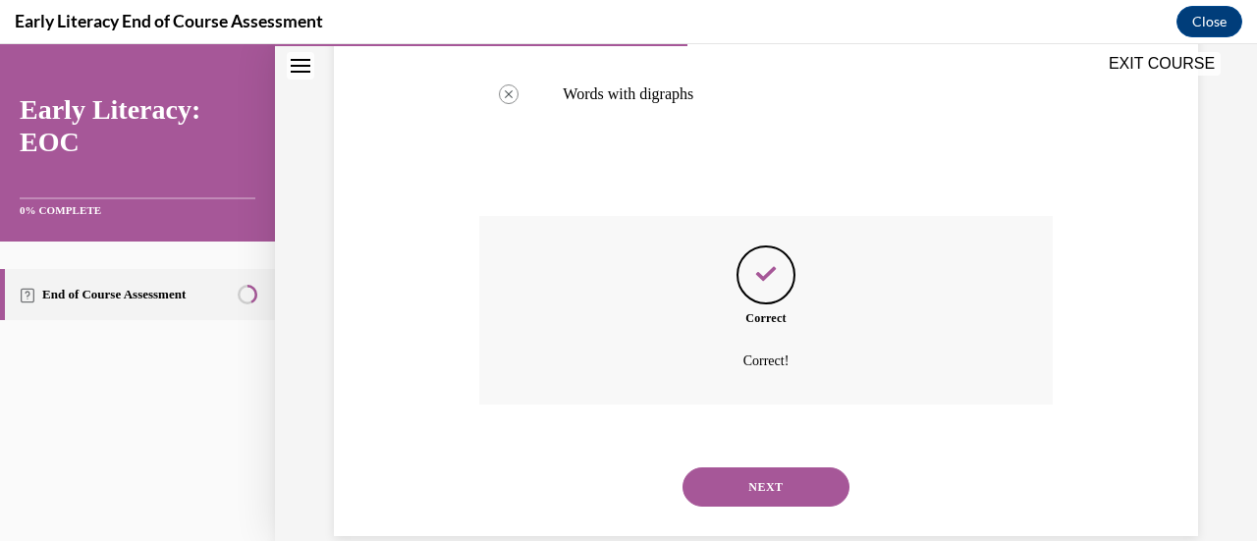
scroll to position [579, 0]
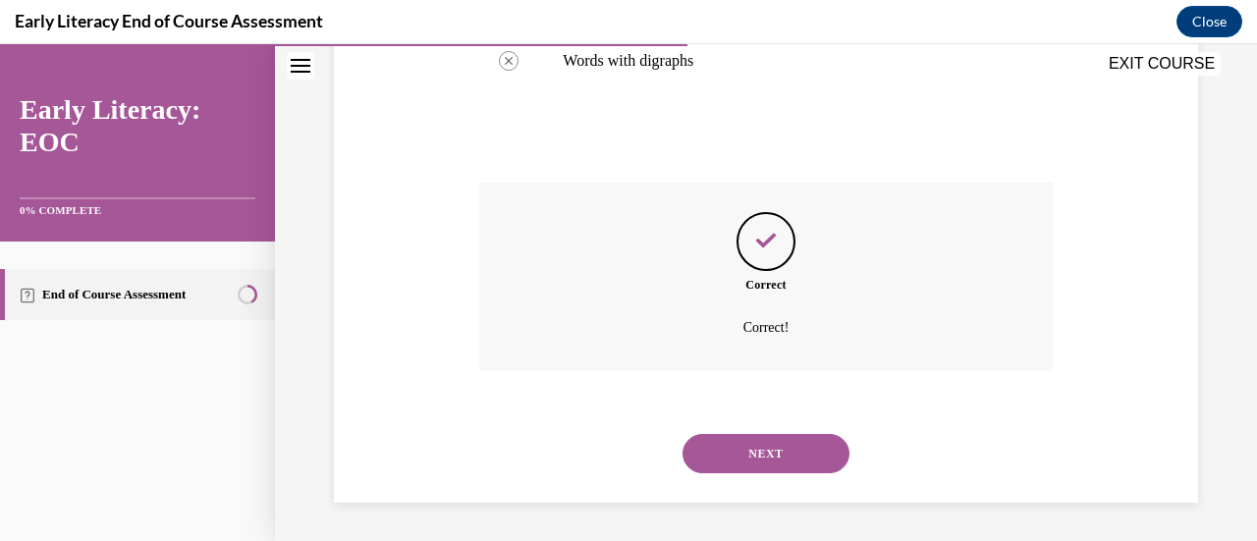
click at [780, 447] on button "NEXT" at bounding box center [765, 453] width 167 height 39
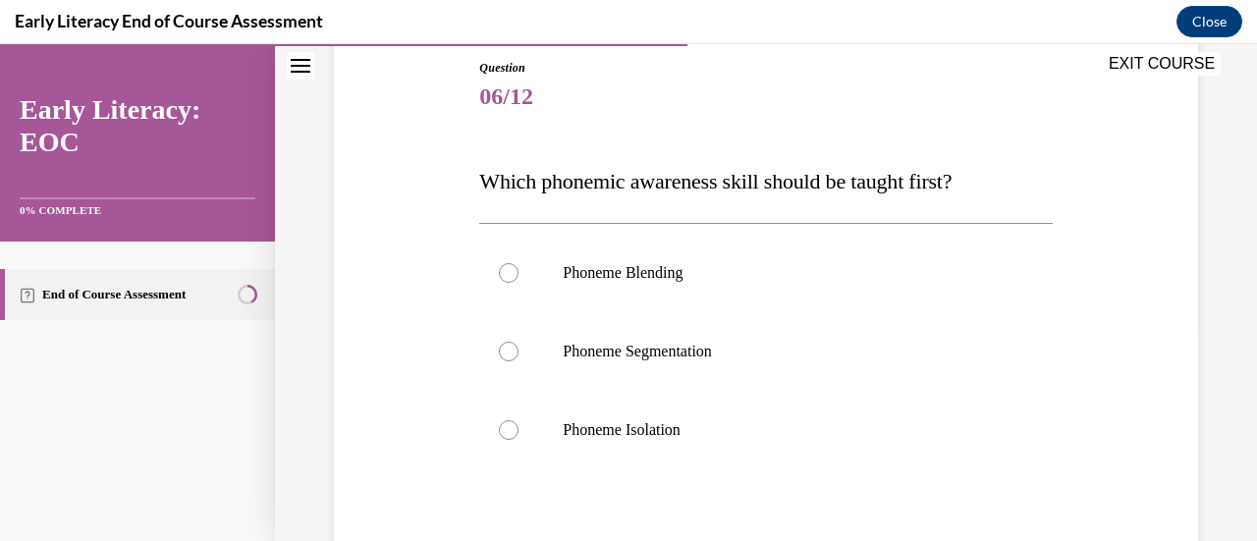
scroll to position [215, 0]
click at [501, 423] on div at bounding box center [509, 429] width 20 height 20
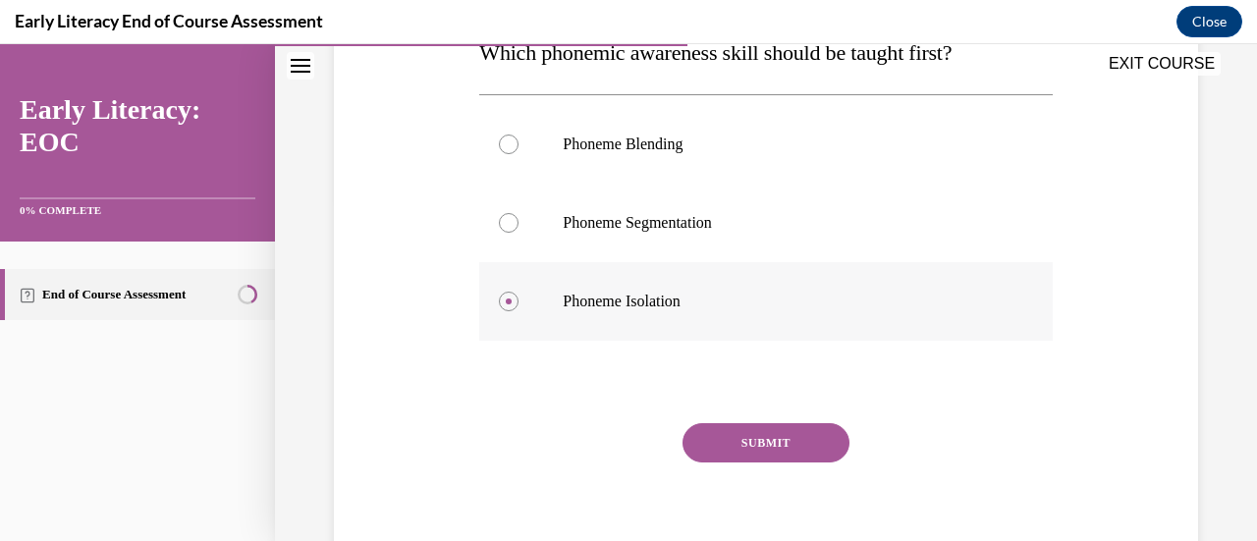
scroll to position [365, 0]
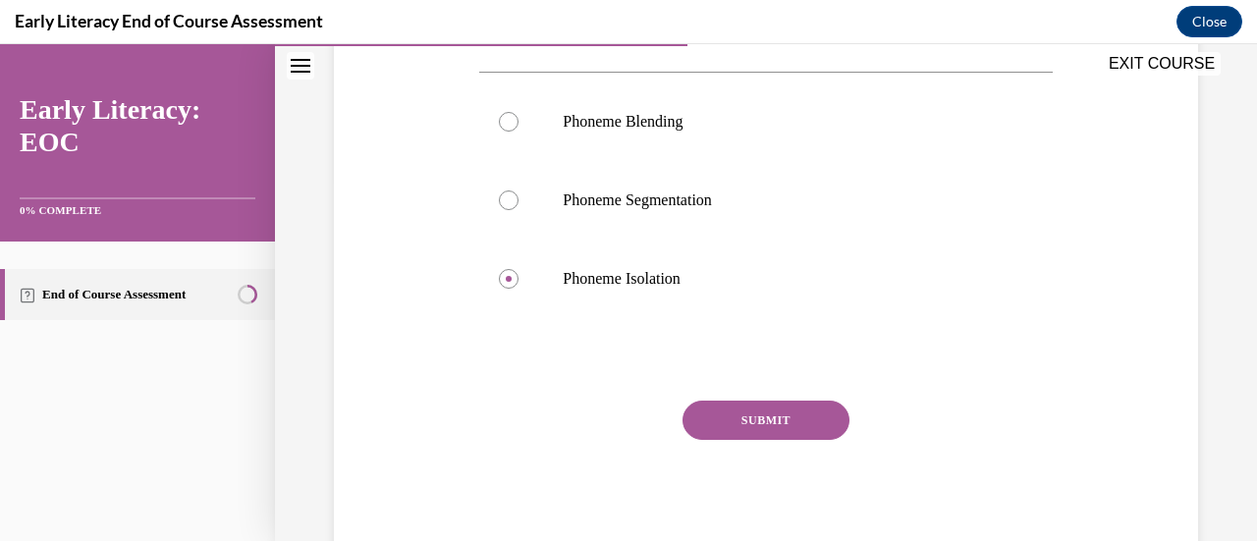
click at [757, 417] on button "SUBMIT" at bounding box center [765, 420] width 167 height 39
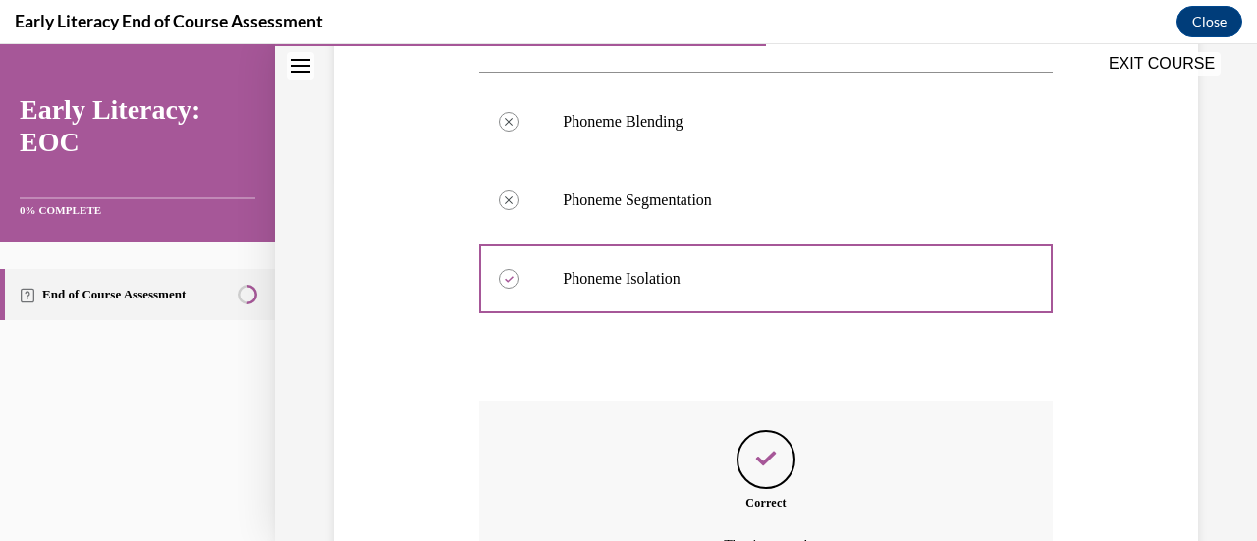
scroll to position [534, 0]
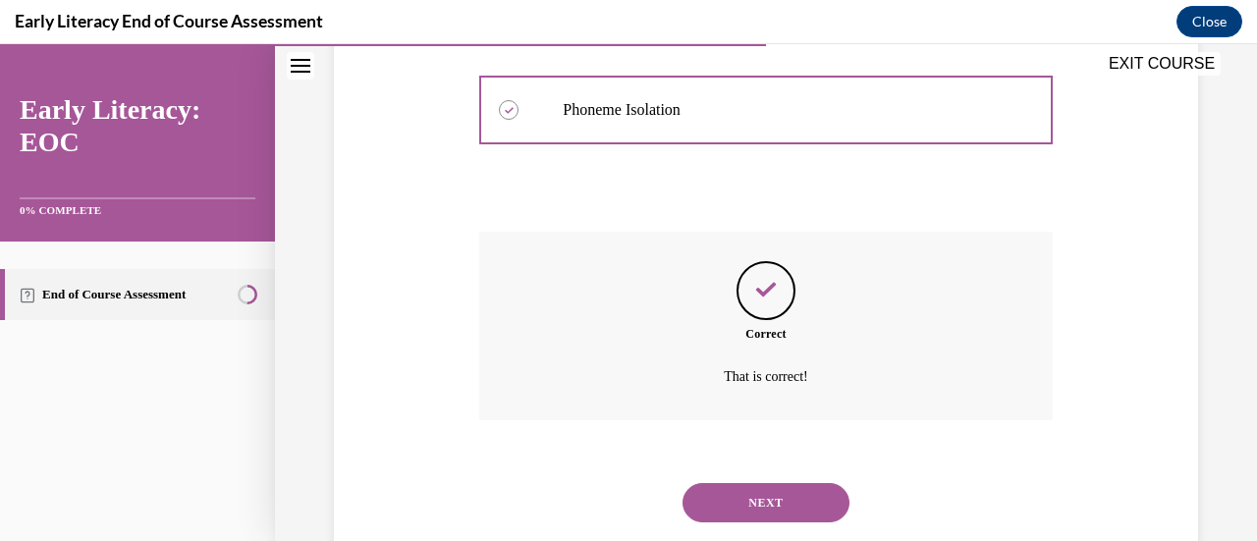
click at [771, 496] on button "NEXT" at bounding box center [765, 502] width 167 height 39
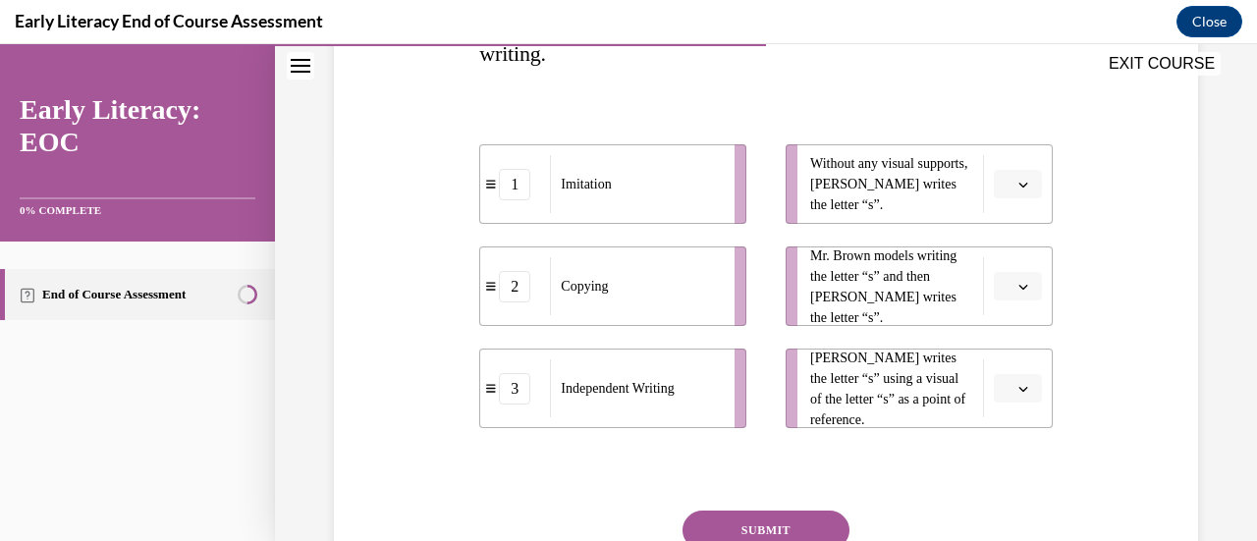
scroll to position [394, 0]
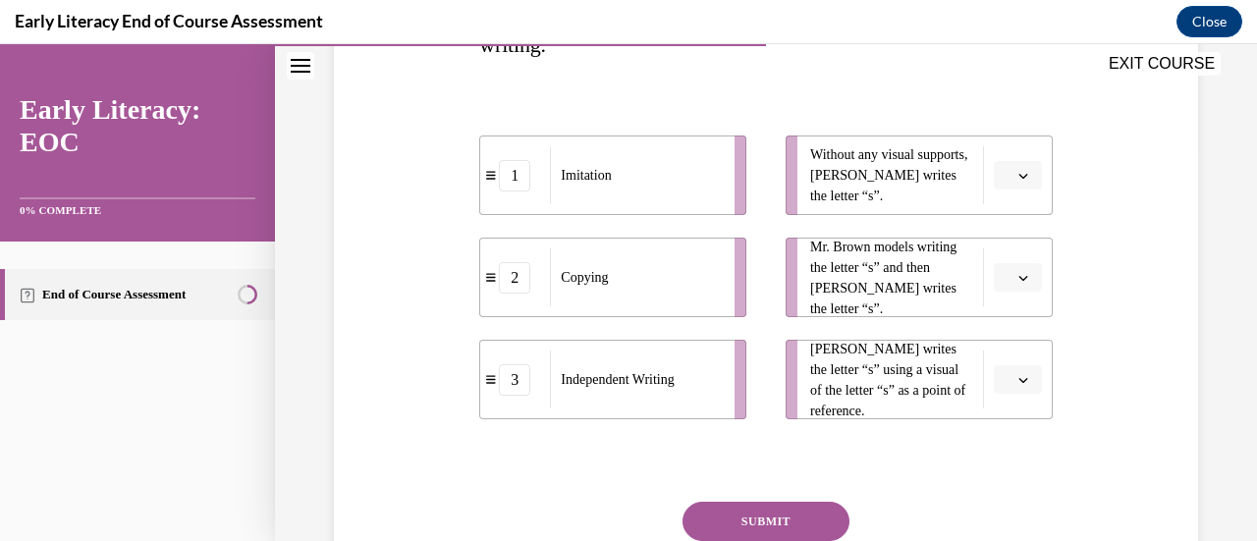
click at [1018, 177] on icon "button" at bounding box center [1023, 176] width 10 height 10
click at [1000, 333] on span "3" at bounding box center [997, 337] width 7 height 16
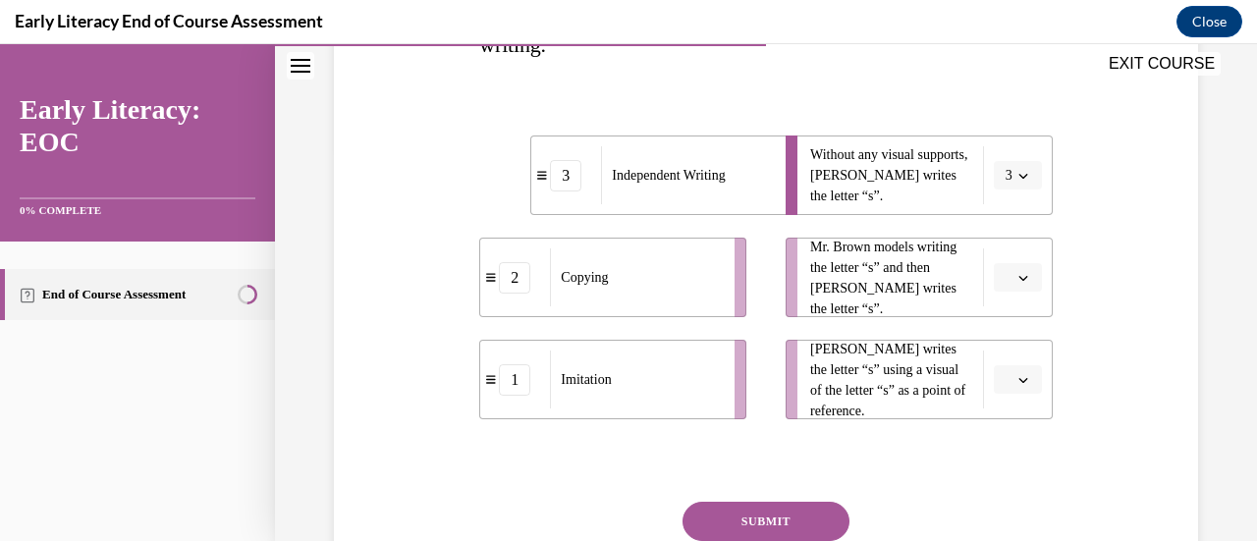
click at [1018, 270] on button "button" at bounding box center [1018, 277] width 48 height 29
click at [1001, 357] on div "1" at bounding box center [1002, 360] width 48 height 39
click at [1016, 373] on span "button" at bounding box center [1023, 380] width 14 height 14
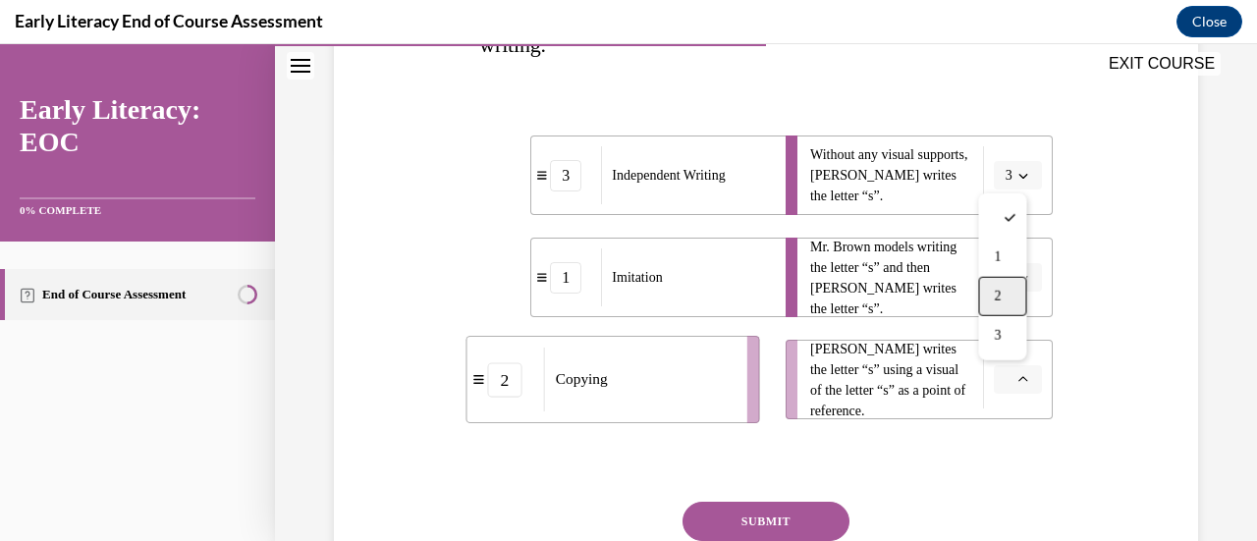
click at [1000, 296] on span "2" at bounding box center [997, 297] width 7 height 16
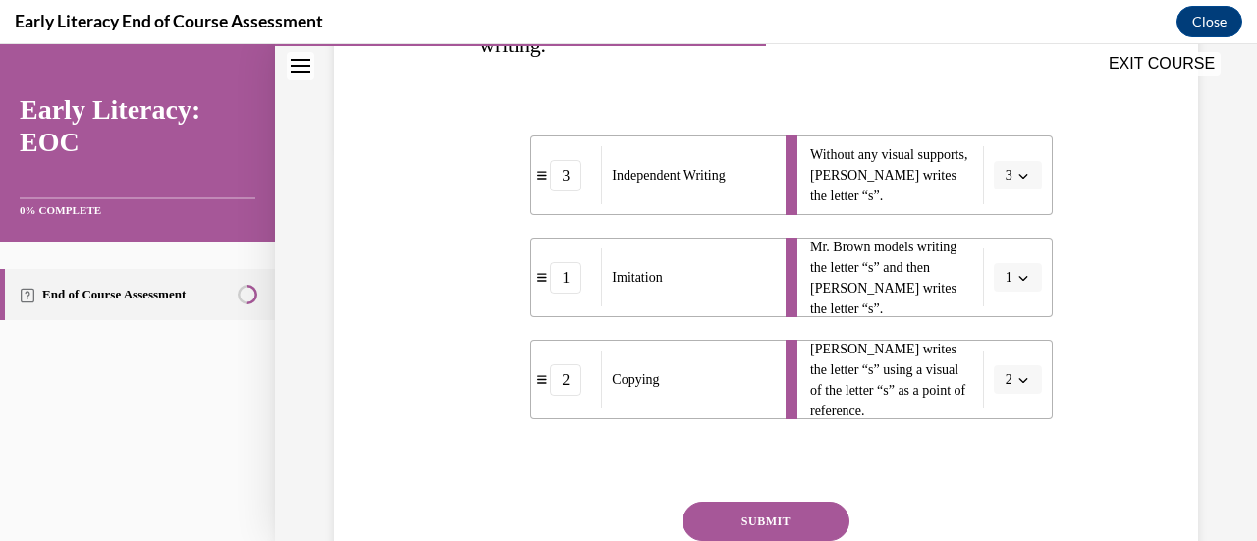
click at [783, 523] on button "SUBMIT" at bounding box center [765, 521] width 167 height 39
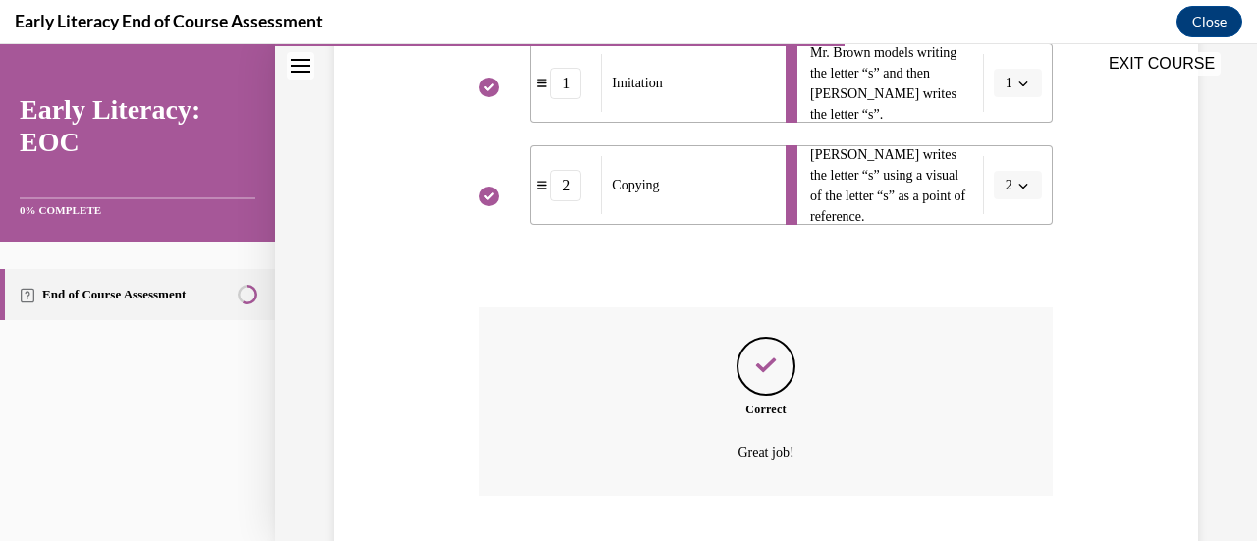
scroll to position [713, 0]
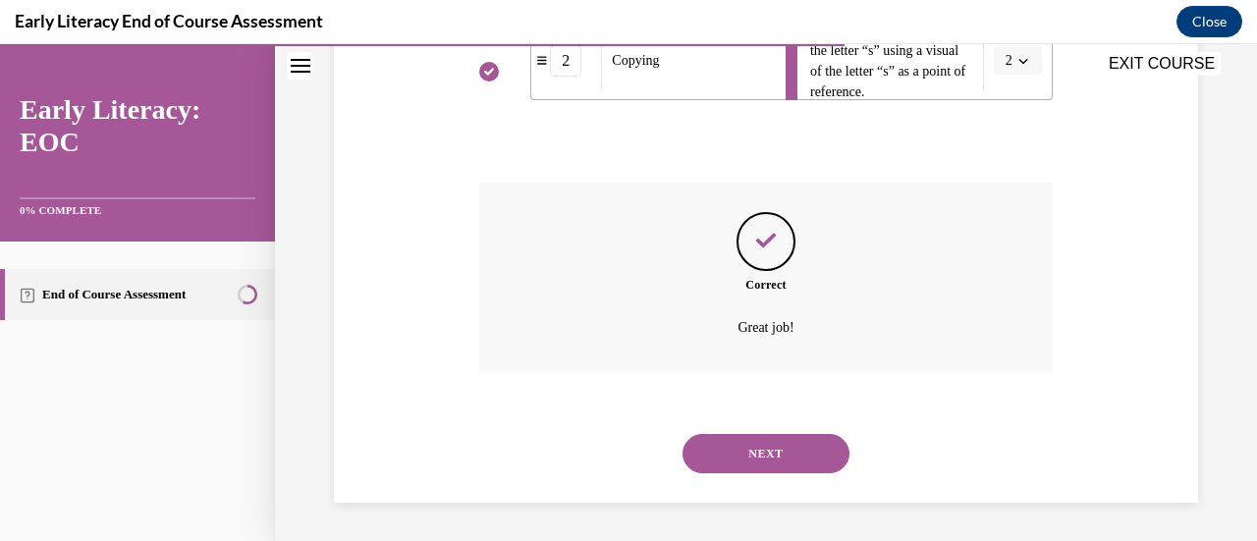
click at [808, 449] on button "NEXT" at bounding box center [765, 453] width 167 height 39
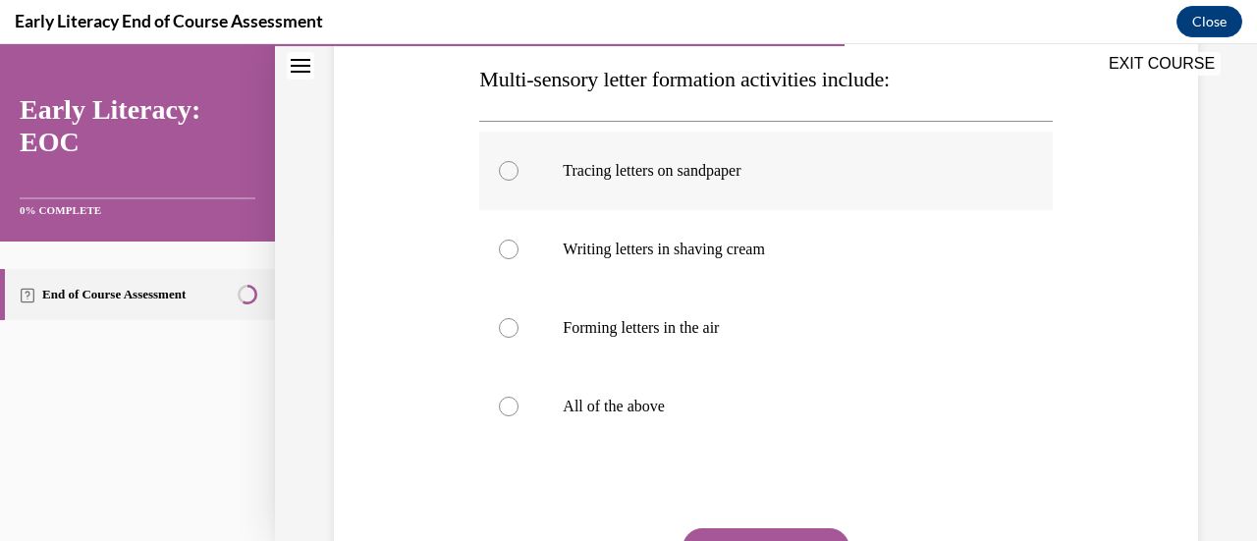
scroll to position [319, 0]
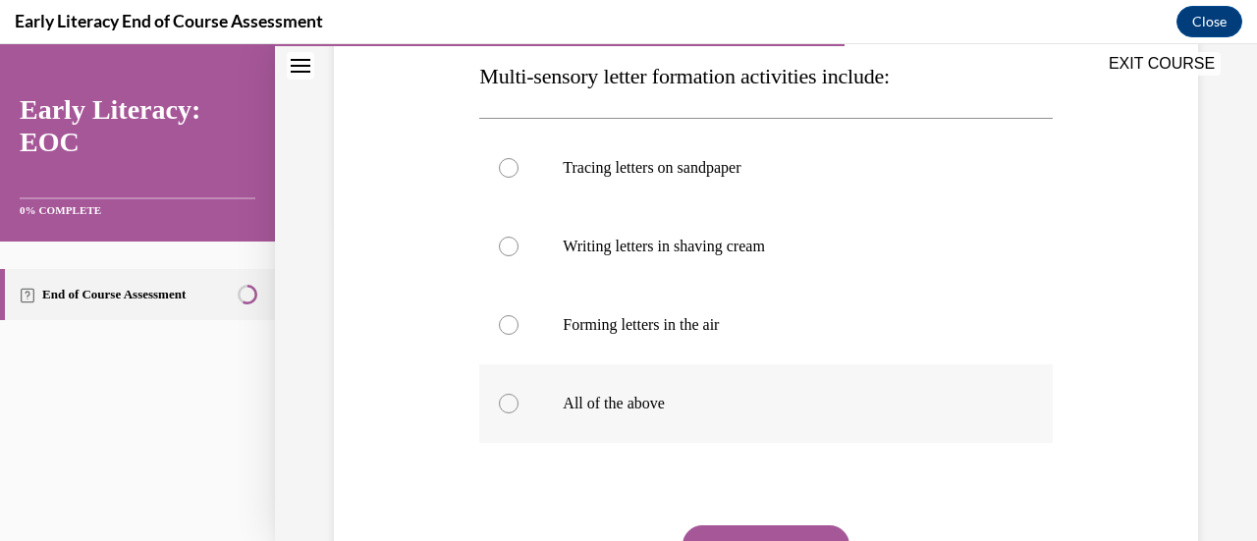
click at [656, 390] on div at bounding box center [765, 403] width 572 height 79
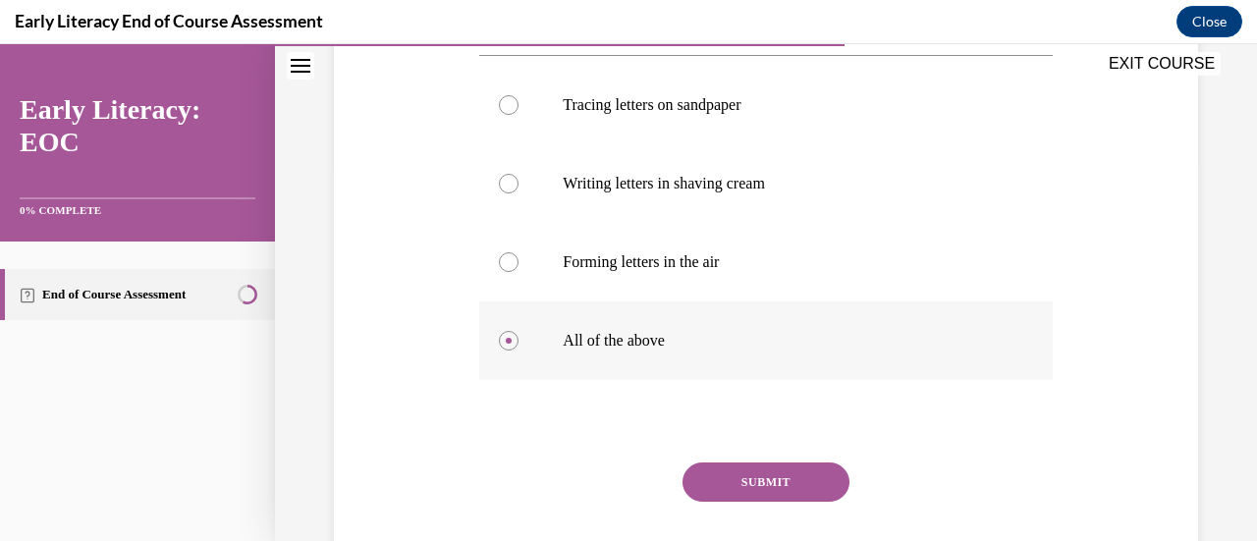
scroll to position [383, 0]
click at [760, 479] on button "SUBMIT" at bounding box center [765, 480] width 167 height 39
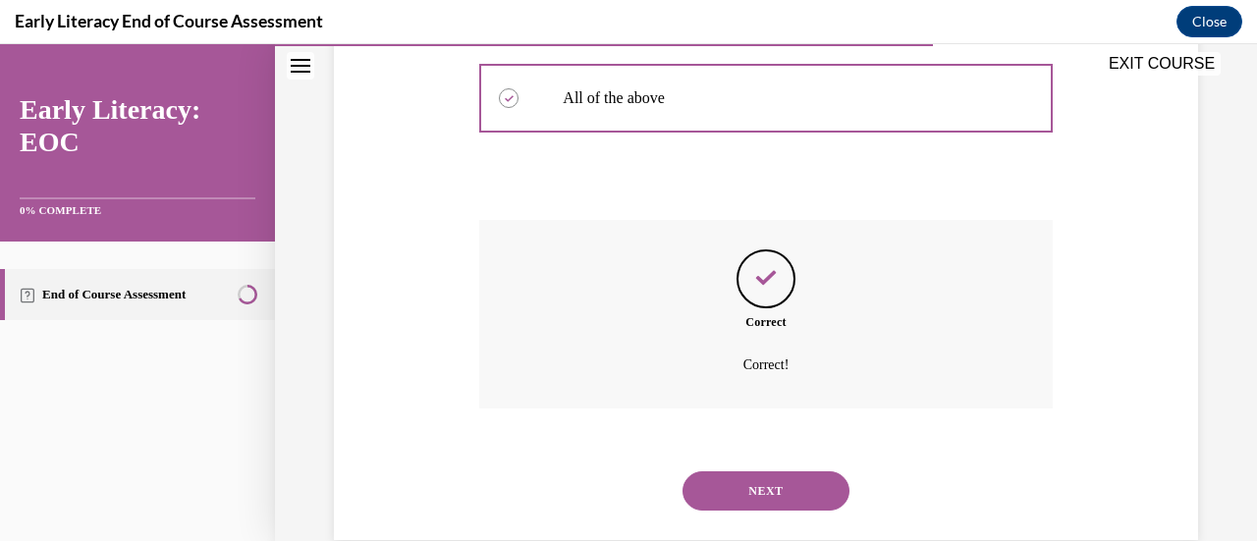
click at [786, 478] on button "NEXT" at bounding box center [765, 490] width 167 height 39
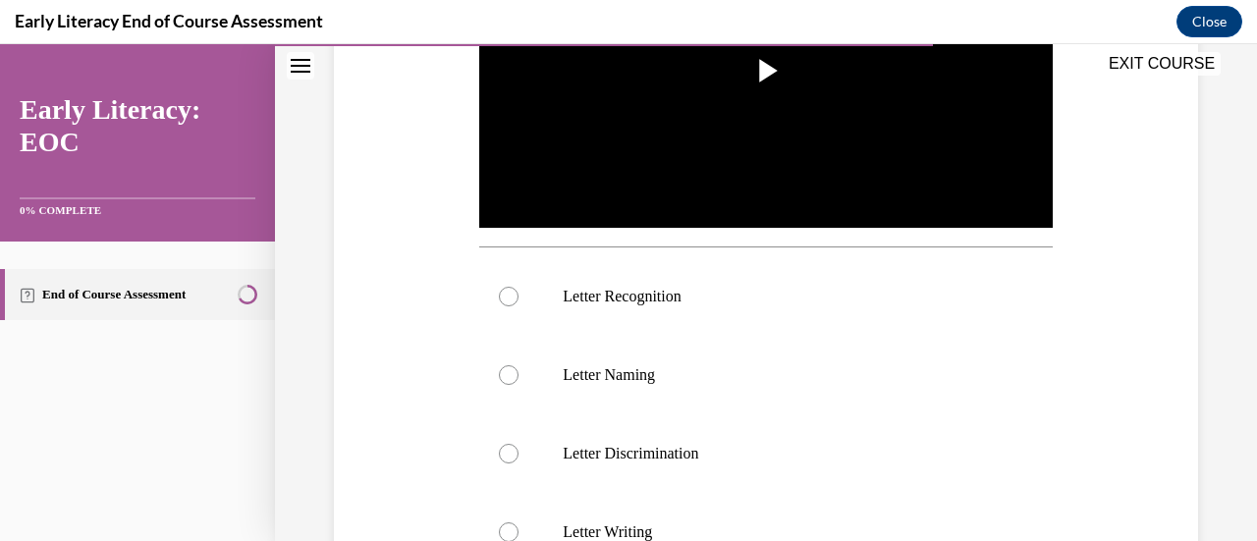
scroll to position [525, 0]
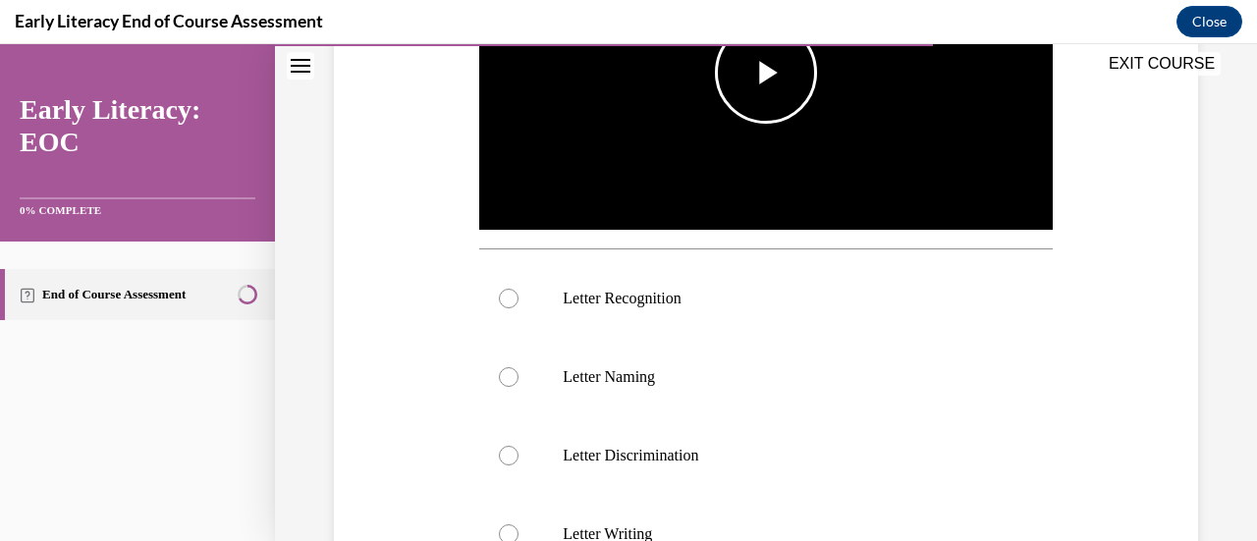
click at [766, 73] on span "Video player" at bounding box center [766, 73] width 0 height 0
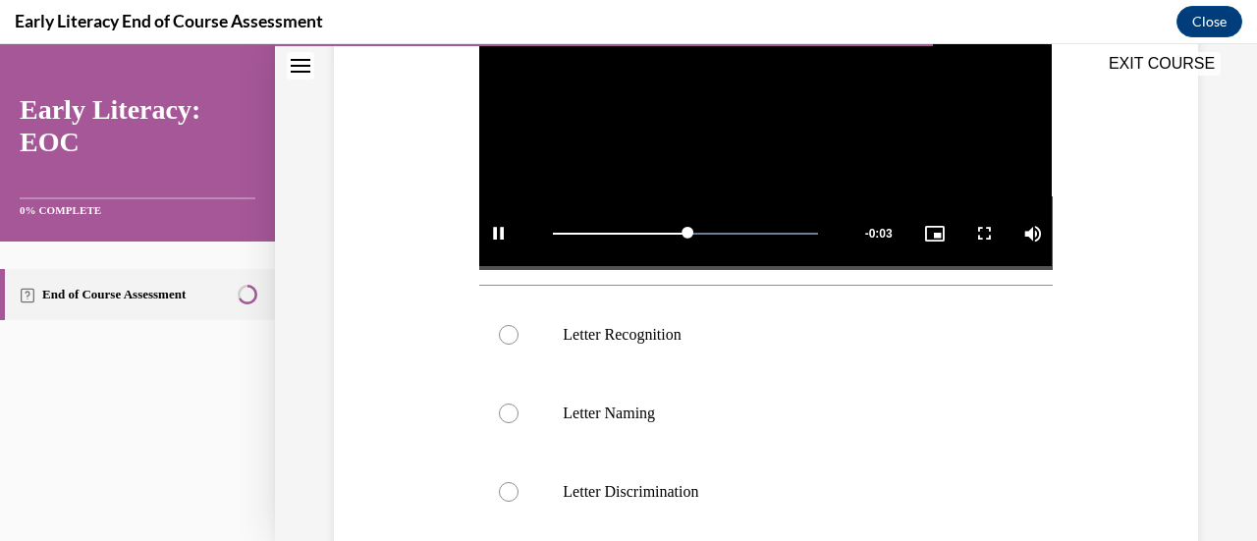
scroll to position [491, 0]
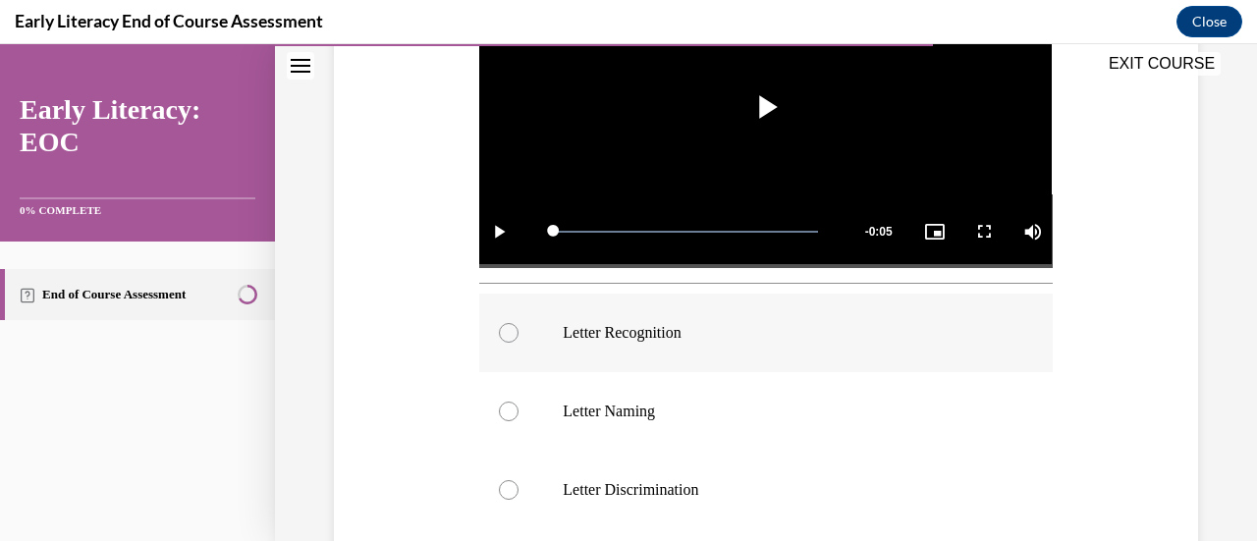
click at [506, 323] on div at bounding box center [509, 333] width 20 height 20
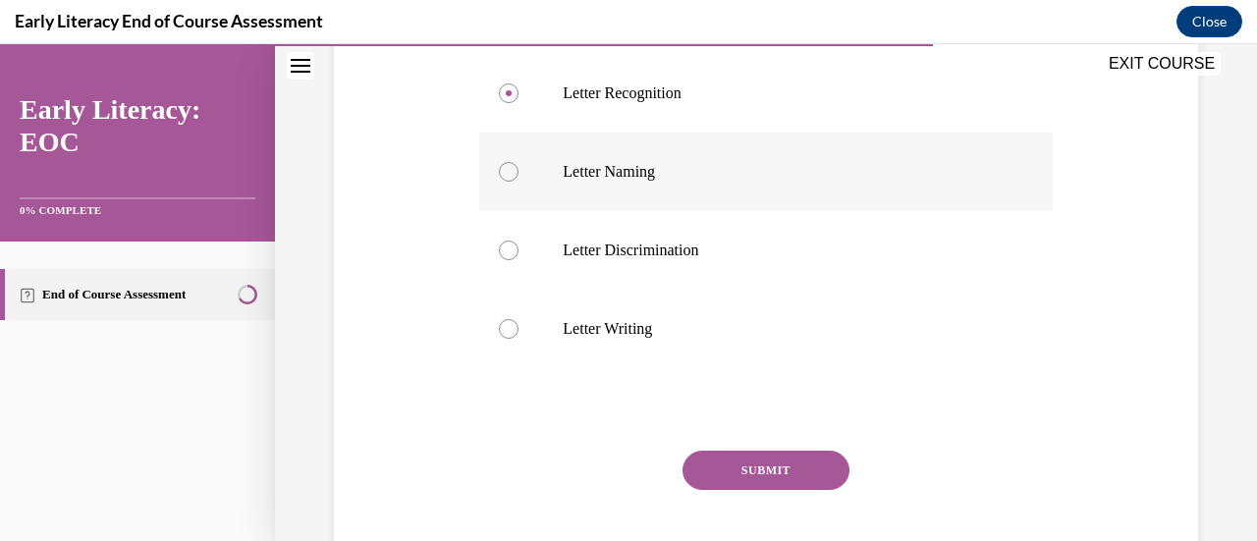
scroll to position [734, 0]
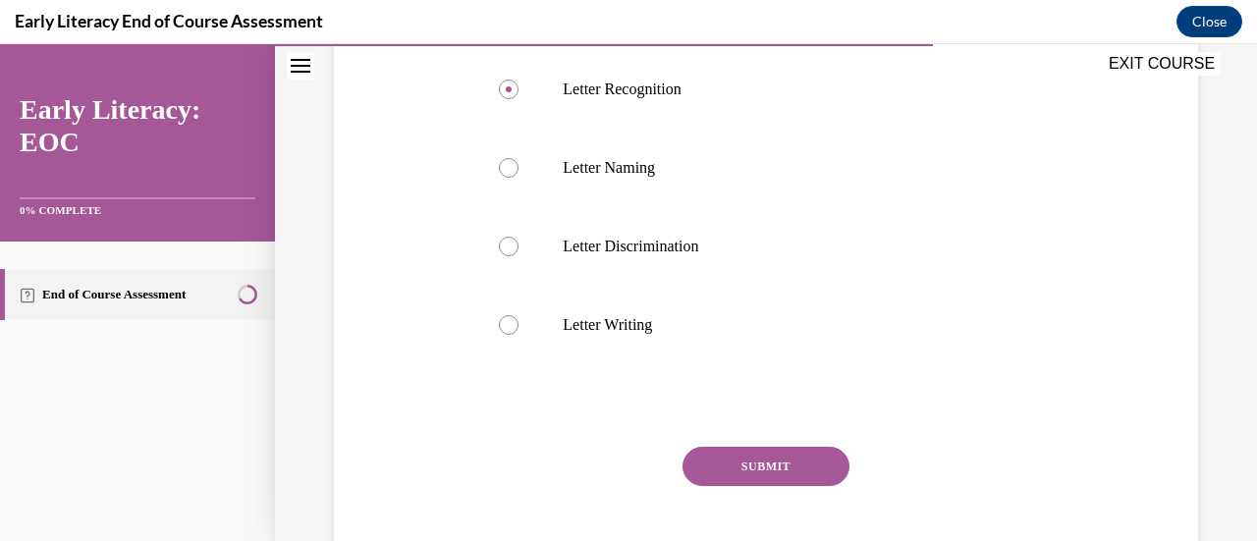
click at [777, 450] on button "SUBMIT" at bounding box center [765, 466] width 167 height 39
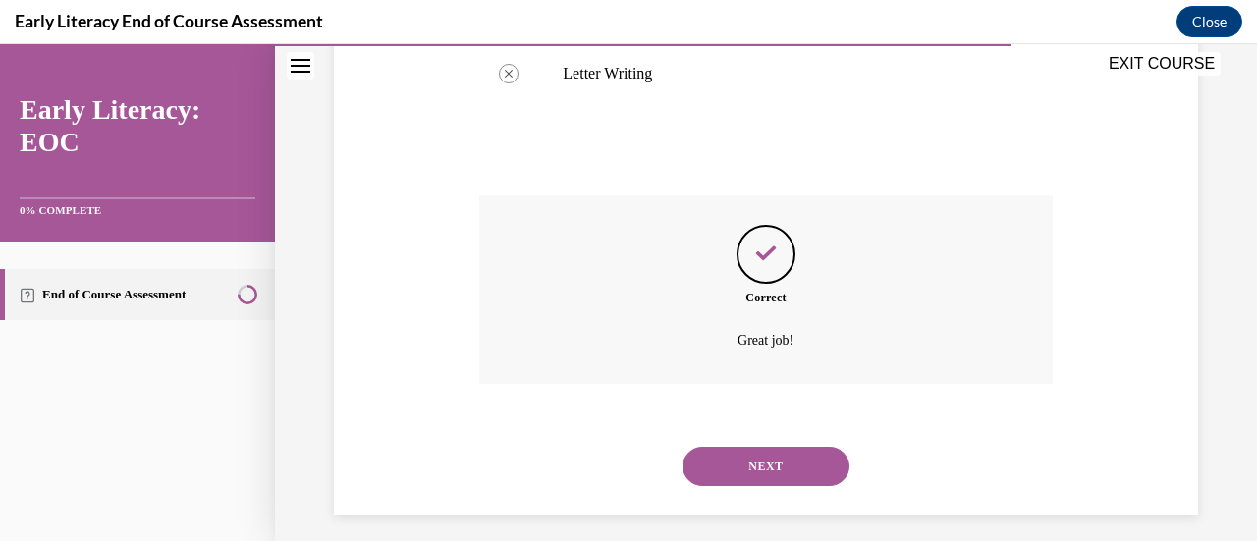
scroll to position [990, 0]
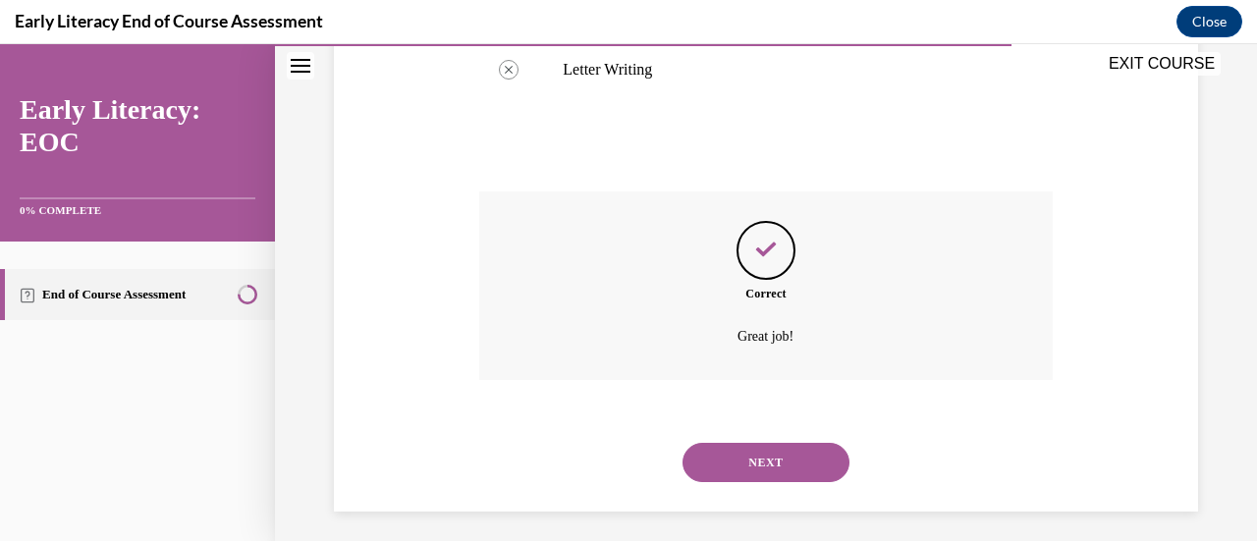
click at [801, 445] on button "NEXT" at bounding box center [765, 462] width 167 height 39
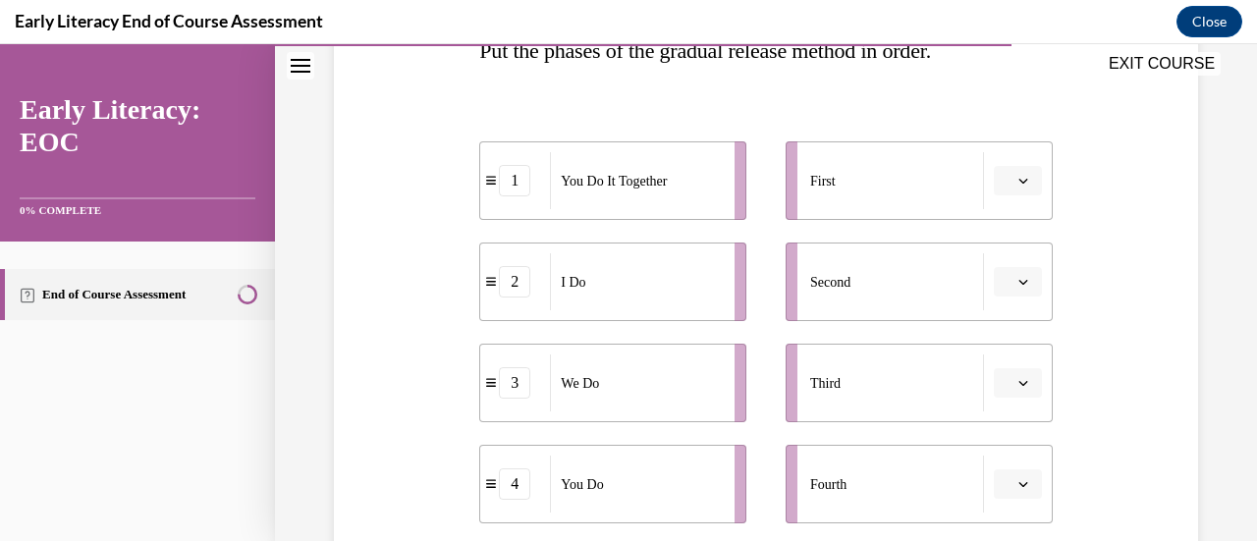
scroll to position [352, 0]
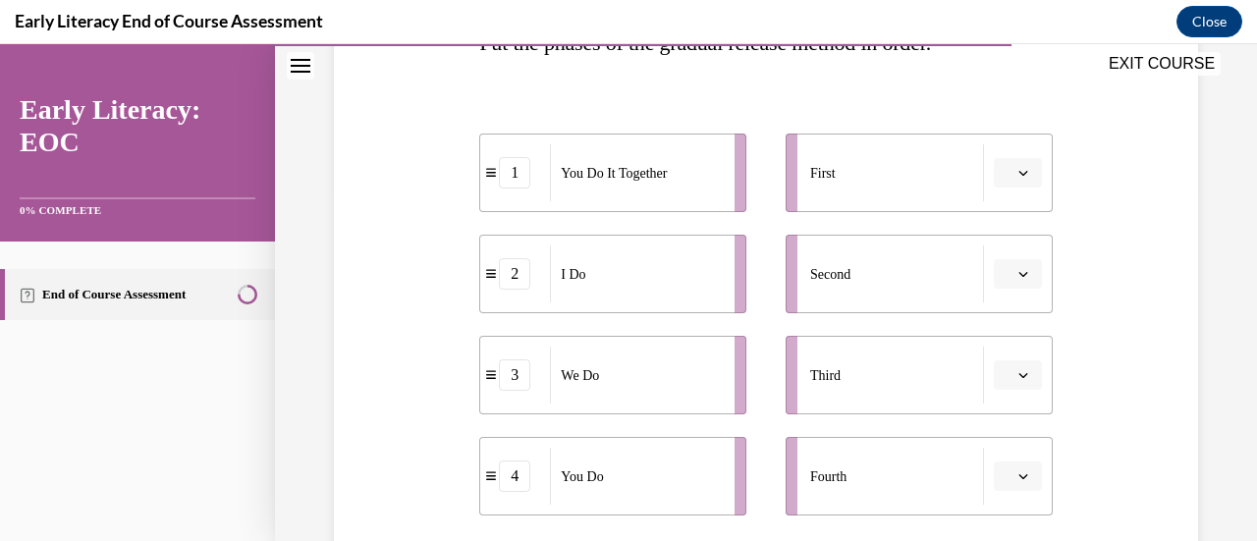
click at [1021, 171] on button "button" at bounding box center [1018, 172] width 48 height 29
click at [988, 302] on div "2" at bounding box center [1002, 294] width 48 height 39
click at [1018, 275] on icon "button" at bounding box center [1022, 274] width 9 height 5
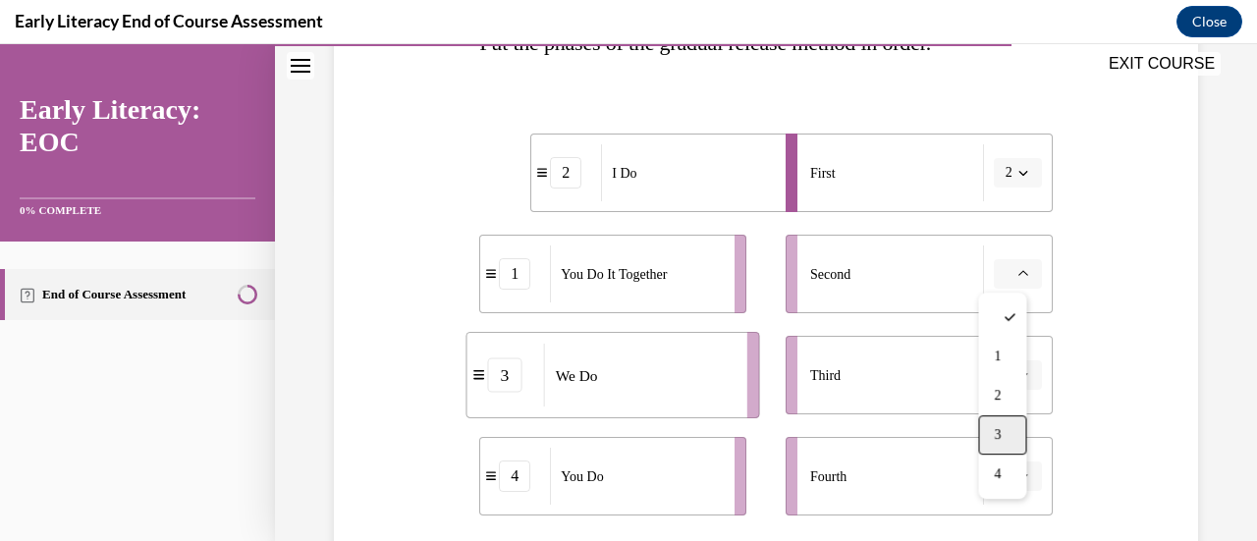
click at [996, 421] on div "3" at bounding box center [1002, 434] width 48 height 39
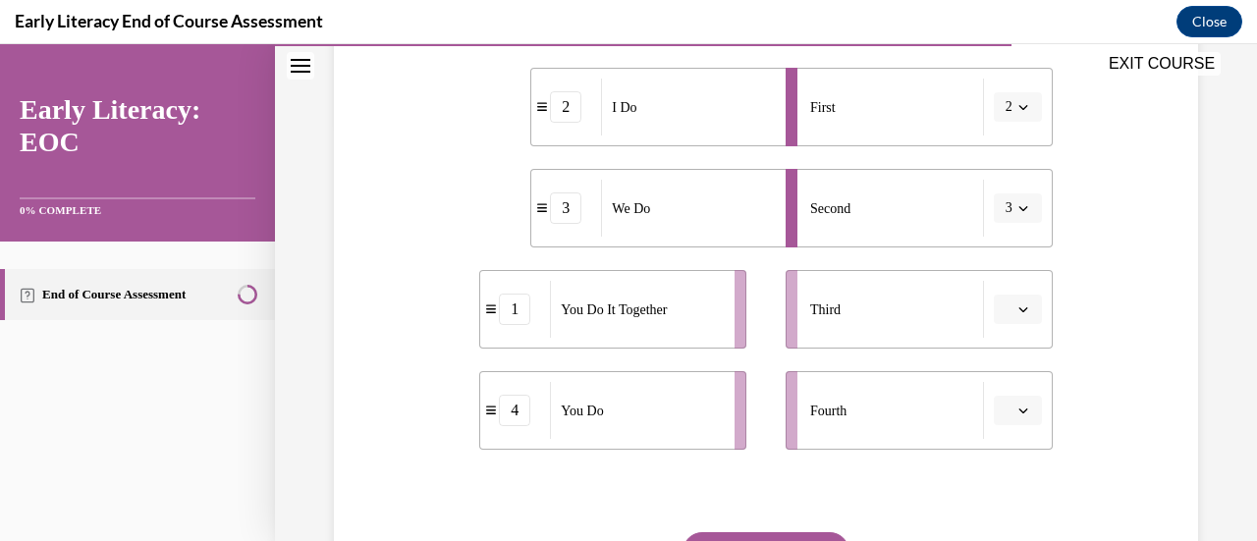
scroll to position [422, 0]
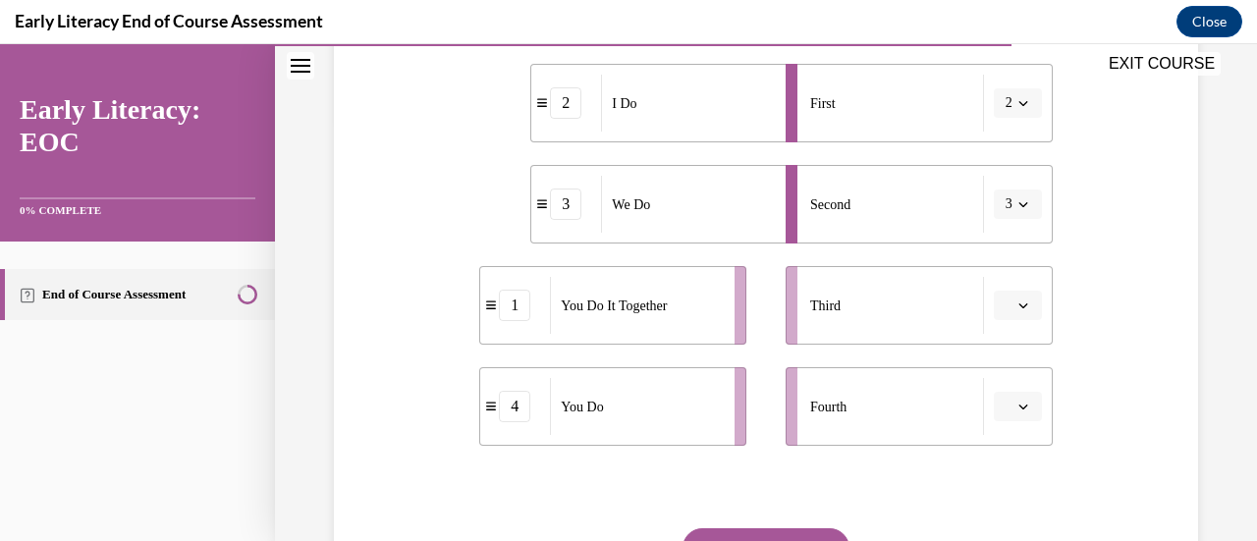
click at [1016, 303] on span "button" at bounding box center [1023, 305] width 14 height 14
click at [1007, 384] on div "1" at bounding box center [1002, 387] width 48 height 39
click at [1018, 403] on icon "button" at bounding box center [1023, 407] width 10 height 10
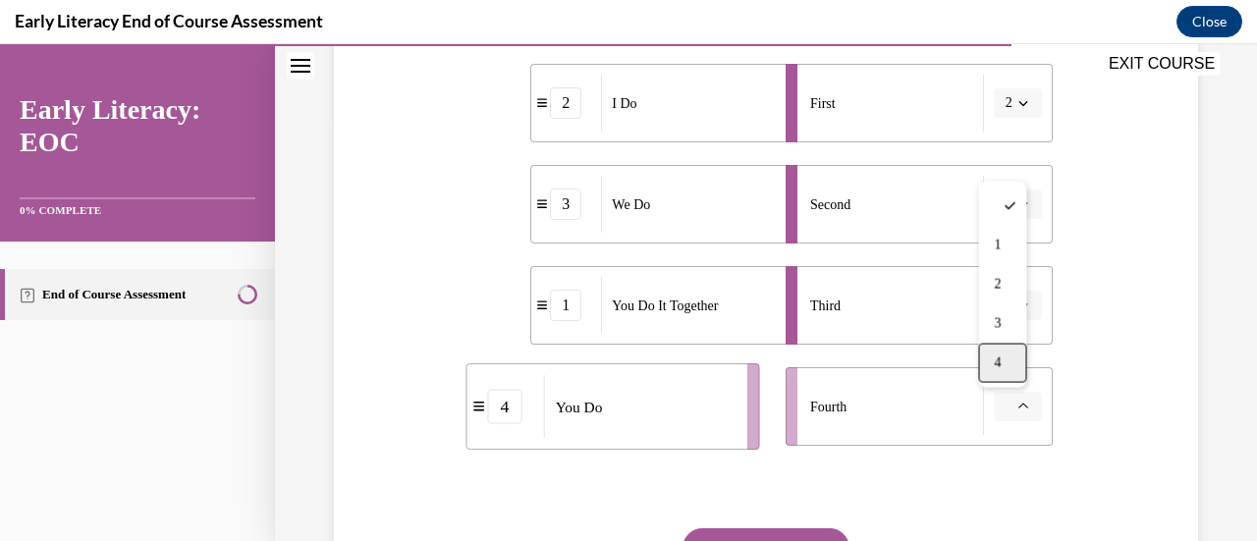
click at [998, 369] on span "4" at bounding box center [997, 363] width 7 height 16
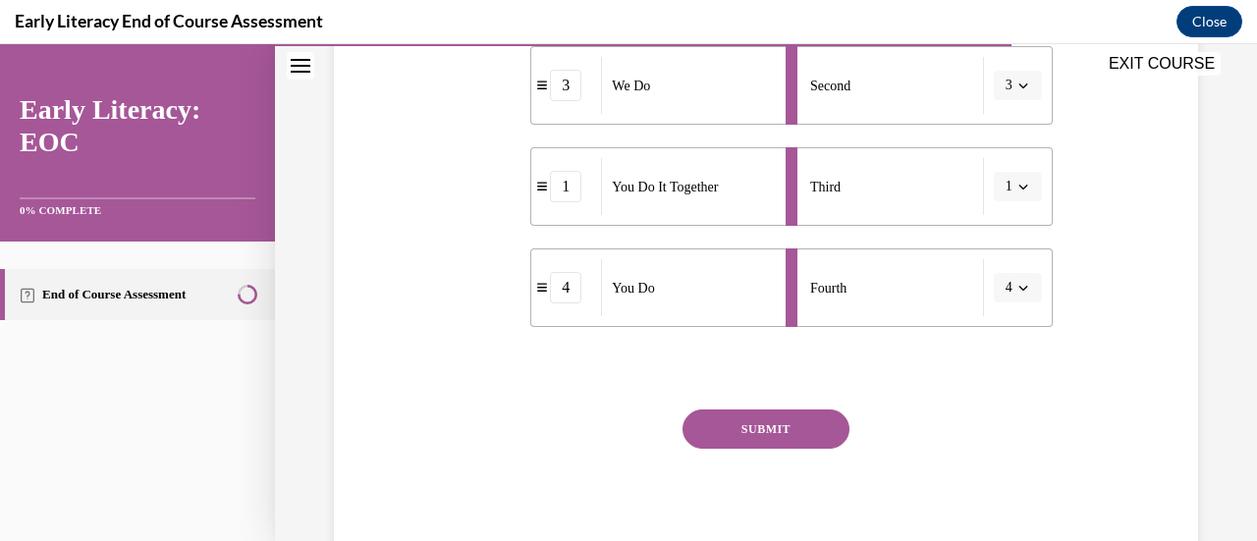
scroll to position [542, 0]
click at [797, 417] on button "SUBMIT" at bounding box center [765, 427] width 167 height 39
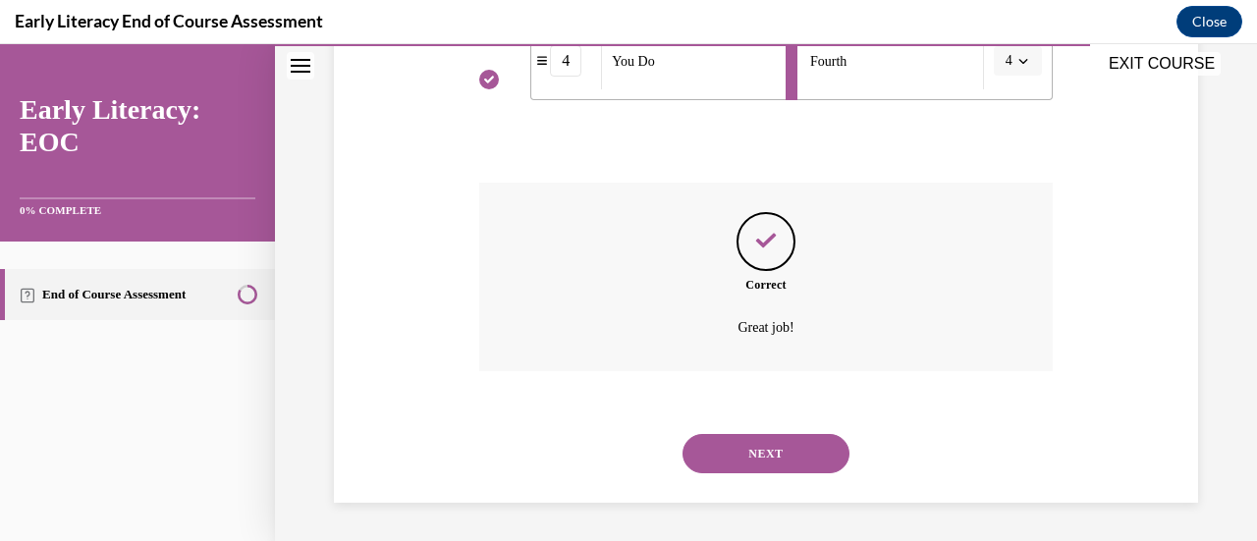
click at [799, 455] on button "NEXT" at bounding box center [765, 453] width 167 height 39
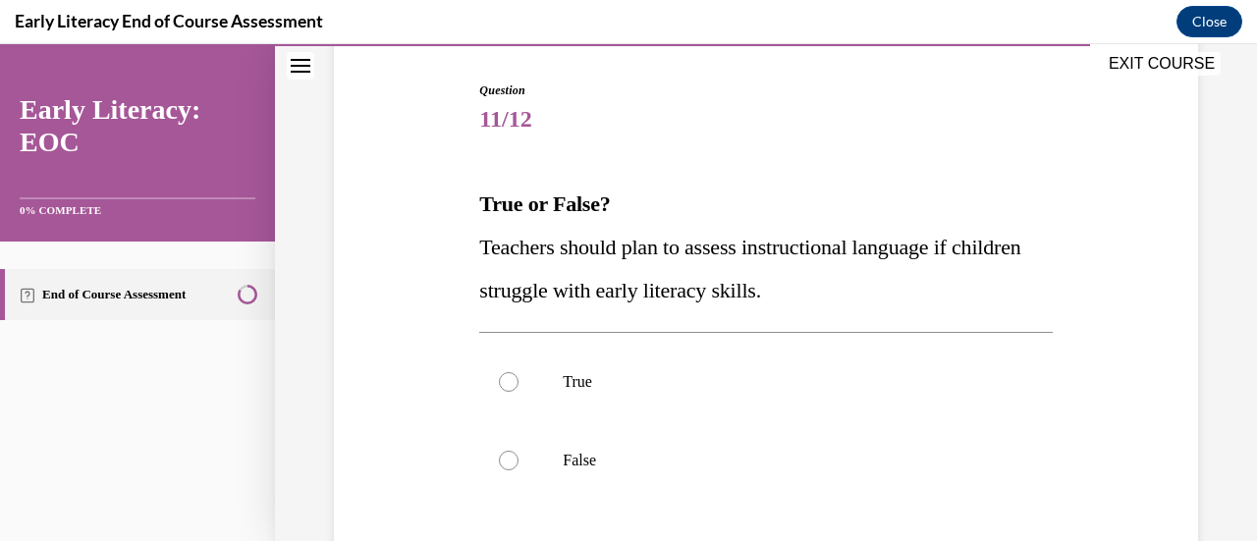
scroll to position [209, 0]
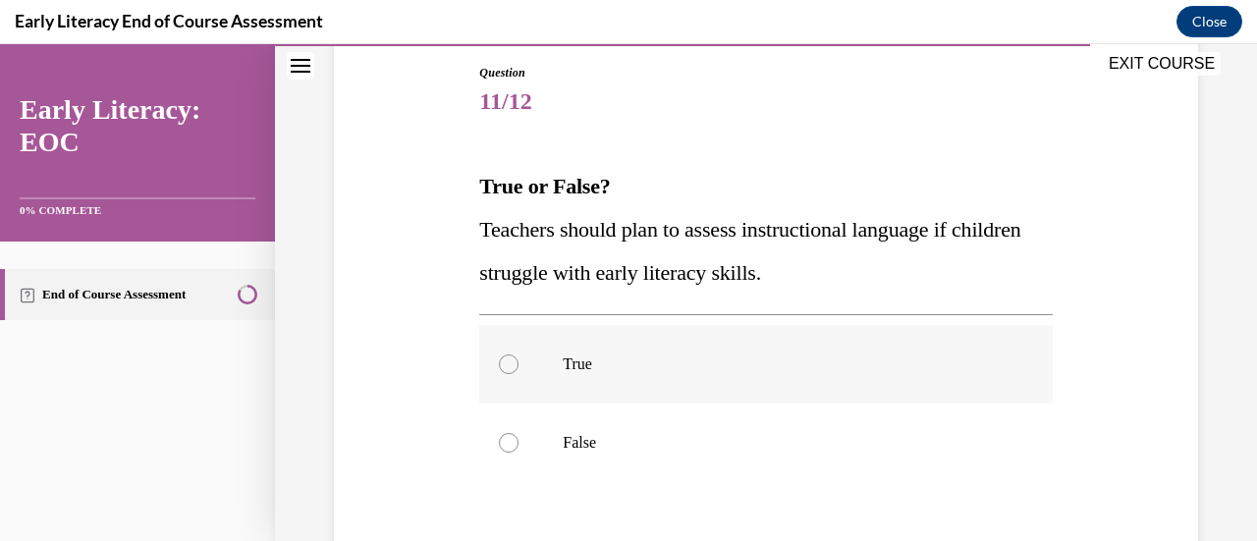
click at [577, 367] on p "True" at bounding box center [783, 364] width 440 height 20
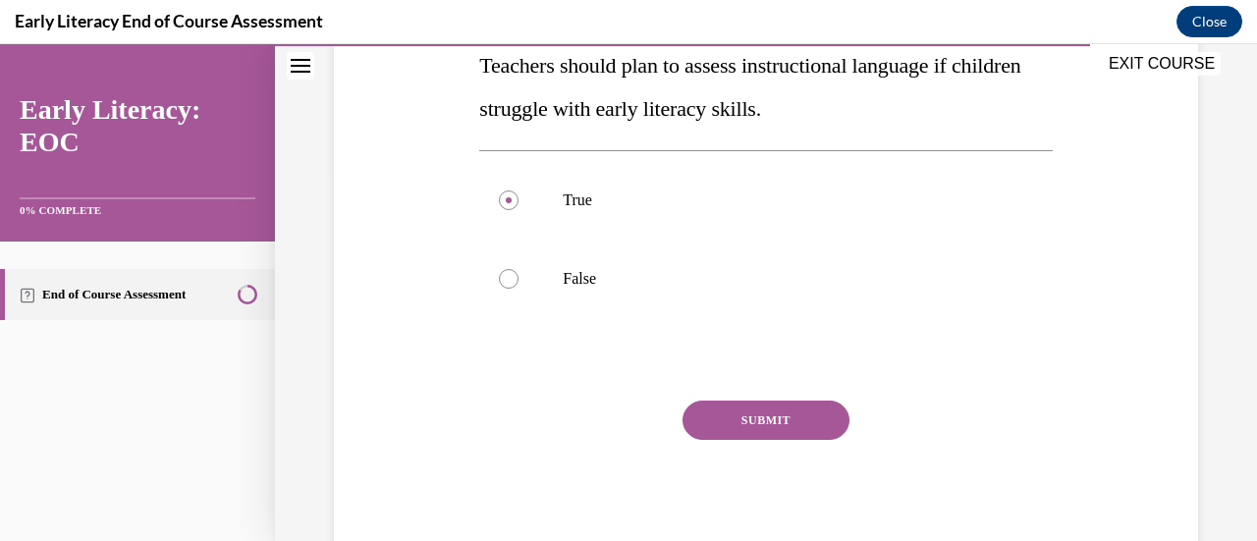
click at [804, 427] on button "SUBMIT" at bounding box center [765, 420] width 167 height 39
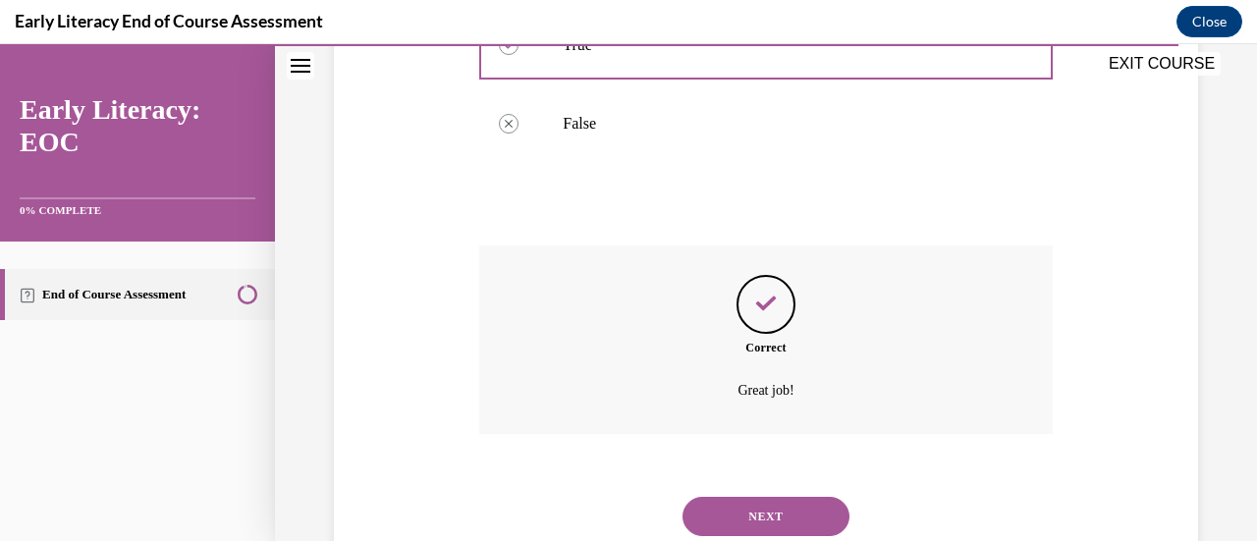
scroll to position [543, 0]
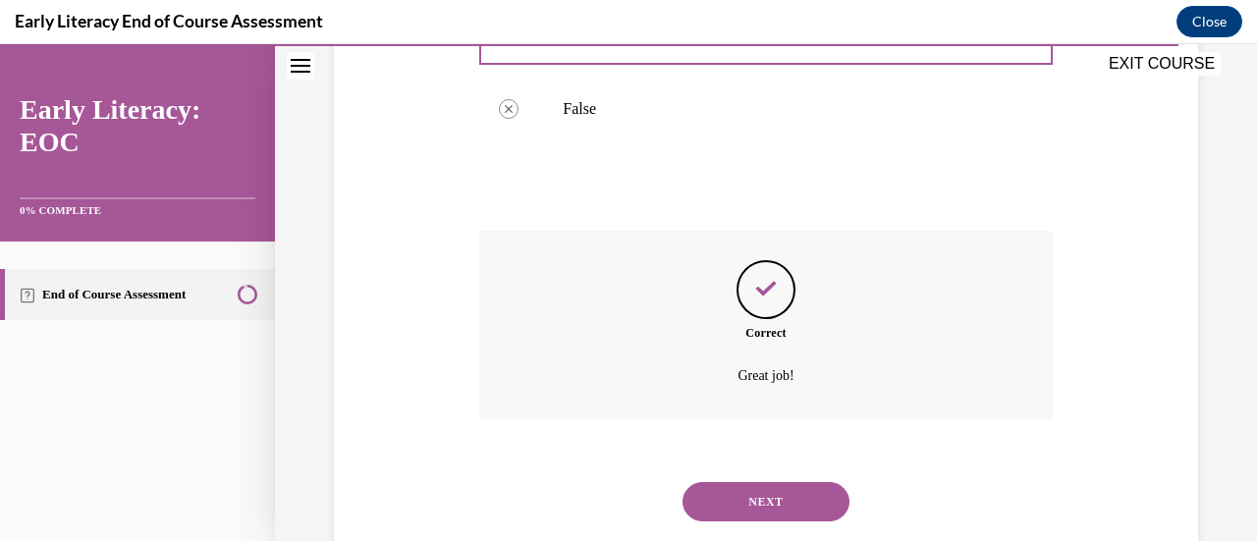
click at [779, 503] on button "NEXT" at bounding box center [765, 501] width 167 height 39
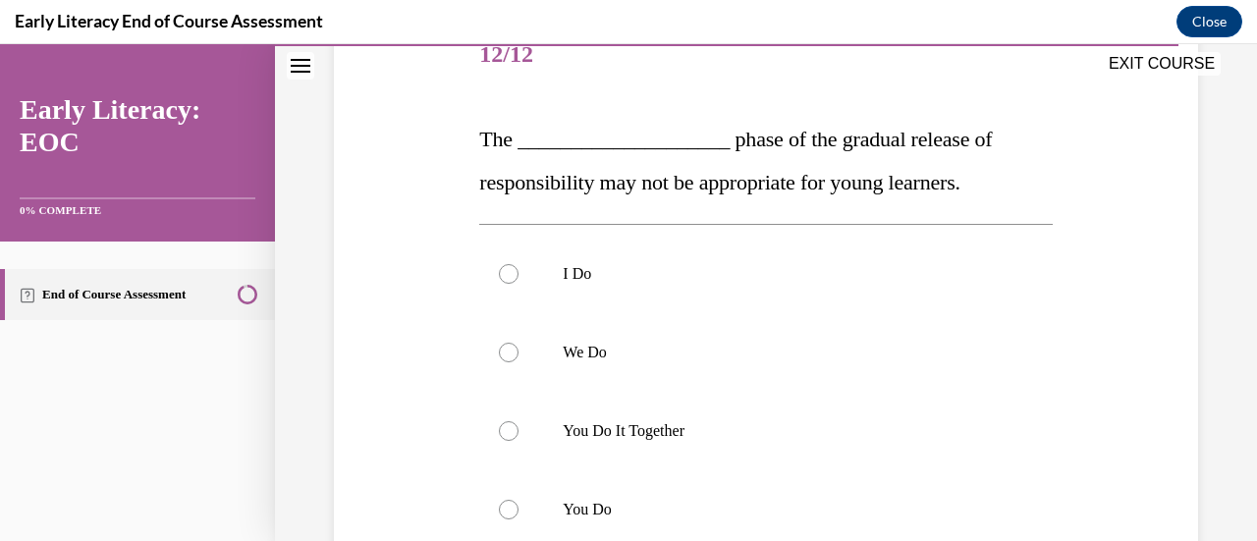
scroll to position [258, 0]
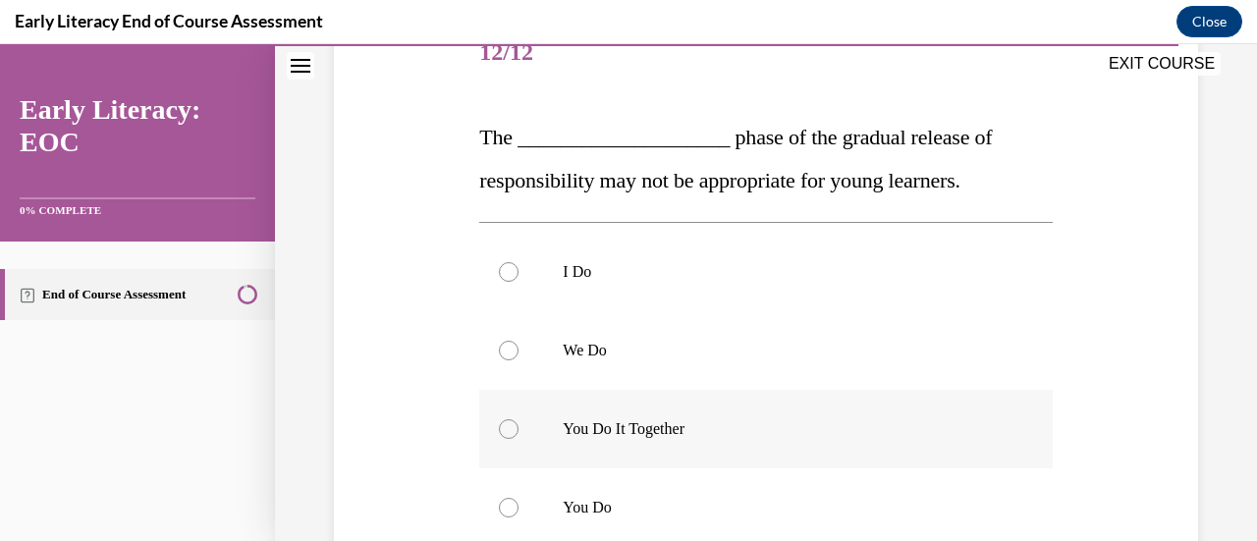
click at [577, 433] on p "You Do It Together" at bounding box center [783, 429] width 440 height 20
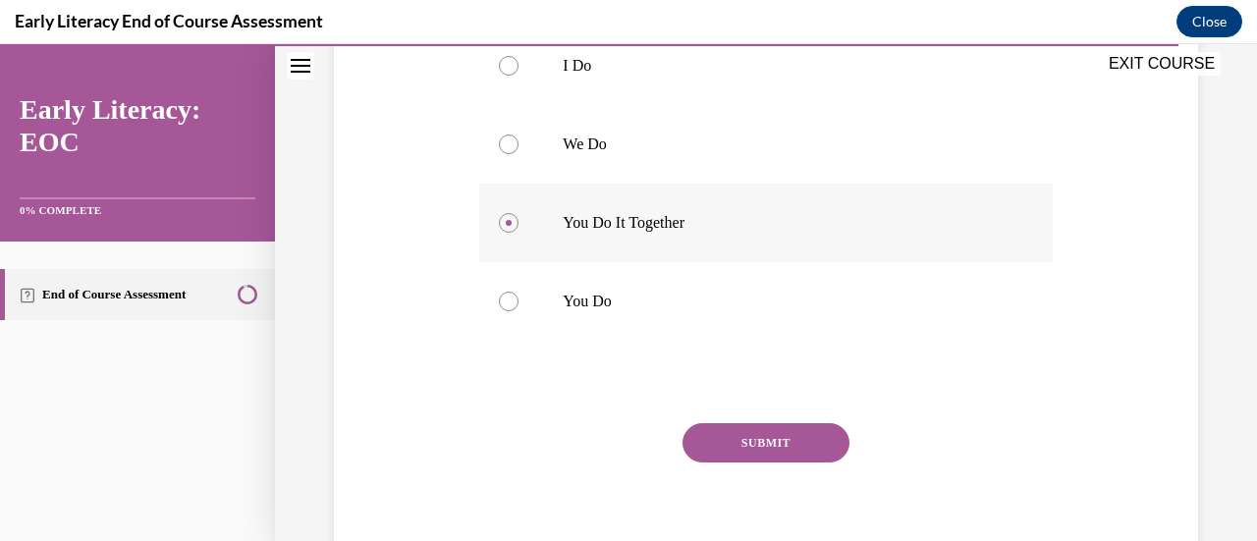
scroll to position [470, 0]
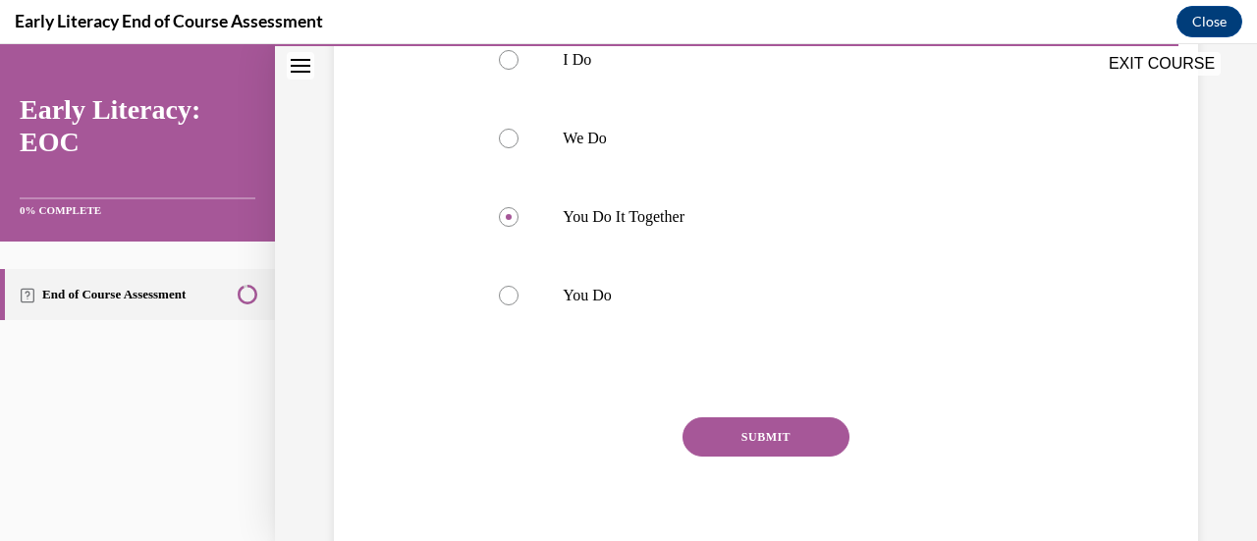
click at [803, 421] on button "SUBMIT" at bounding box center [765, 436] width 167 height 39
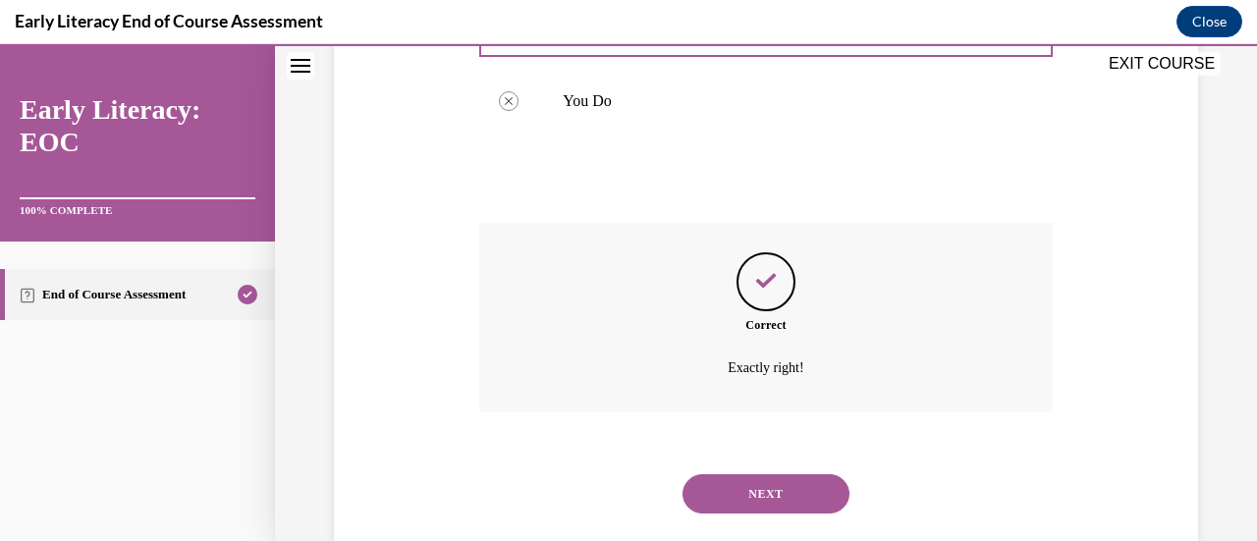
scroll to position [705, 0]
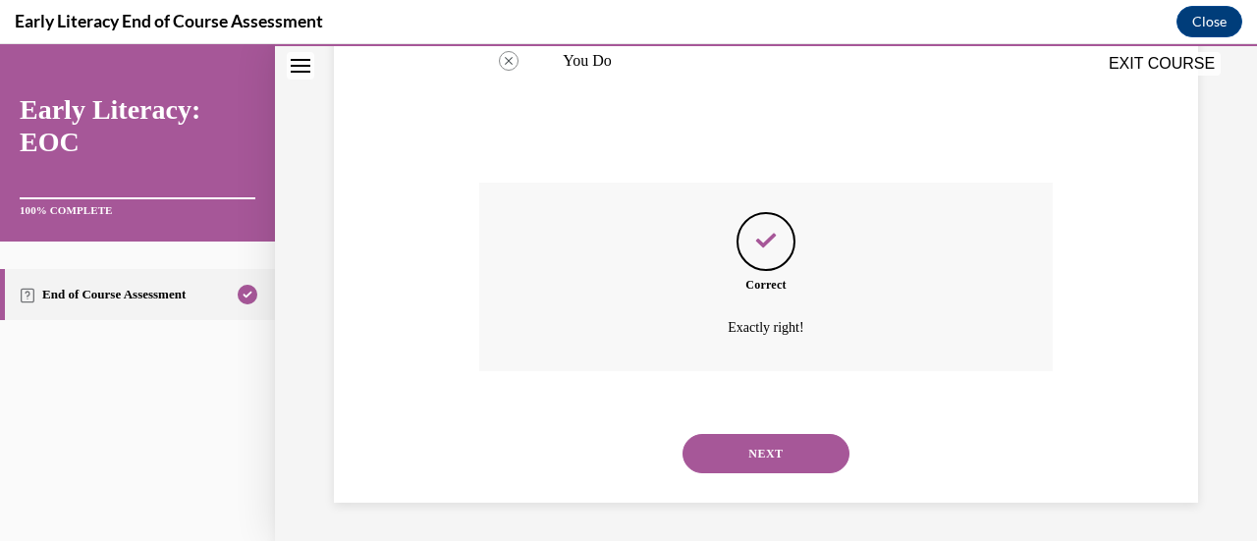
click at [797, 447] on button "NEXT" at bounding box center [765, 453] width 167 height 39
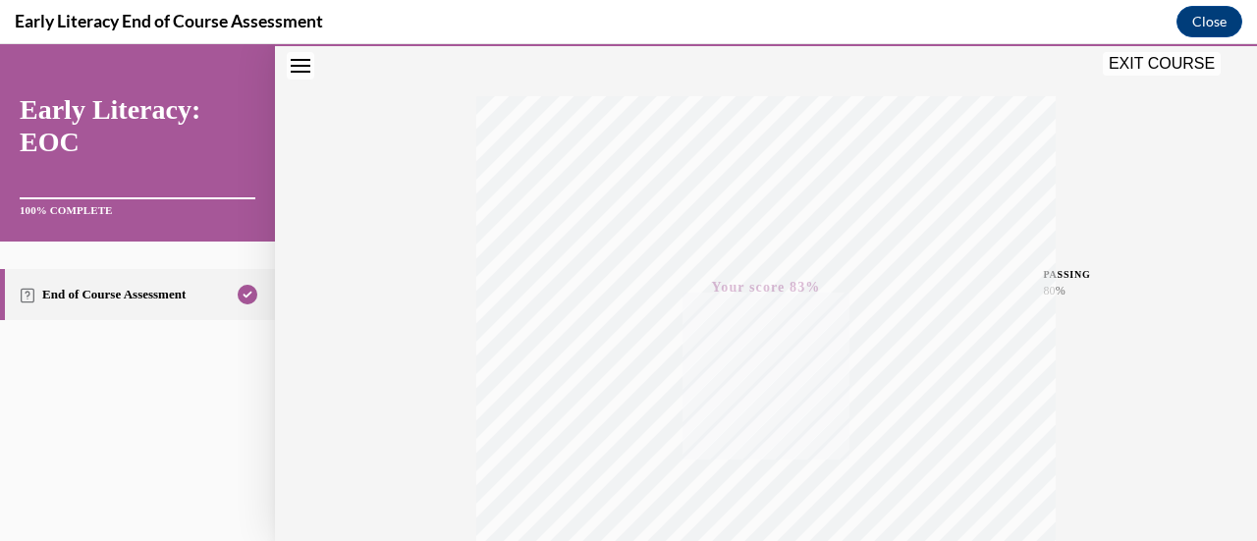
scroll to position [289, 0]
click at [1147, 58] on button "EXIT COURSE" at bounding box center [1161, 64] width 118 height 24
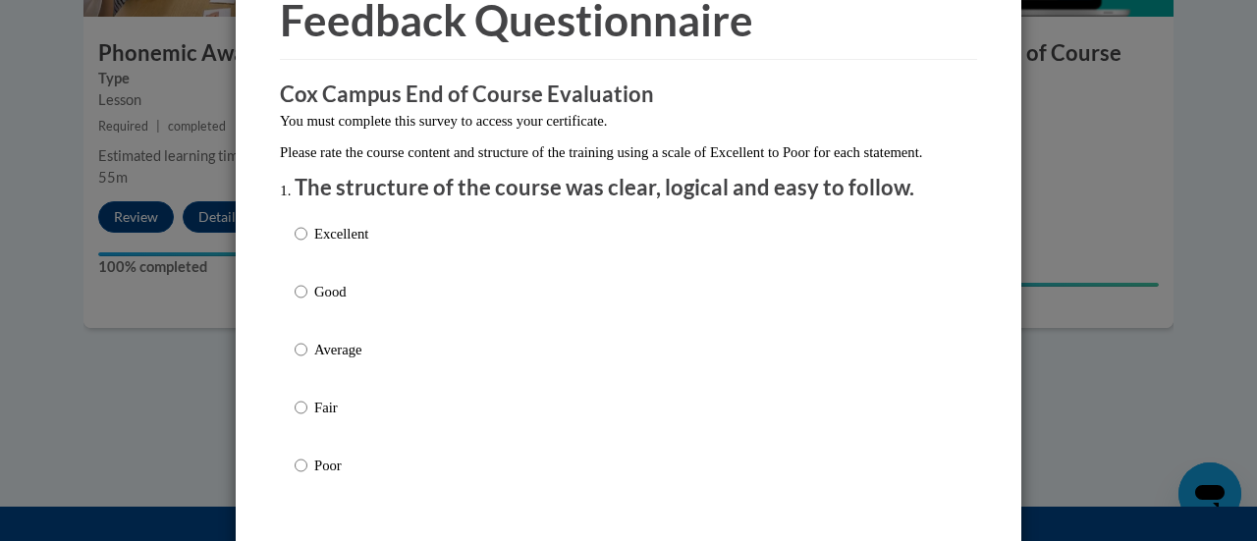
scroll to position [107, 0]
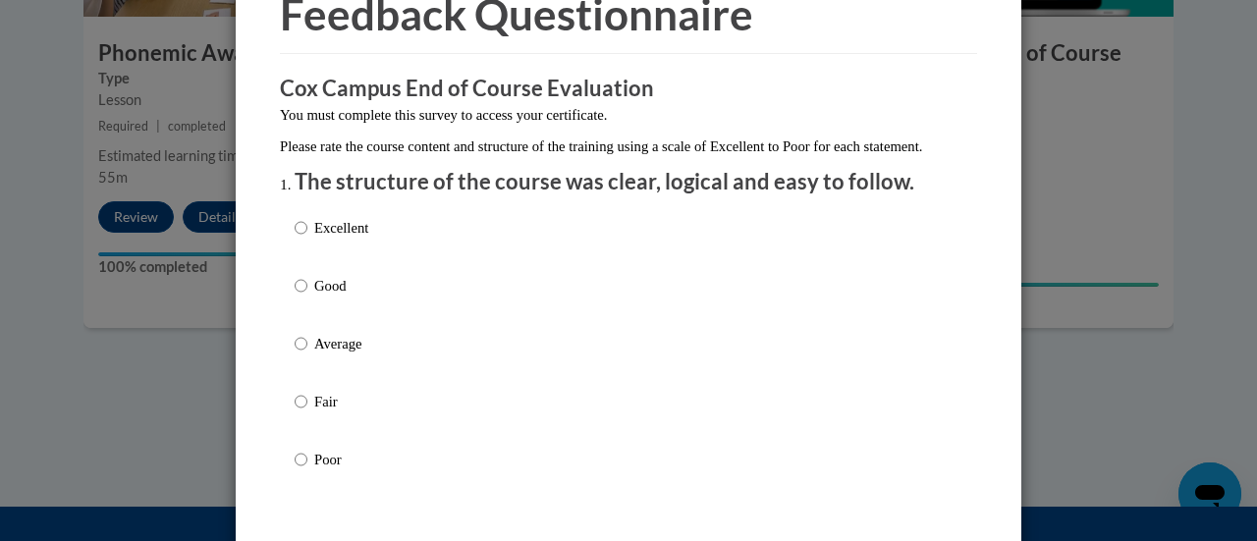
click at [314, 239] on p "Excellent" at bounding box center [341, 228] width 54 height 22
click at [307, 239] on input "Excellent" at bounding box center [301, 228] width 13 height 22
radio input "true"
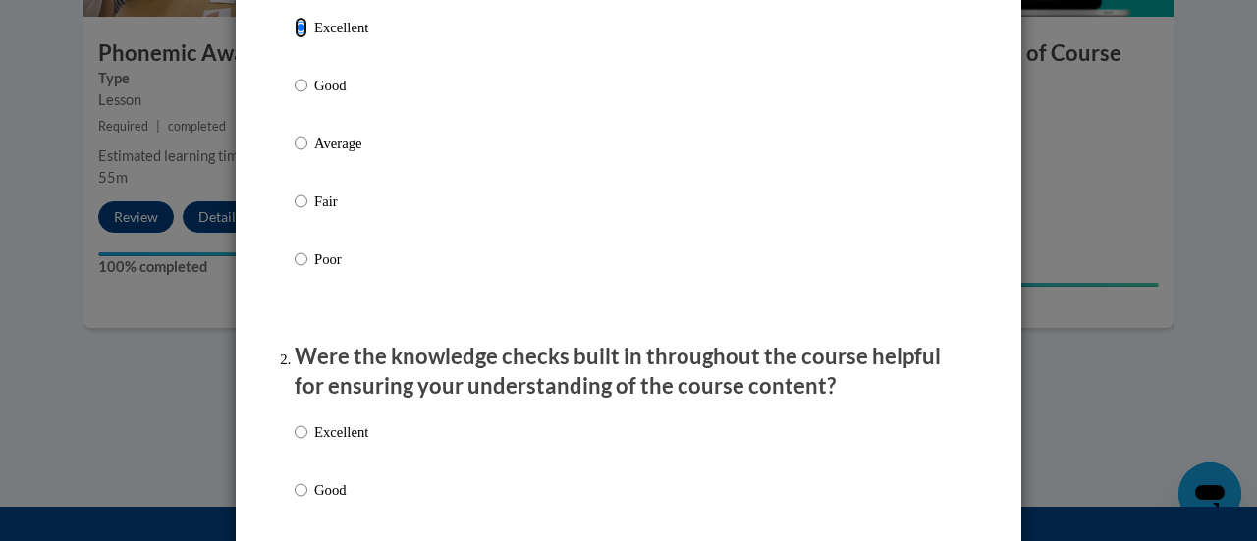
scroll to position [321, 0]
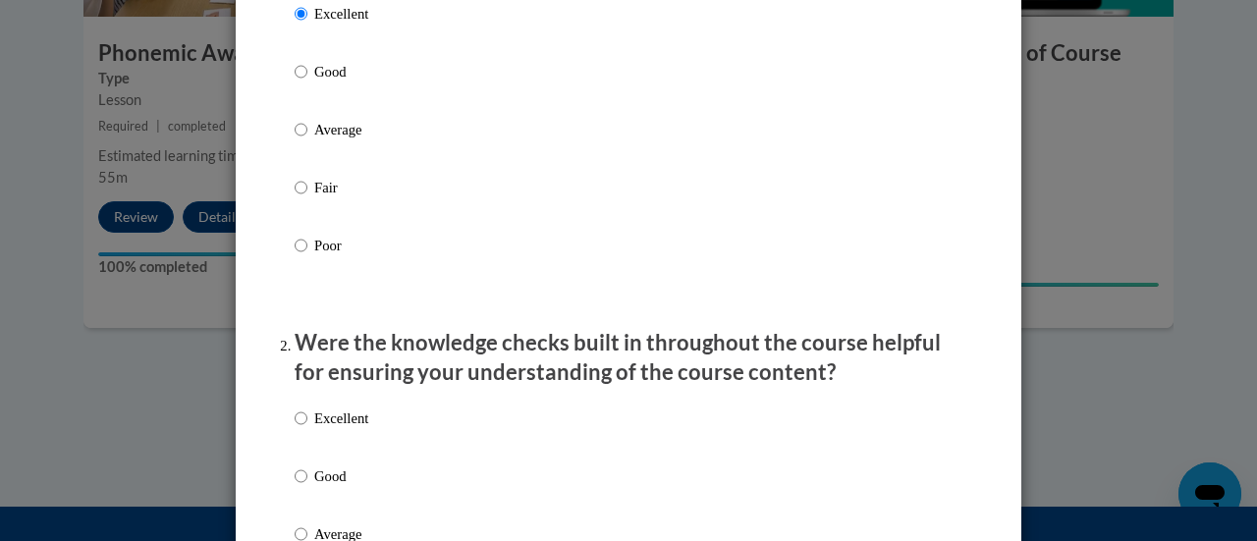
click at [337, 429] on p "Excellent" at bounding box center [341, 418] width 54 height 22
click at [307, 429] on input "Excellent" at bounding box center [301, 418] width 13 height 22
radio input "true"
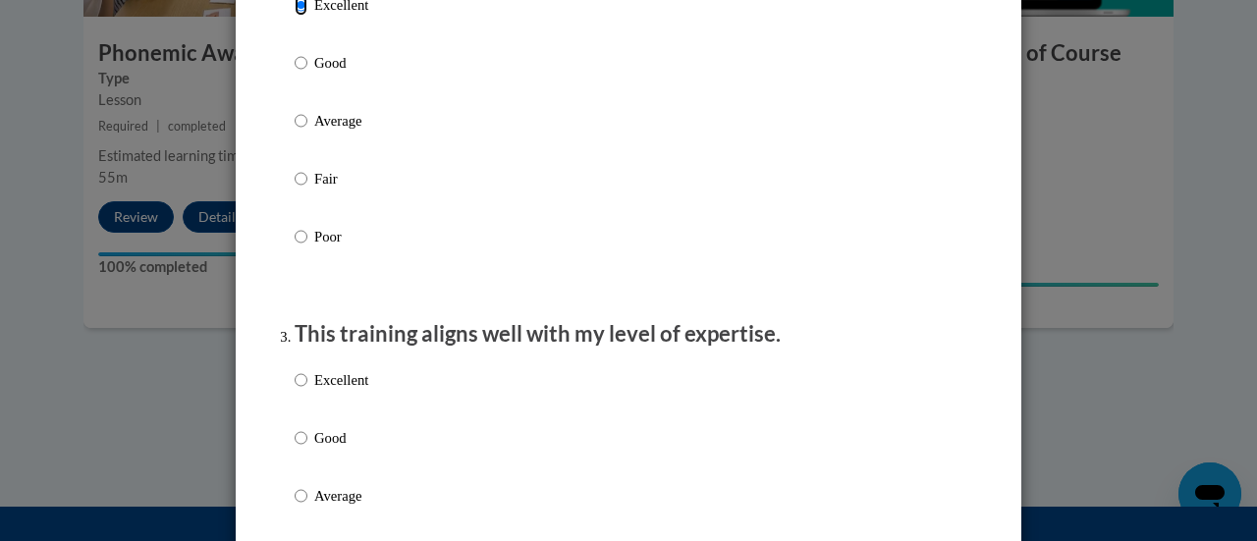
scroll to position [735, 0]
click at [320, 390] on p "Excellent" at bounding box center [341, 379] width 54 height 22
click at [307, 390] on input "Excellent" at bounding box center [301, 379] width 13 height 22
radio input "true"
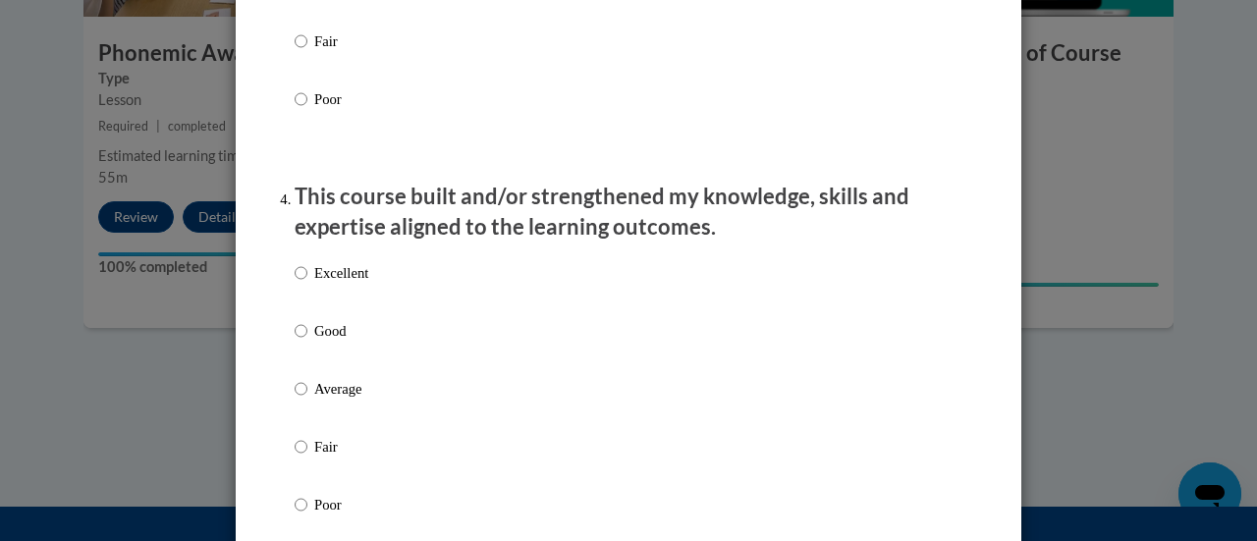
scroll to position [1265, 0]
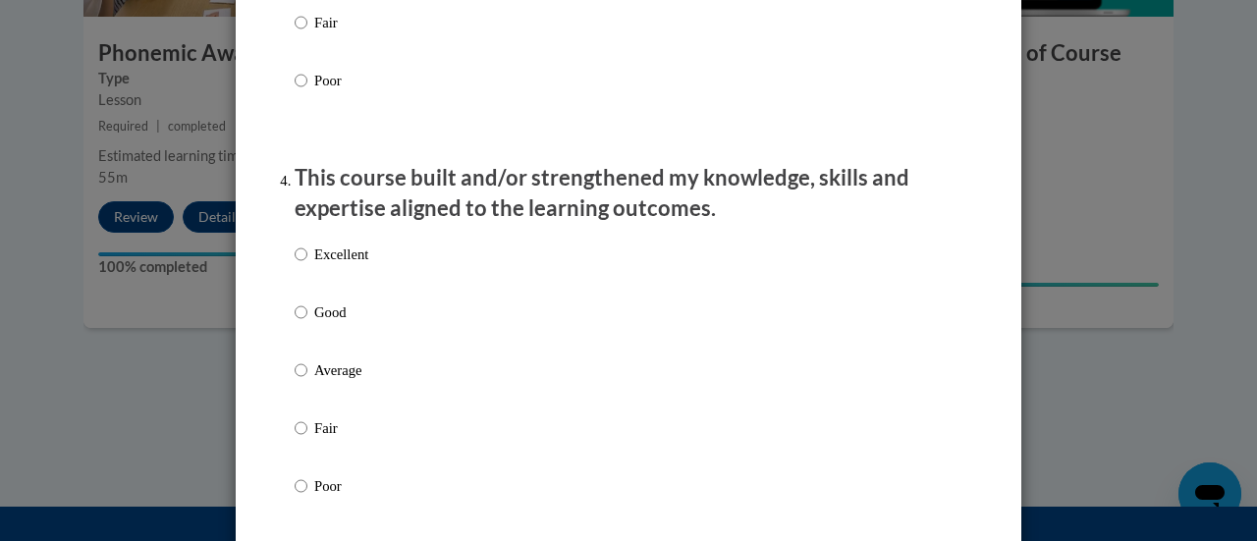
click at [340, 265] on p "Excellent" at bounding box center [341, 254] width 54 height 22
click at [307, 265] on input "Excellent" at bounding box center [301, 254] width 13 height 22
radio input "true"
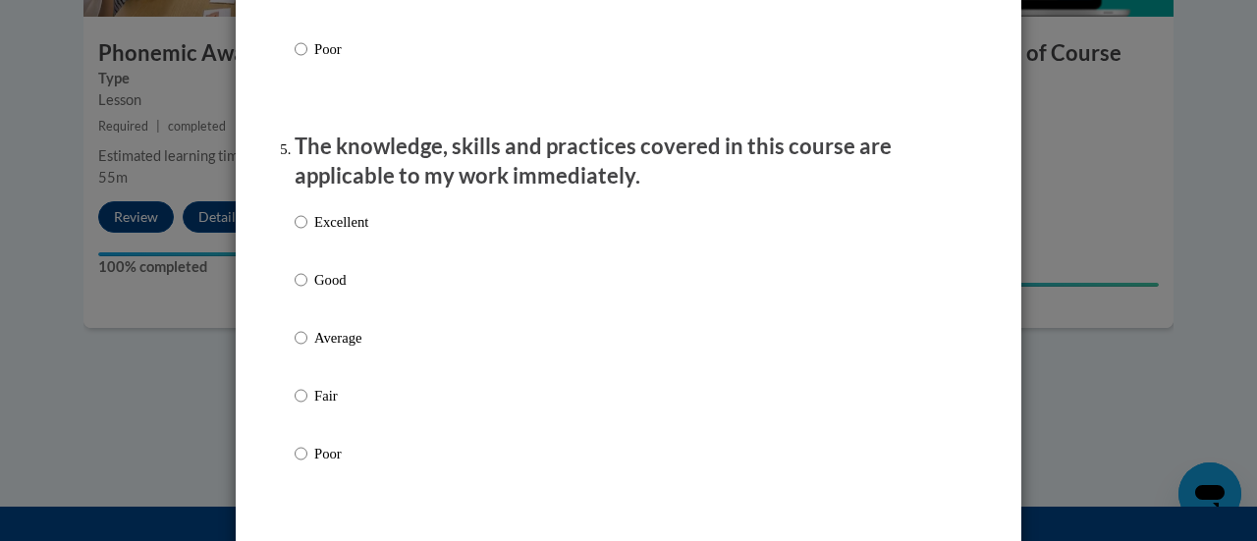
scroll to position [1703, 0]
click at [340, 232] on p "Excellent" at bounding box center [341, 221] width 54 height 22
click at [307, 232] on input "Excellent" at bounding box center [301, 221] width 13 height 22
radio input "true"
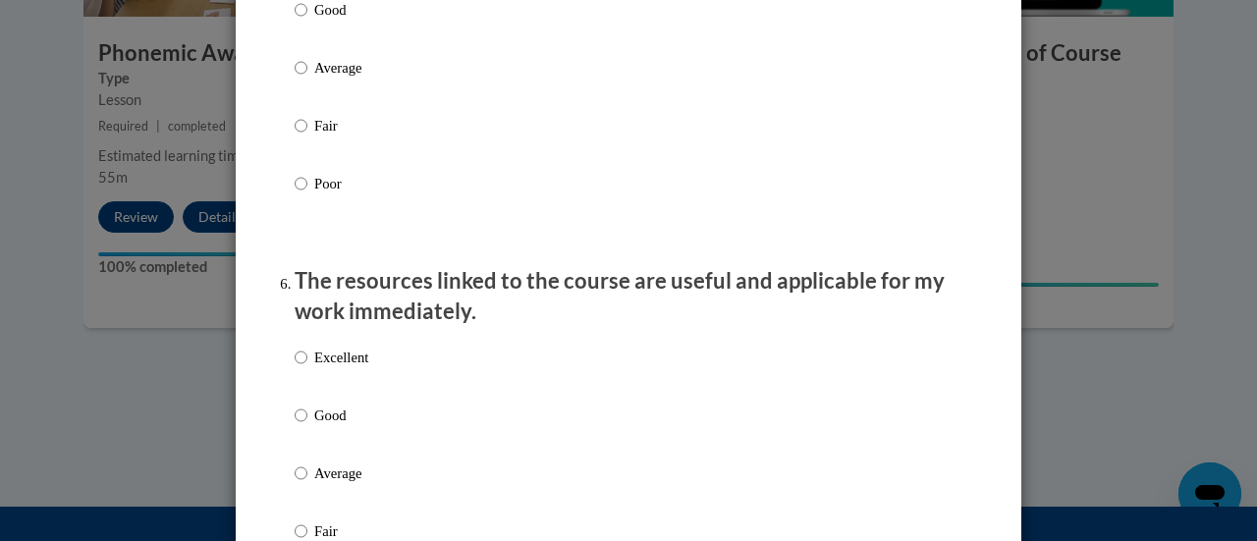
scroll to position [1973, 0]
click at [346, 367] on p "Excellent" at bounding box center [341, 357] width 54 height 22
click at [307, 367] on input "Excellent" at bounding box center [301, 357] width 13 height 22
radio input "true"
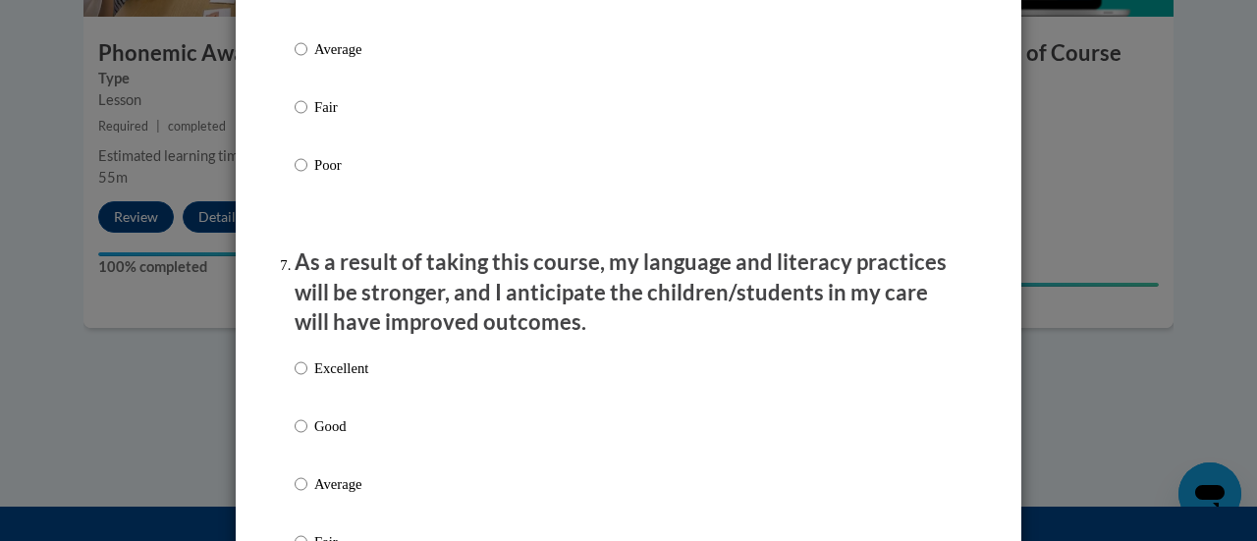
scroll to position [2411, 0]
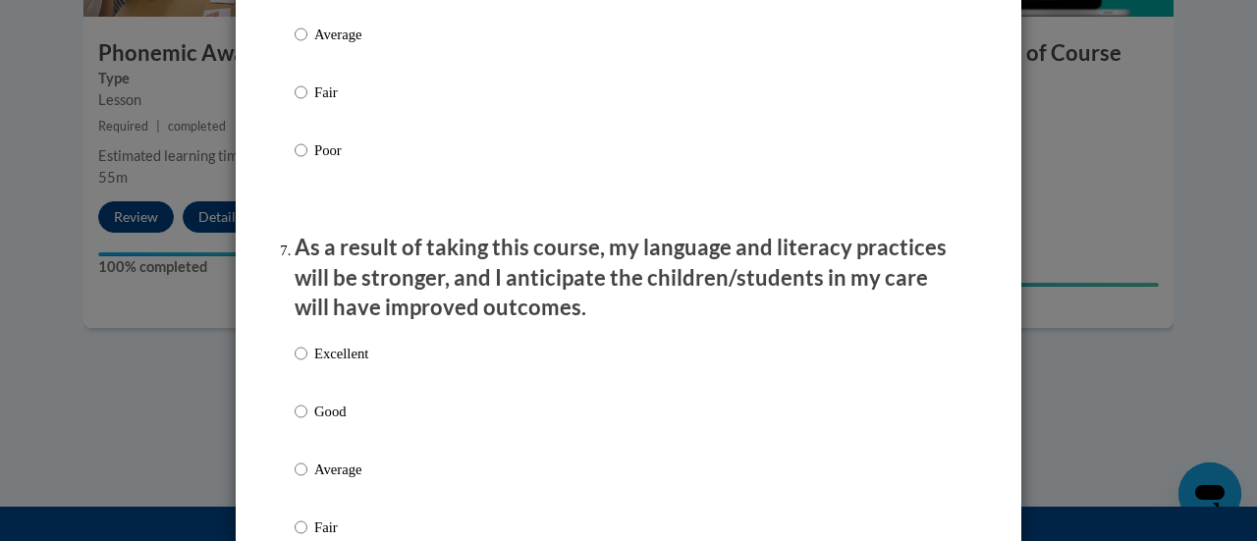
click at [332, 364] on p "Excellent" at bounding box center [341, 354] width 54 height 22
click at [307, 364] on input "Excellent" at bounding box center [301, 354] width 13 height 22
radio input "true"
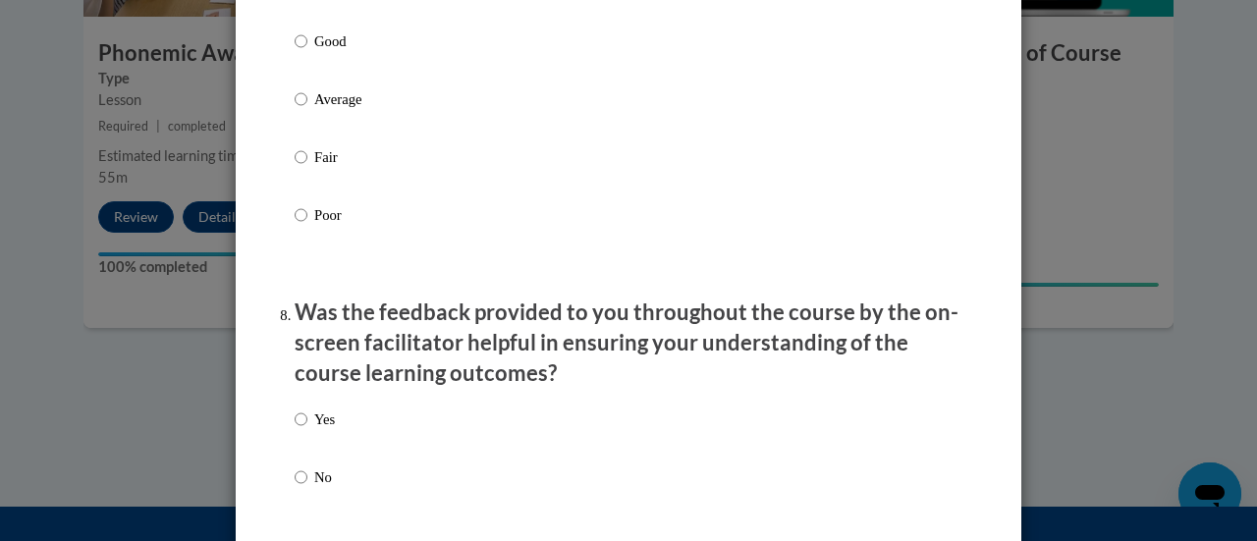
scroll to position [2788, 0]
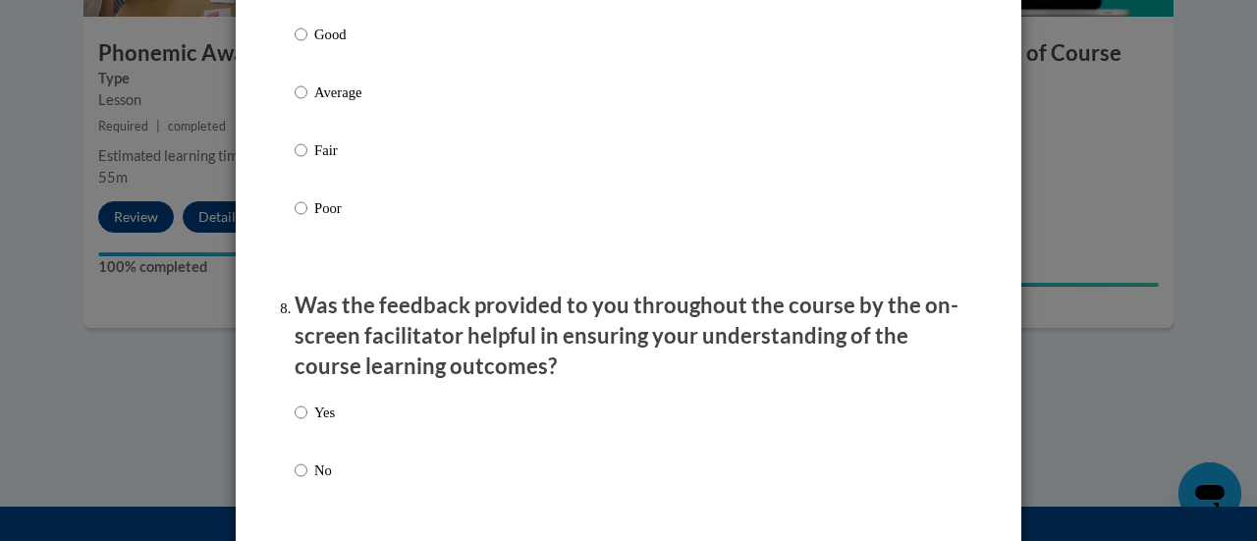
click at [318, 423] on p "Yes" at bounding box center [324, 413] width 21 height 22
click at [307, 423] on input "Yes" at bounding box center [301, 413] width 13 height 22
radio input "true"
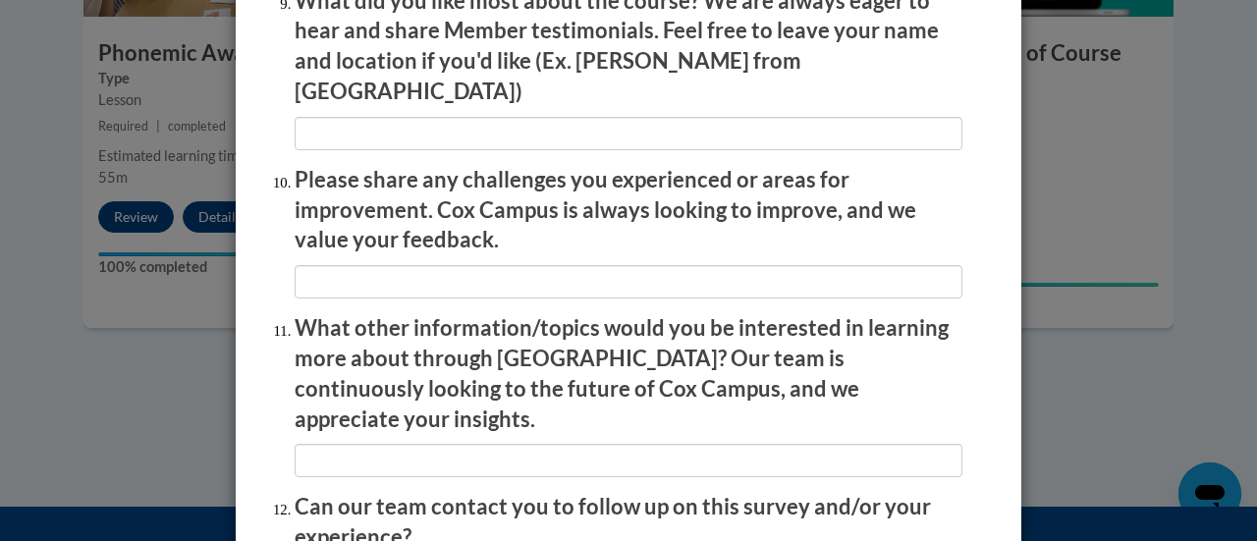
scroll to position [3541, 0]
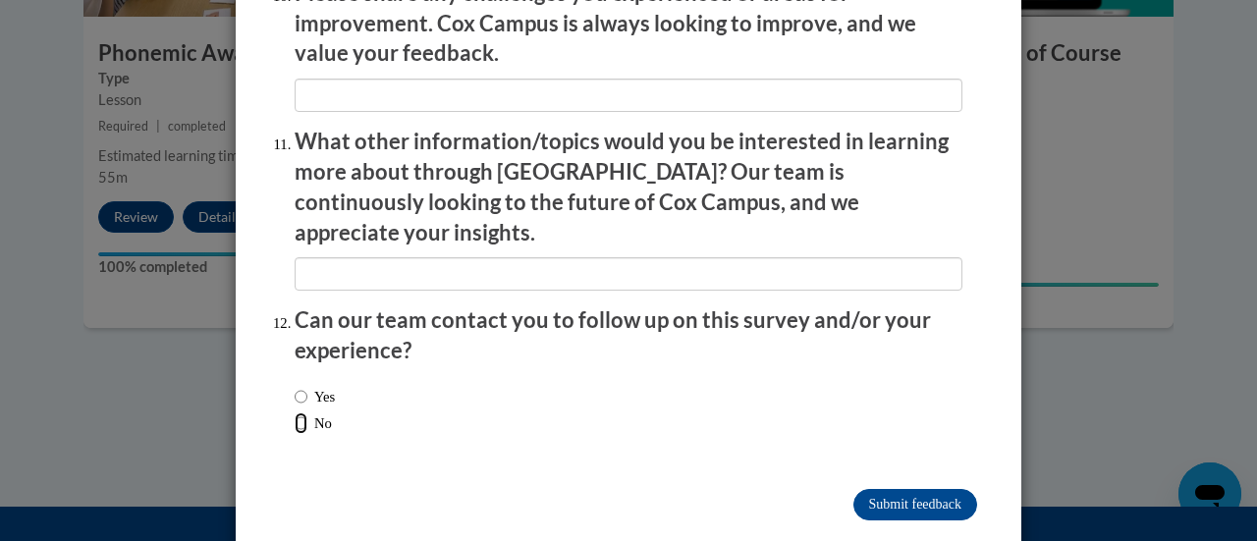
click at [295, 412] on input "No" at bounding box center [301, 423] width 13 height 22
radio input "true"
click at [893, 489] on input "Submit feedback" at bounding box center [915, 504] width 124 height 31
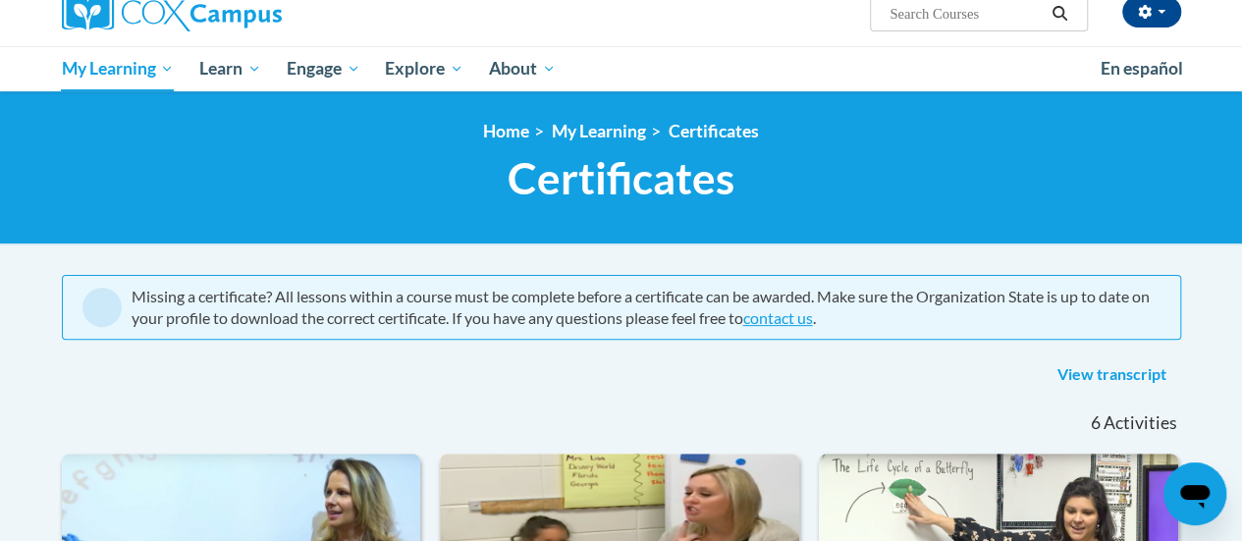
scroll to position [134, 0]
